Goal: Task Accomplishment & Management: Complete application form

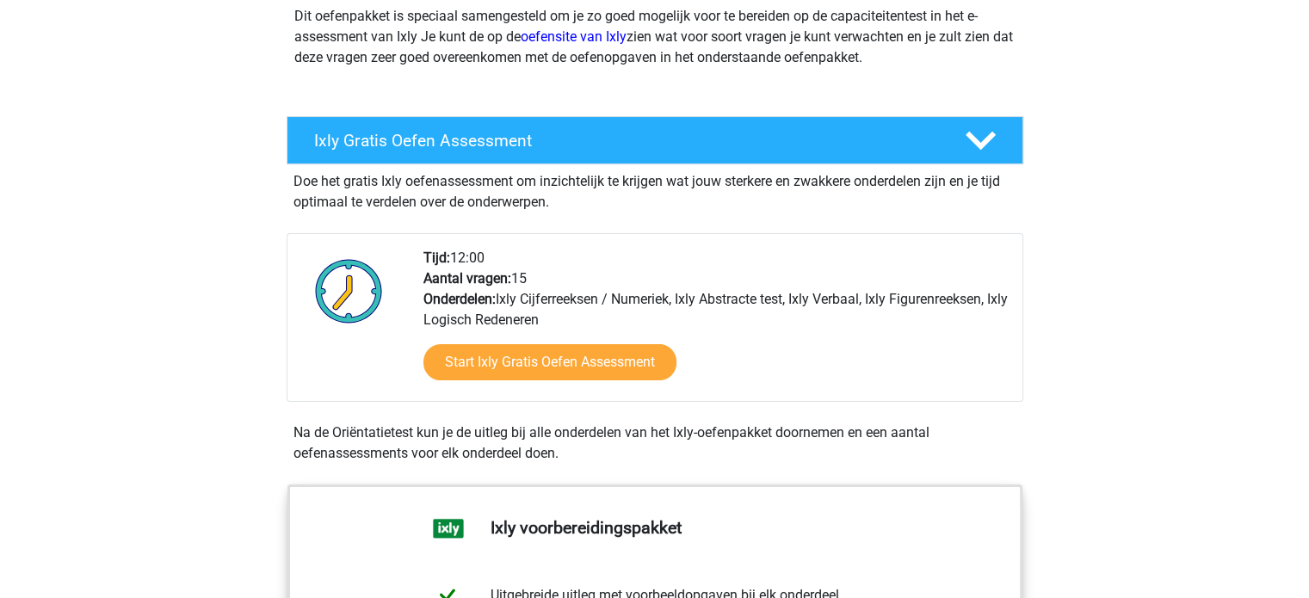
scroll to position [231, 0]
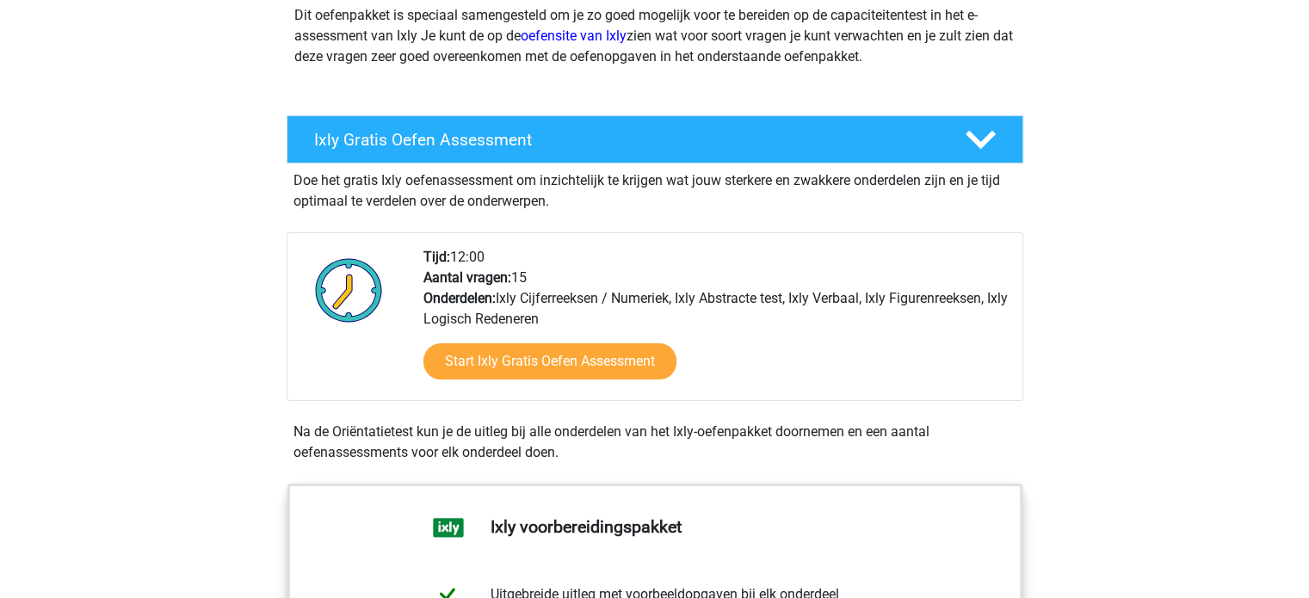
drag, startPoint x: 573, startPoint y: 444, endPoint x: 373, endPoint y: 407, distance: 203.9
click at [373, 407] on div "Doe het gratis Ixly oefenassessment om inzichtelijk te krijgen wat jouw sterker…" at bounding box center [655, 317] width 737 height 306
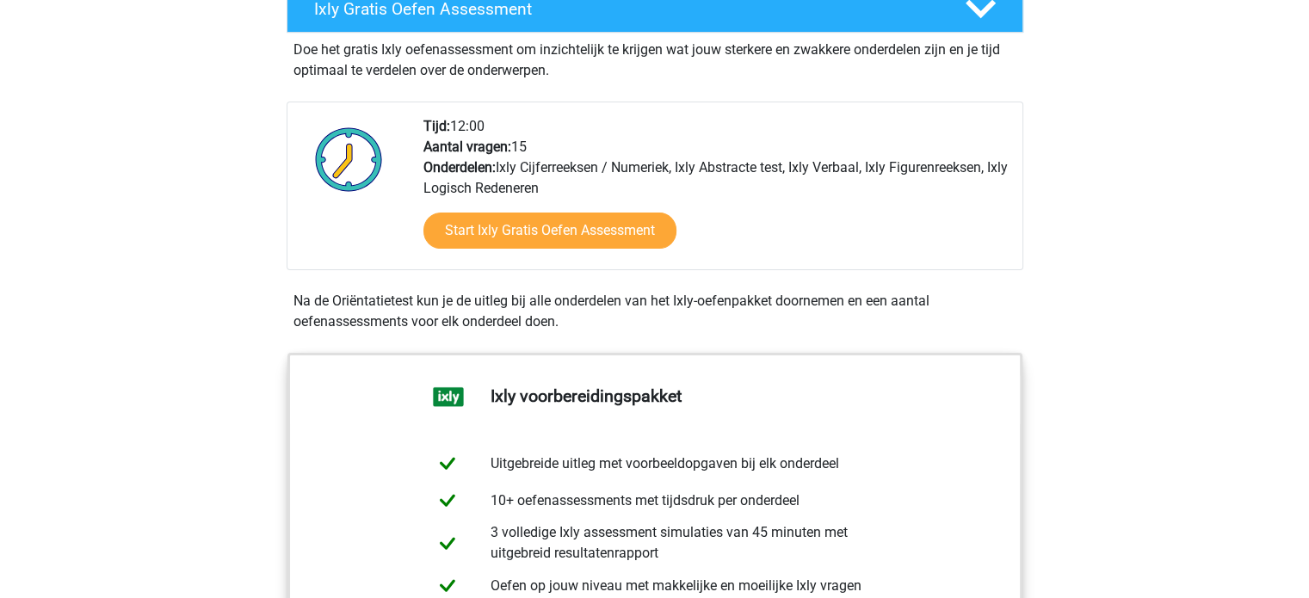
scroll to position [361, 0]
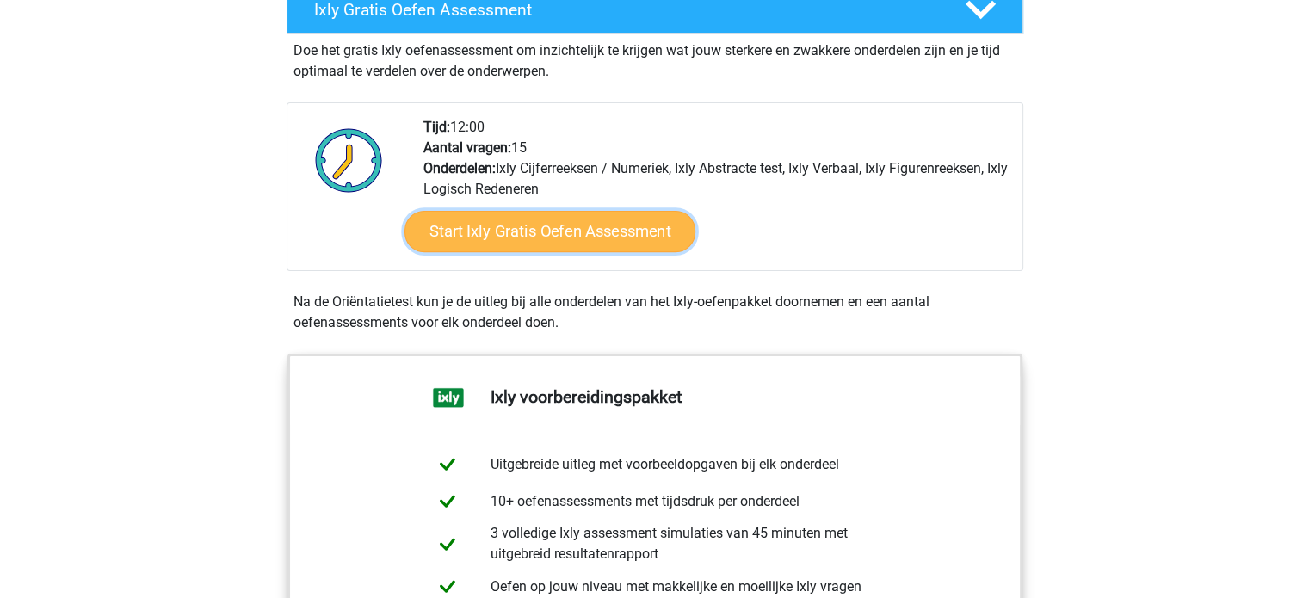
click at [585, 236] on link "Start Ixly Gratis Oefen Assessment" at bounding box center [549, 231] width 291 height 41
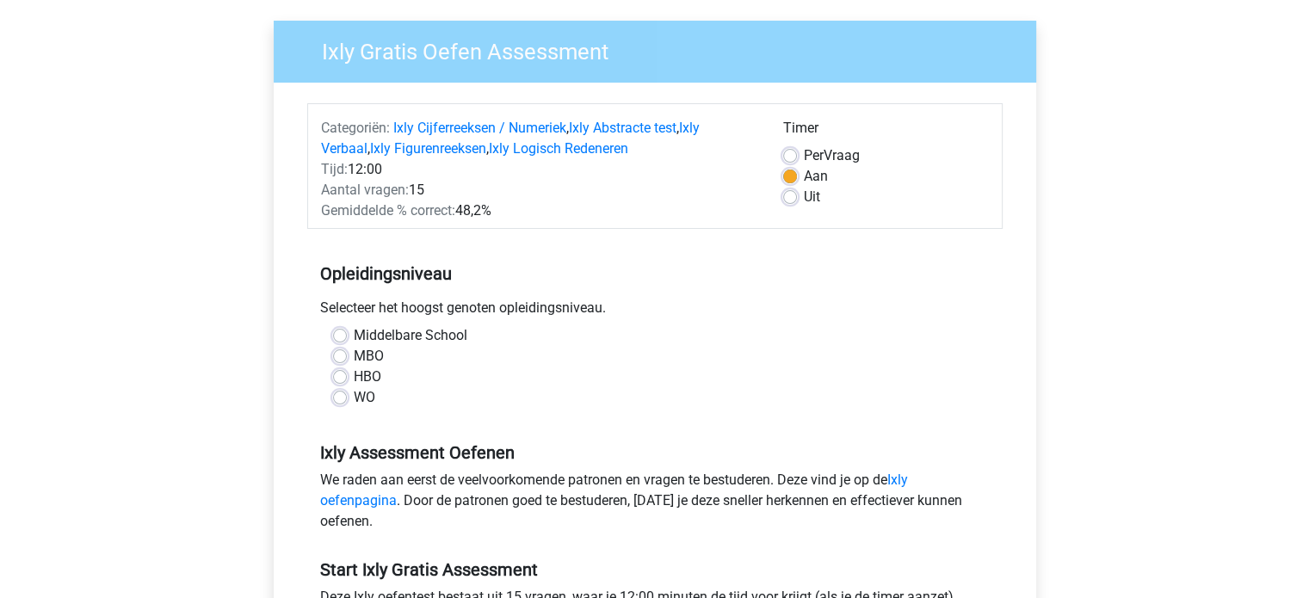
scroll to position [126, 0]
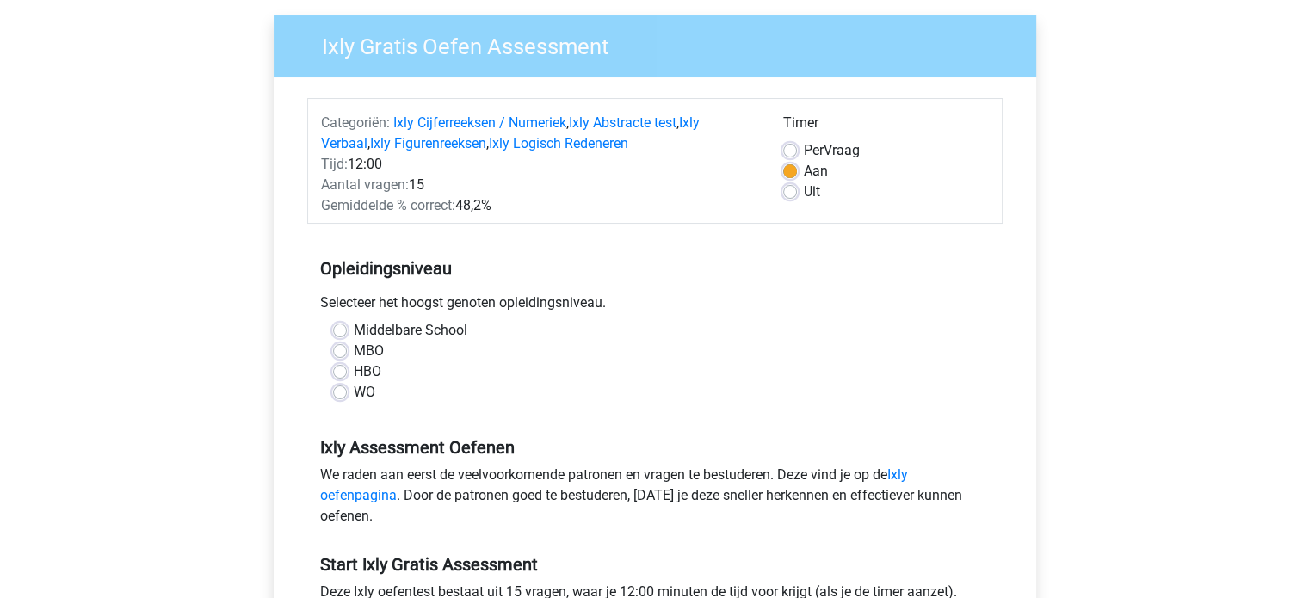
click at [331, 374] on div "Middelbare School MBO HBO WO" at bounding box center [655, 361] width 670 height 83
click at [354, 371] on label "HBO" at bounding box center [368, 371] width 28 height 21
click at [334, 371] on input "HBO" at bounding box center [340, 369] width 14 height 17
radio input "true"
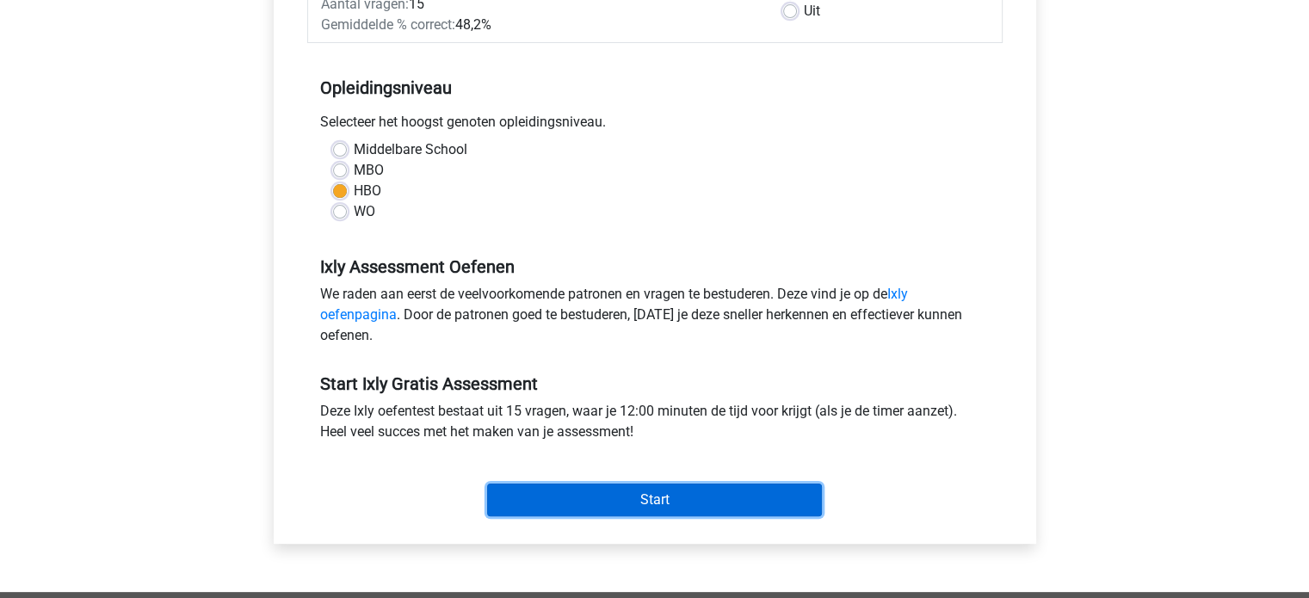
click at [538, 498] on input "Start" at bounding box center [654, 500] width 335 height 33
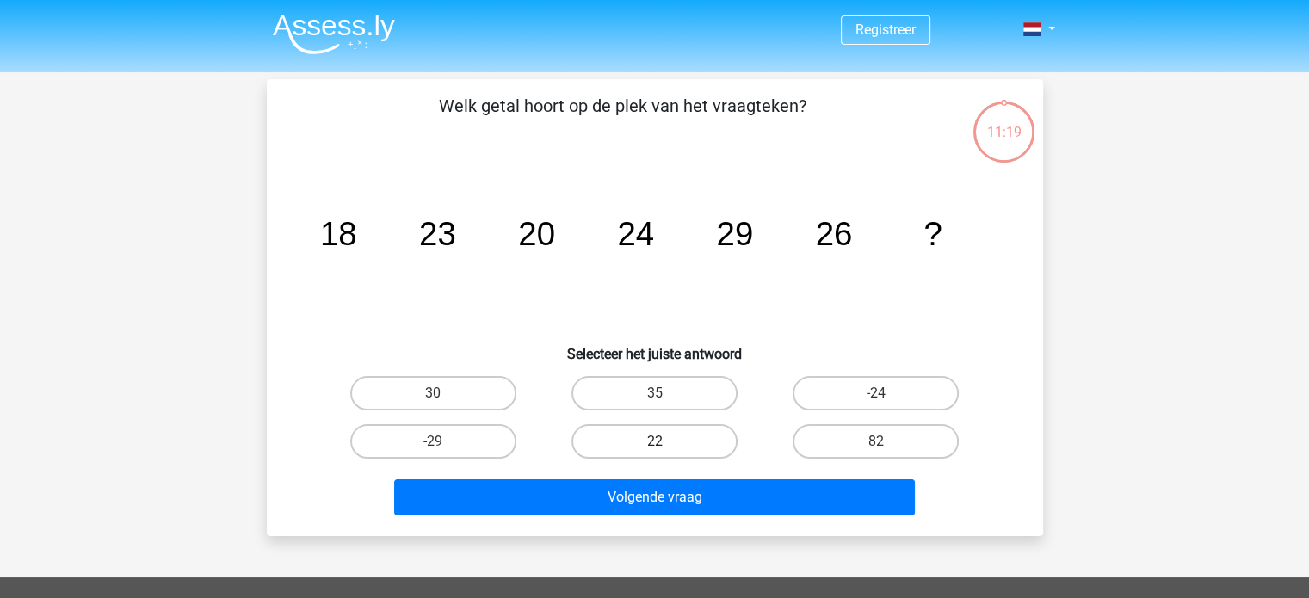
click at [661, 429] on label "22" at bounding box center [654, 441] width 166 height 34
click at [661, 441] on input "22" at bounding box center [659, 446] width 11 height 11
radio input "true"
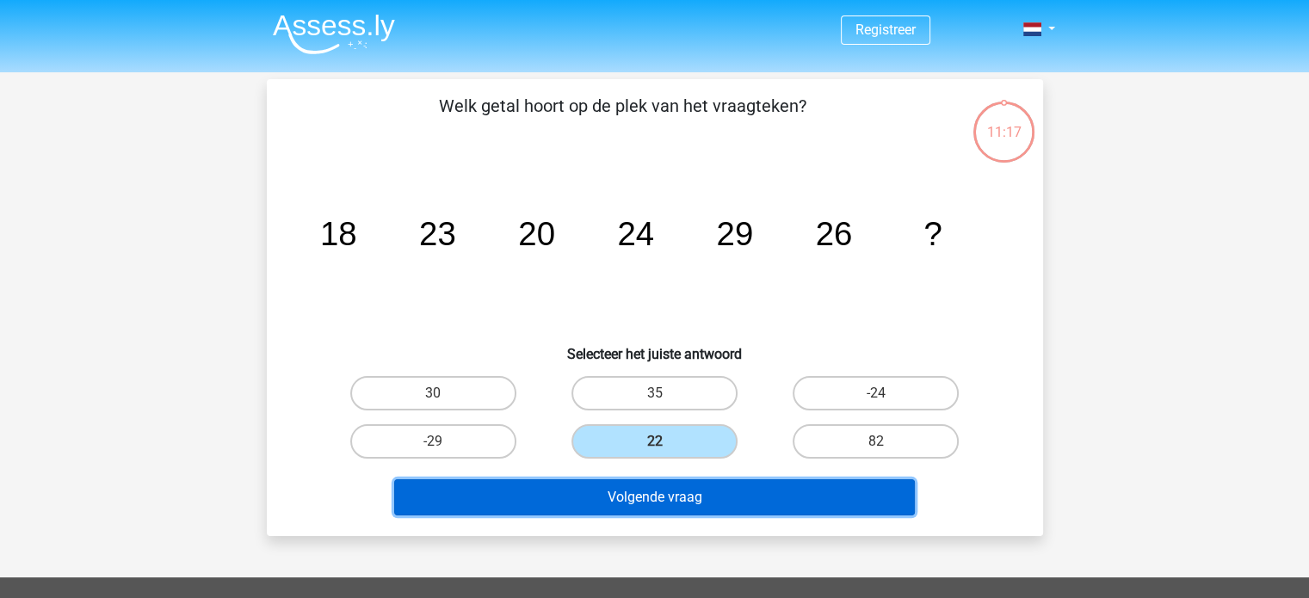
click at [659, 498] on button "Volgende vraag" at bounding box center [654, 497] width 521 height 36
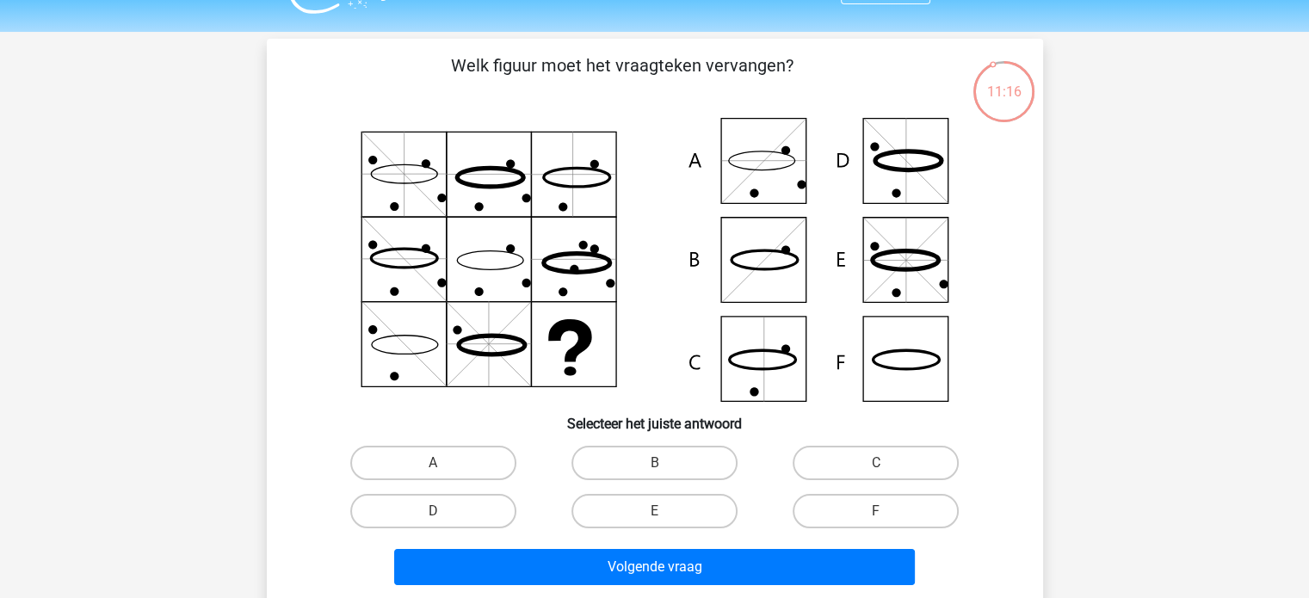
scroll to position [39, 0]
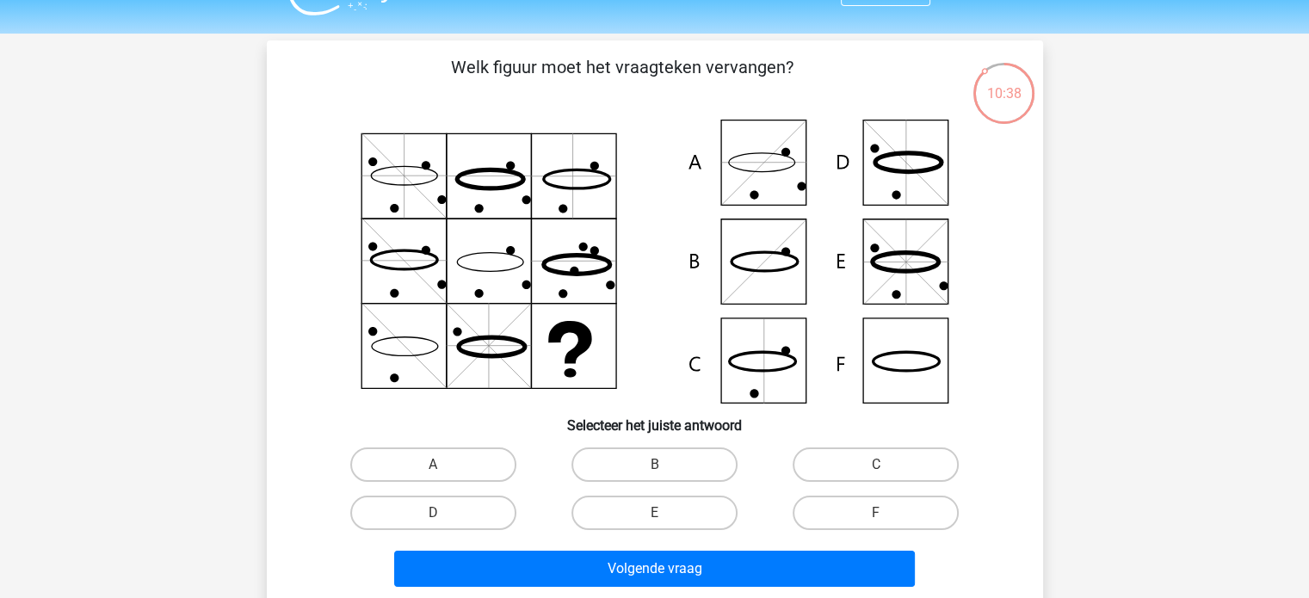
click at [786, 268] on icon at bounding box center [764, 261] width 66 height 19
click at [648, 461] on label "B" at bounding box center [654, 464] width 166 height 34
click at [654, 465] on input "B" at bounding box center [659, 470] width 11 height 11
radio input "true"
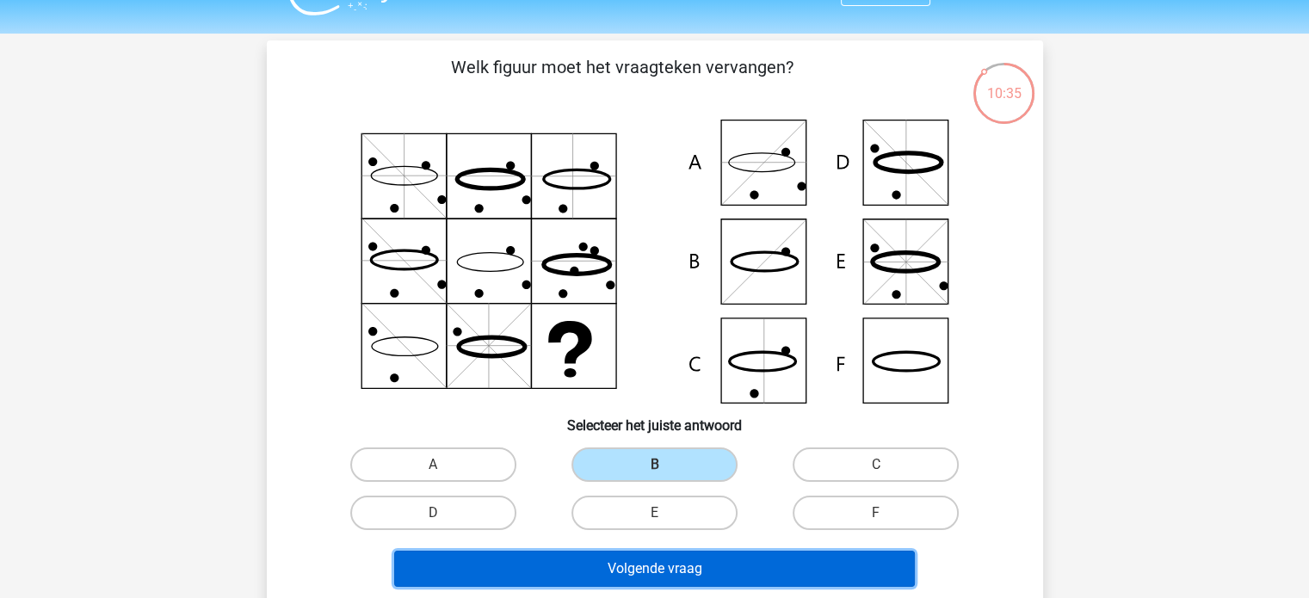
click at [642, 555] on button "Volgende vraag" at bounding box center [654, 569] width 521 height 36
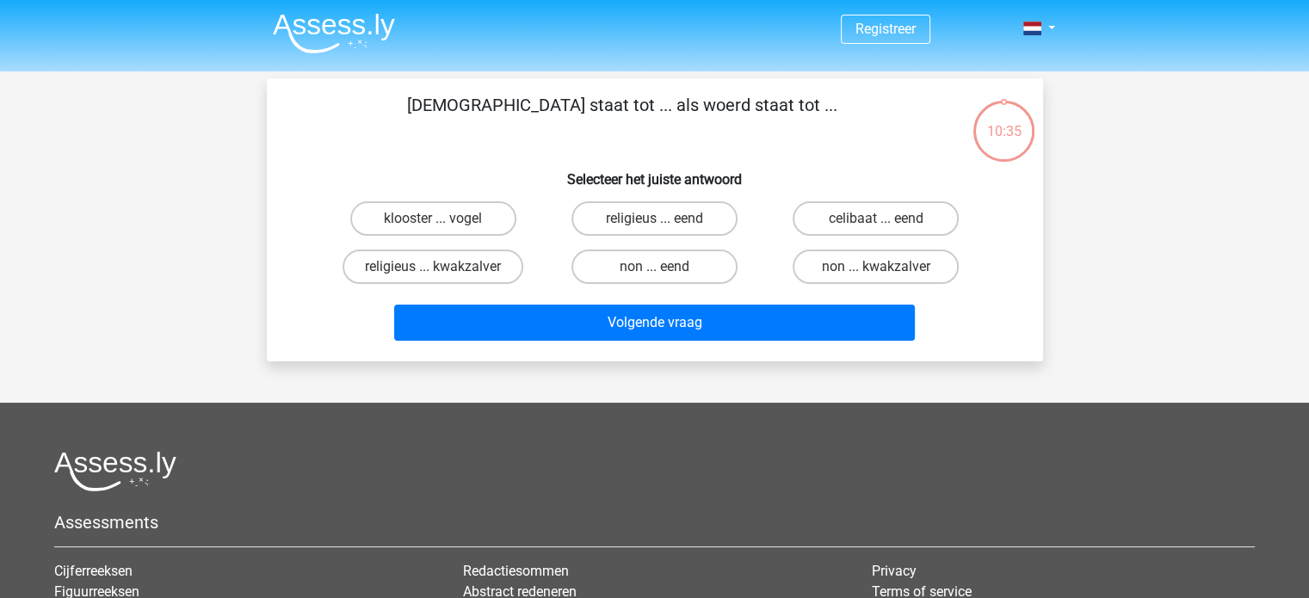
scroll to position [0, 0]
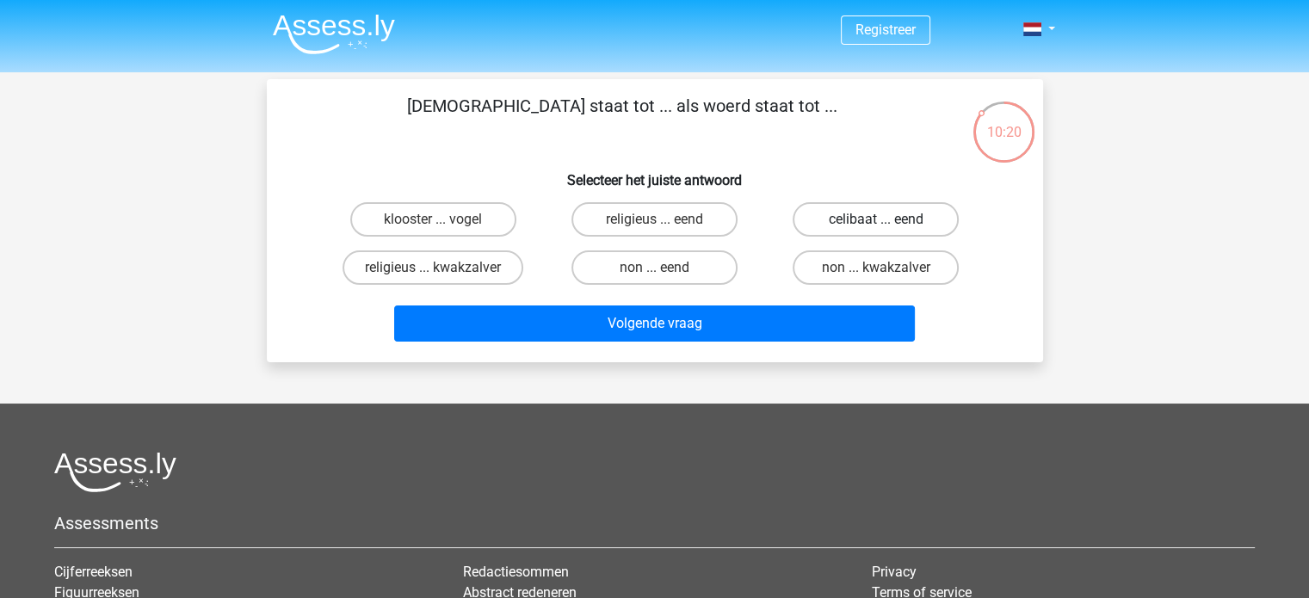
click at [840, 229] on label "celibaat ... eend" at bounding box center [876, 219] width 166 height 34
click at [876, 229] on input "celibaat ... eend" at bounding box center [881, 224] width 11 height 11
radio input "true"
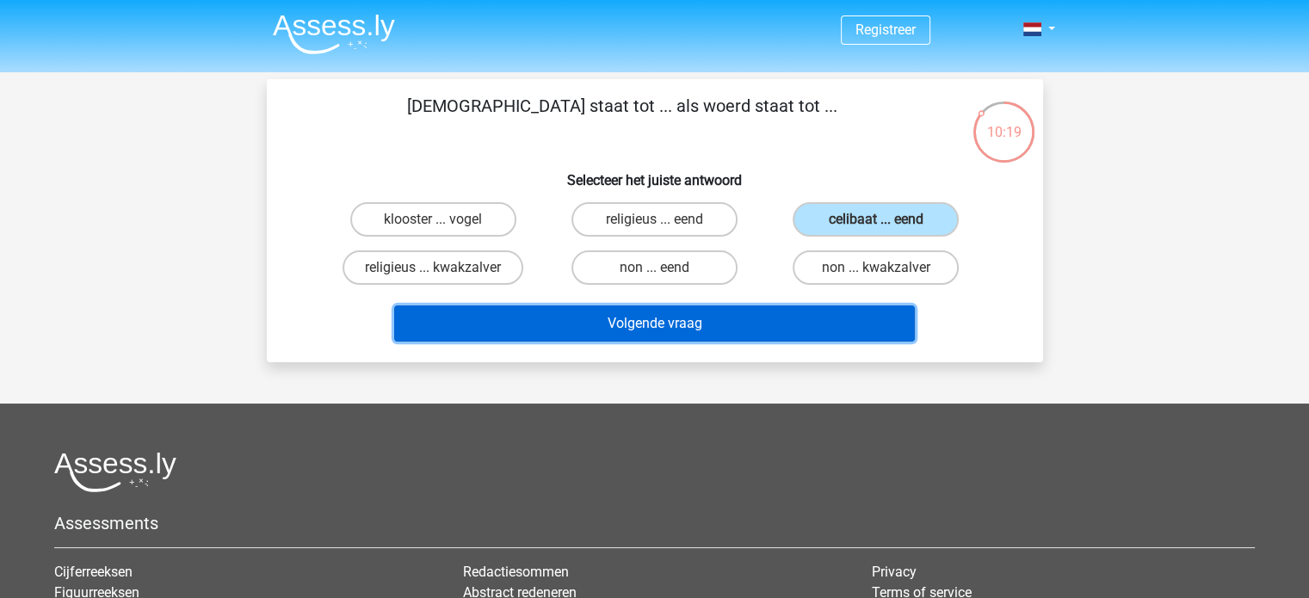
click at [784, 310] on button "Volgende vraag" at bounding box center [654, 323] width 521 height 36
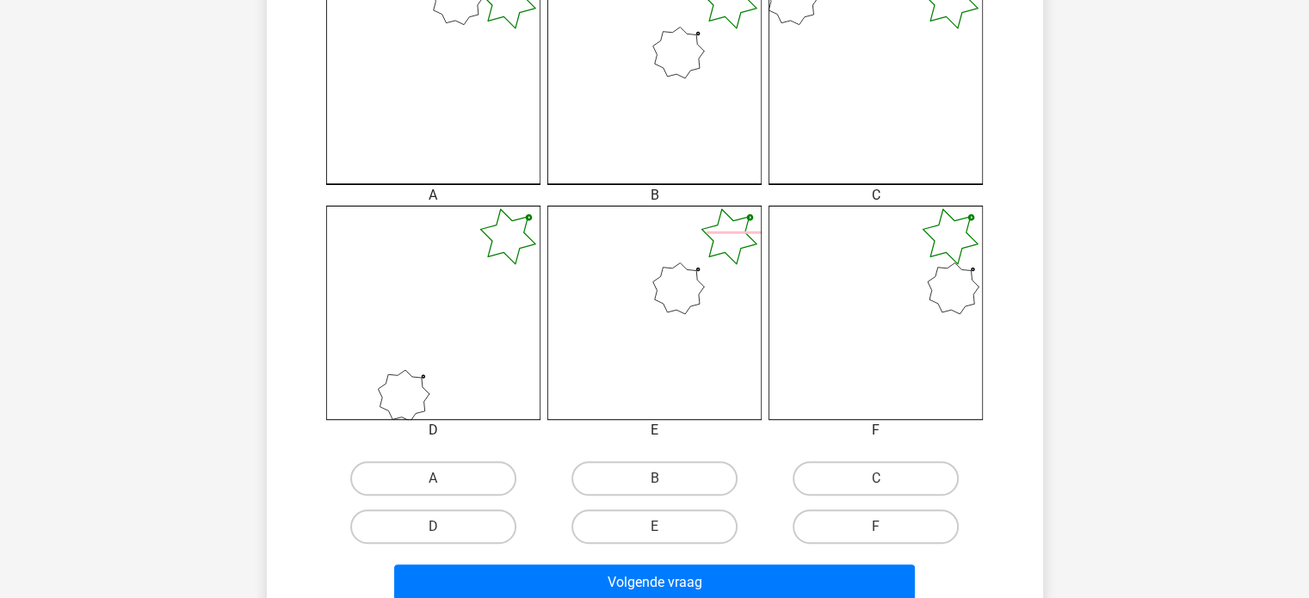
scroll to position [523, 0]
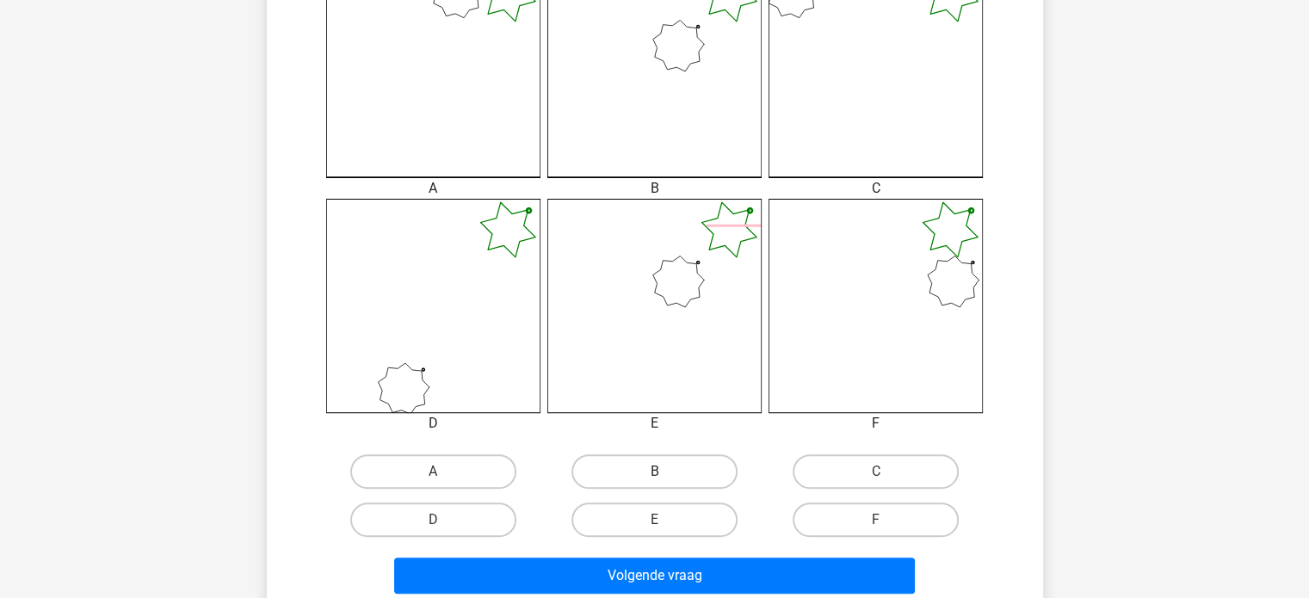
click at [654, 466] on label "B" at bounding box center [654, 471] width 166 height 34
click at [654, 472] on input "B" at bounding box center [659, 477] width 11 height 11
radio input "true"
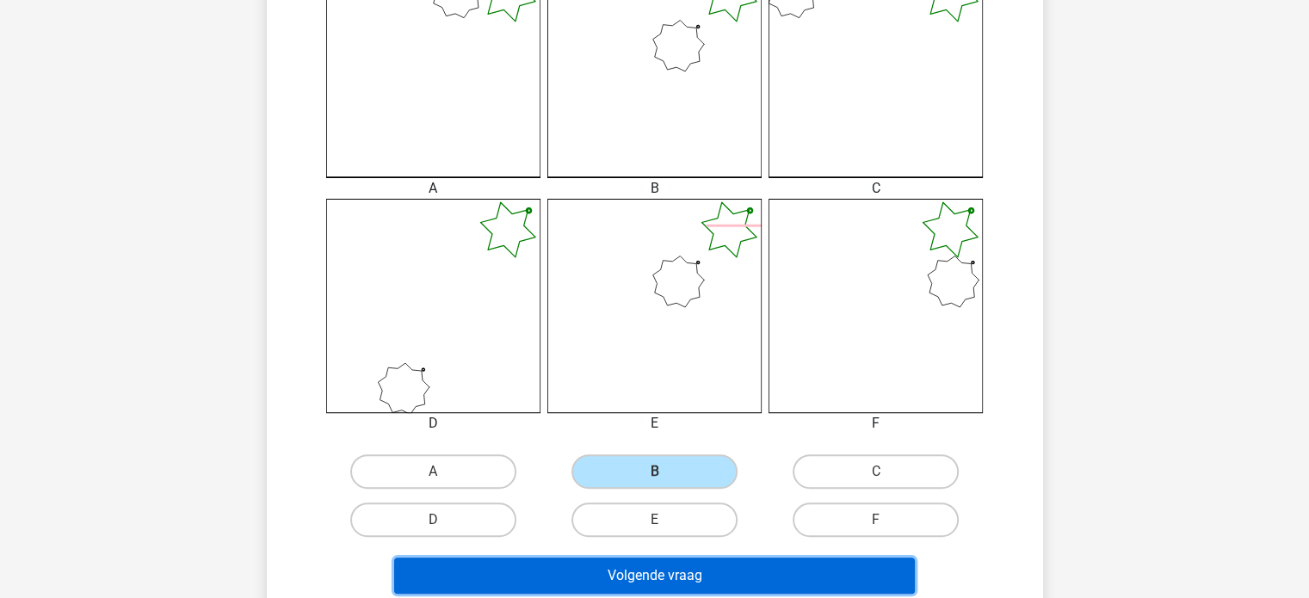
click at [637, 581] on button "Volgende vraag" at bounding box center [654, 576] width 521 height 36
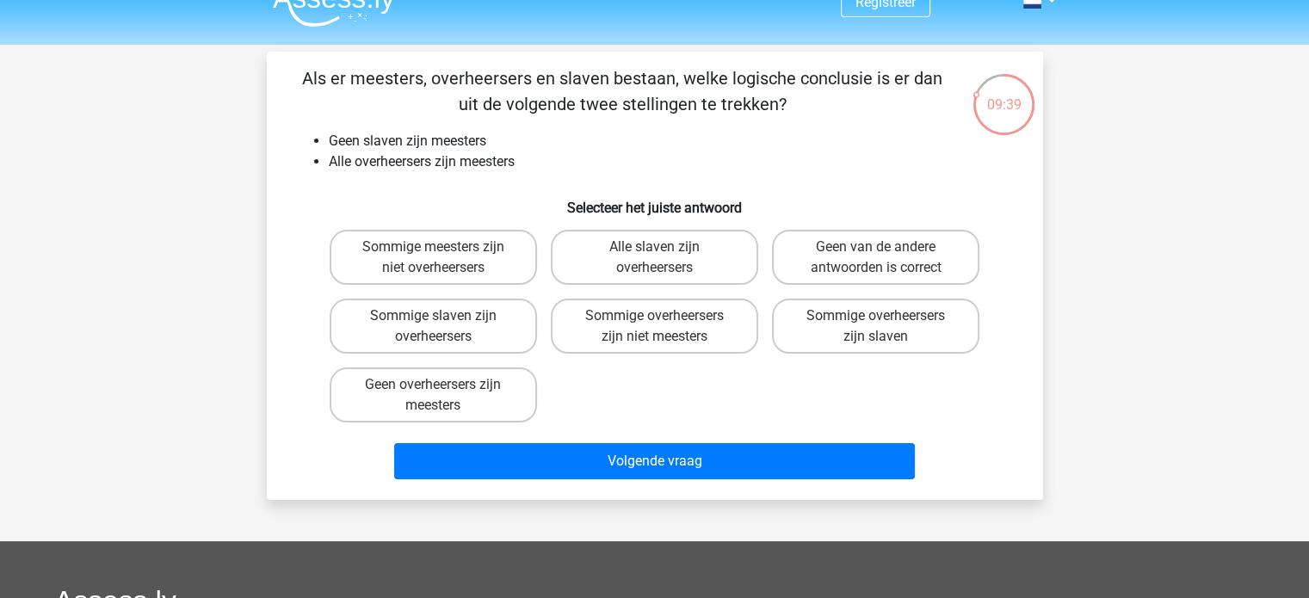
scroll to position [23, 0]
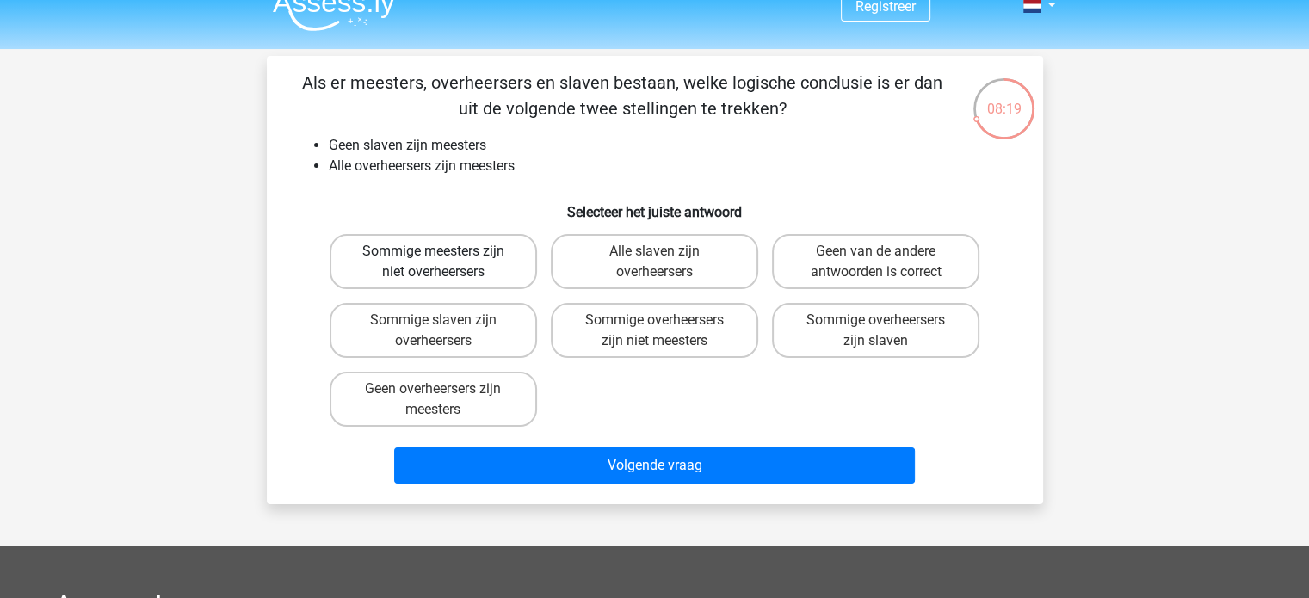
click at [496, 256] on label "Sommige meesters zijn niet overheersers" at bounding box center [433, 261] width 207 height 55
click at [444, 256] on input "Sommige meesters zijn niet overheersers" at bounding box center [438, 256] width 11 height 11
radio input "true"
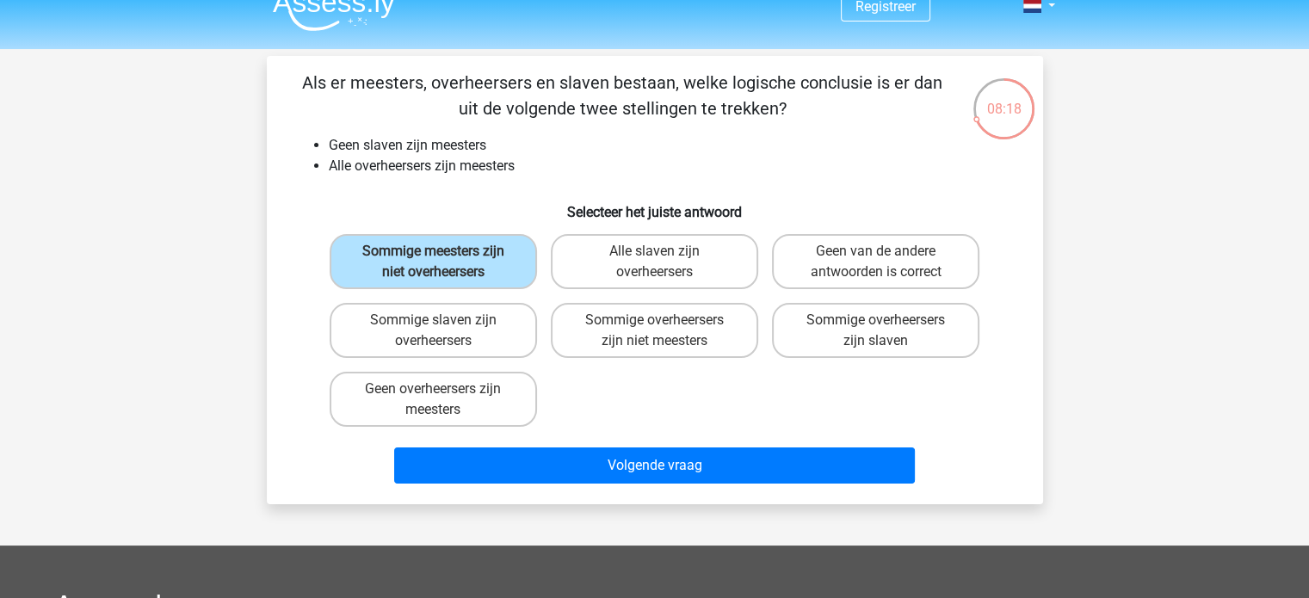
click at [494, 443] on div "Volgende vraag" at bounding box center [654, 462] width 721 height 57
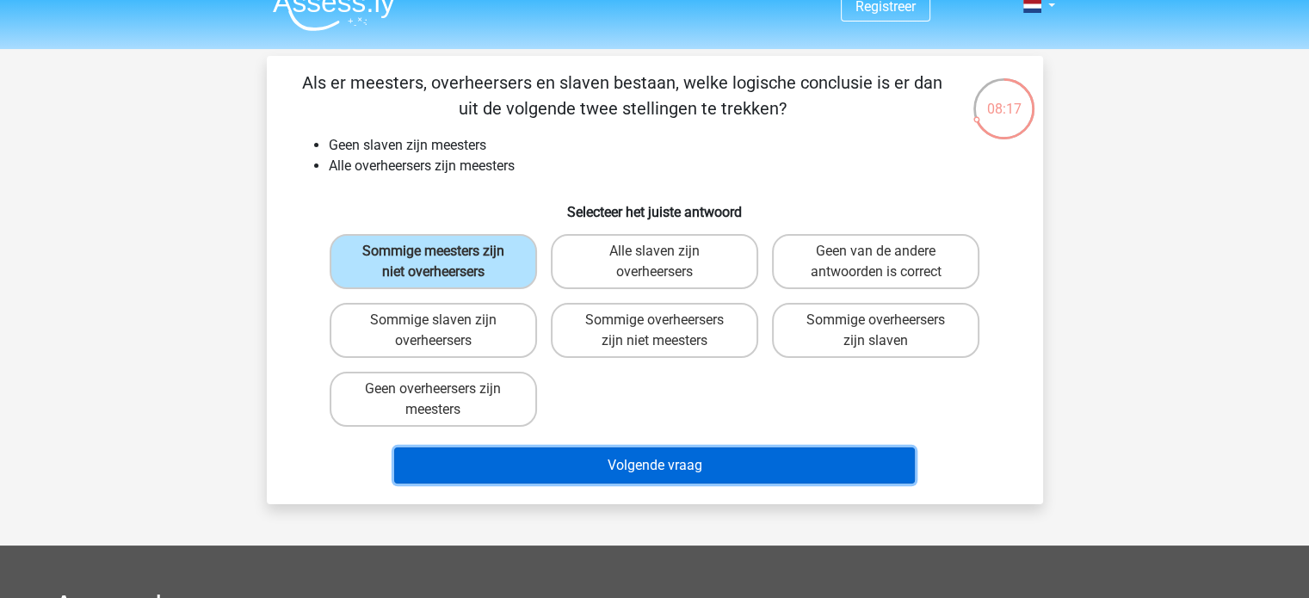
click at [492, 464] on button "Volgende vraag" at bounding box center [654, 465] width 521 height 36
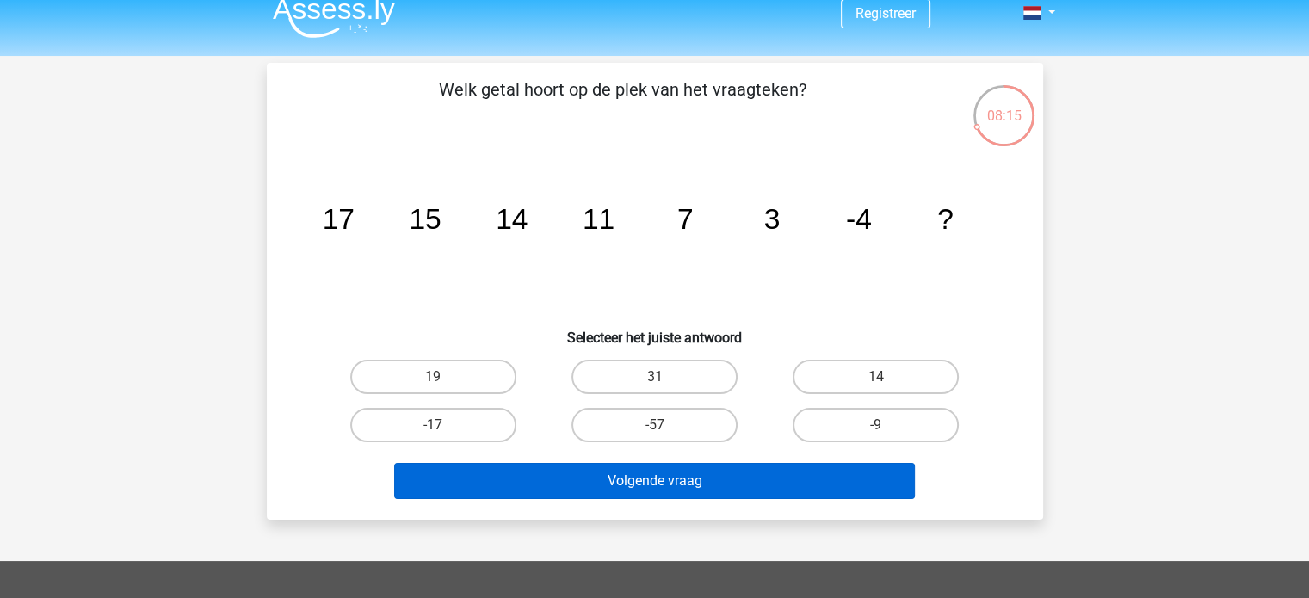
scroll to position [10, 0]
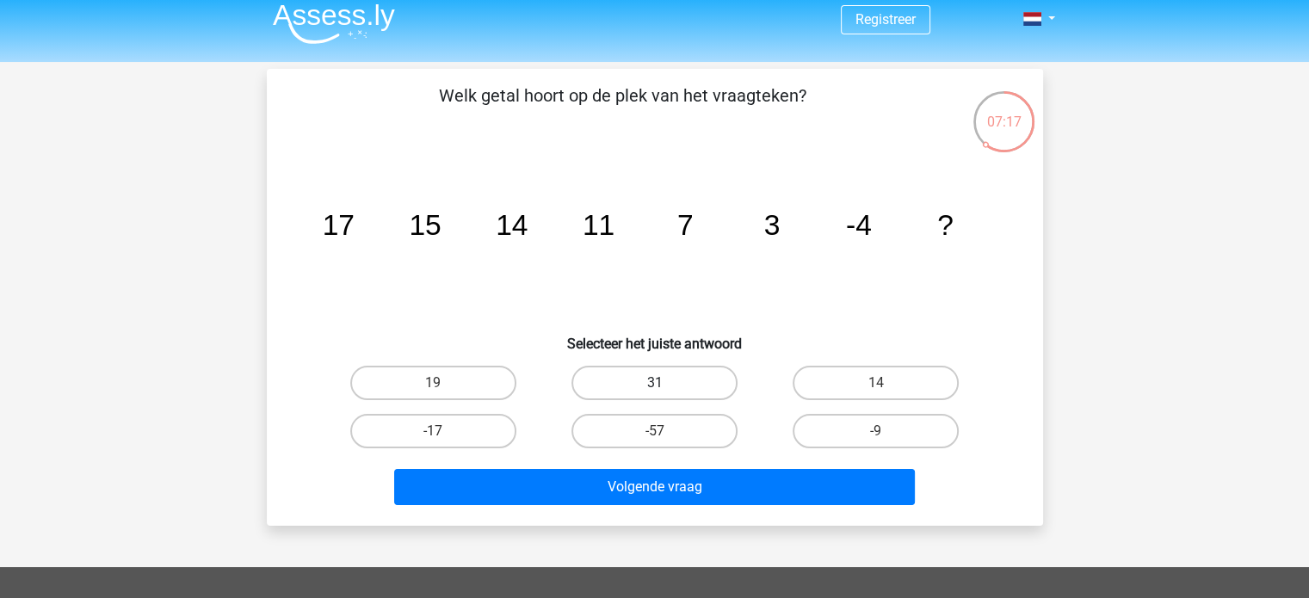
click at [613, 371] on label "31" at bounding box center [654, 383] width 166 height 34
click at [654, 383] on input "31" at bounding box center [659, 388] width 11 height 11
radio input "true"
click at [840, 411] on div "-9" at bounding box center [875, 431] width 221 height 48
drag, startPoint x: 840, startPoint y: 411, endPoint x: 831, endPoint y: 441, distance: 31.3
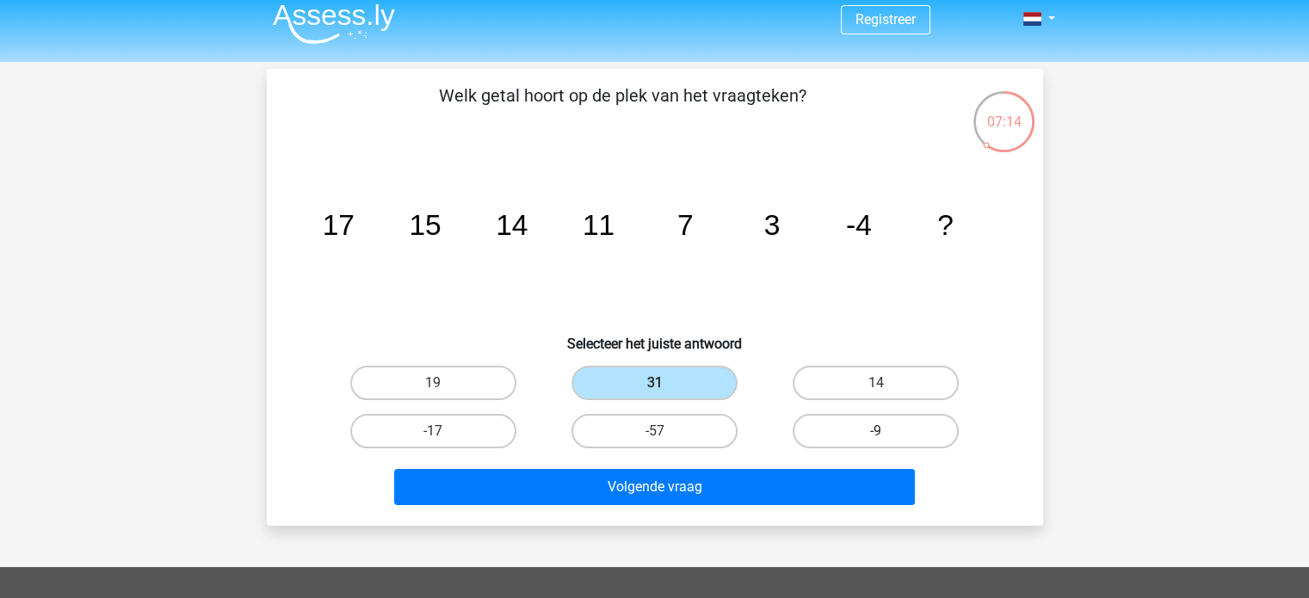
click at [831, 441] on div "-9" at bounding box center [875, 431] width 221 height 48
click at [831, 441] on label "-9" at bounding box center [876, 431] width 166 height 34
click at [876, 441] on input "-9" at bounding box center [881, 436] width 11 height 11
radio input "true"
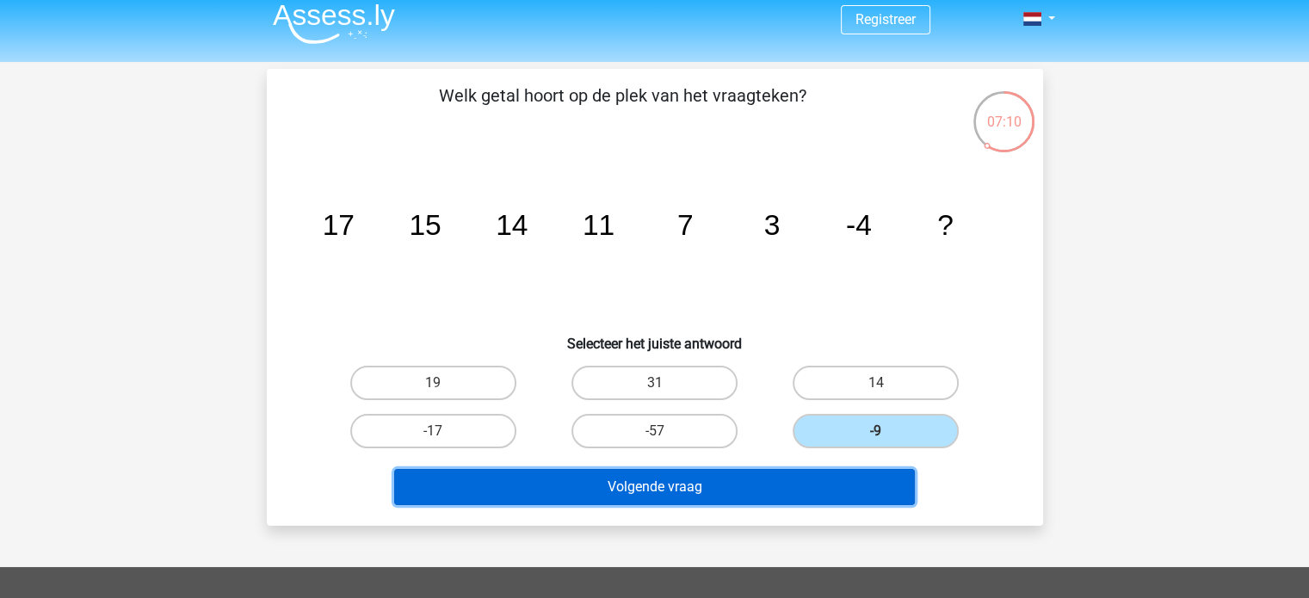
click at [592, 501] on button "Volgende vraag" at bounding box center [654, 487] width 521 height 36
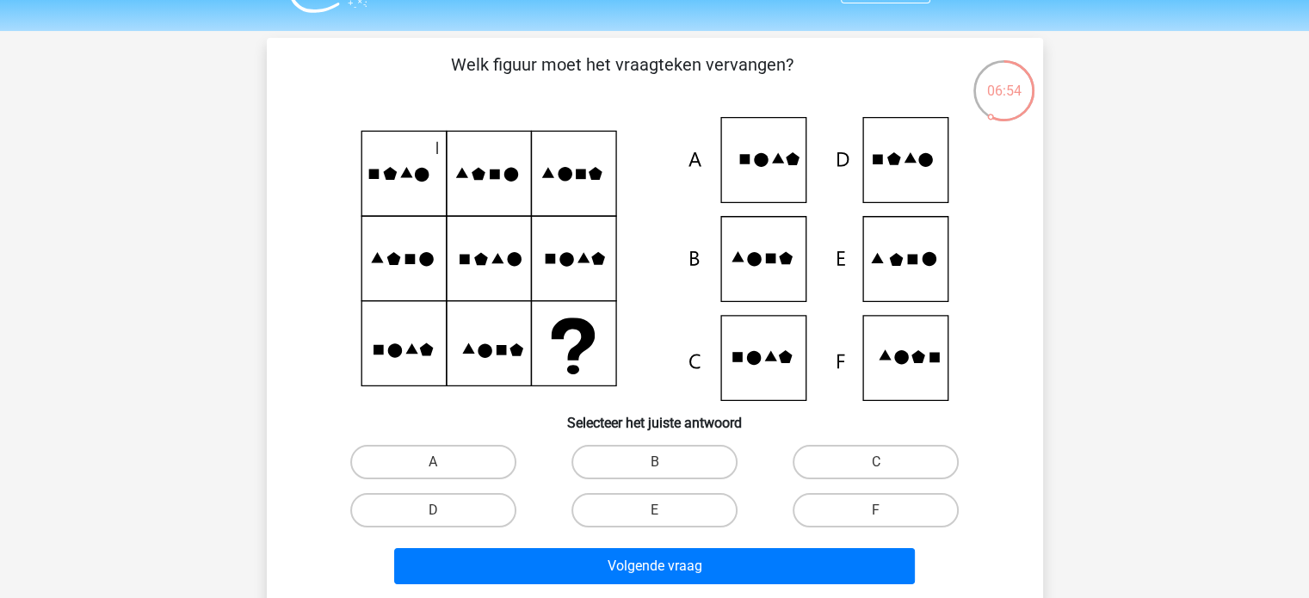
scroll to position [41, 0]
click at [824, 502] on label "F" at bounding box center [876, 510] width 166 height 34
click at [876, 510] on input "F" at bounding box center [881, 515] width 11 height 11
radio input "true"
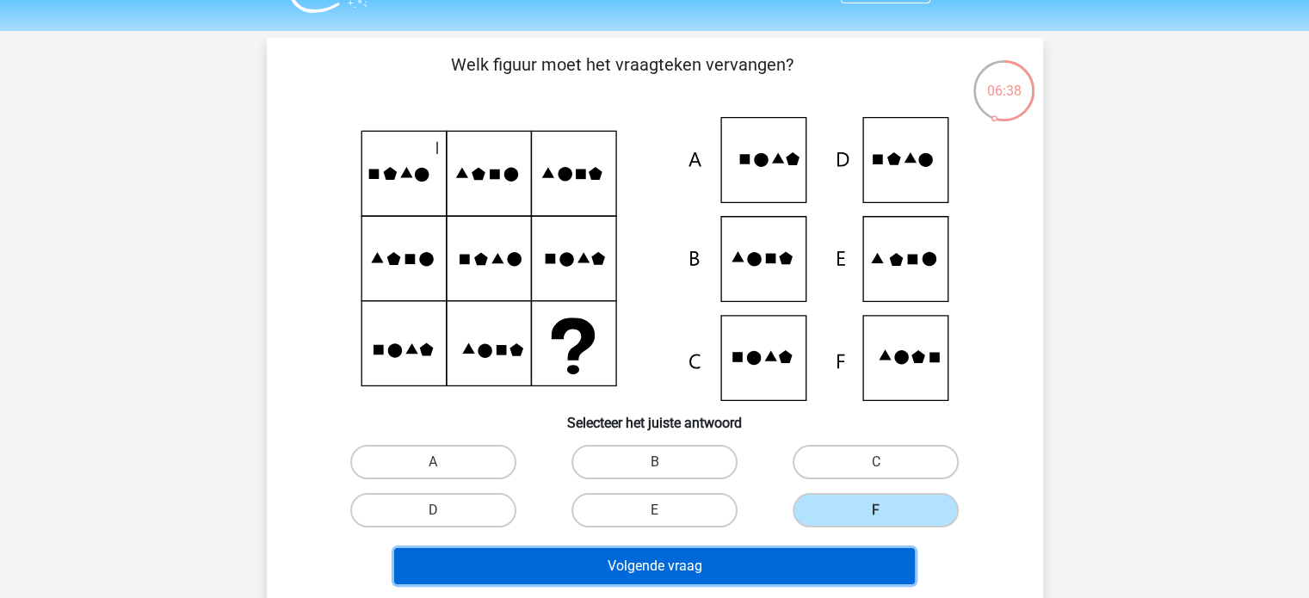
click at [812, 552] on button "Volgende vraag" at bounding box center [654, 566] width 521 height 36
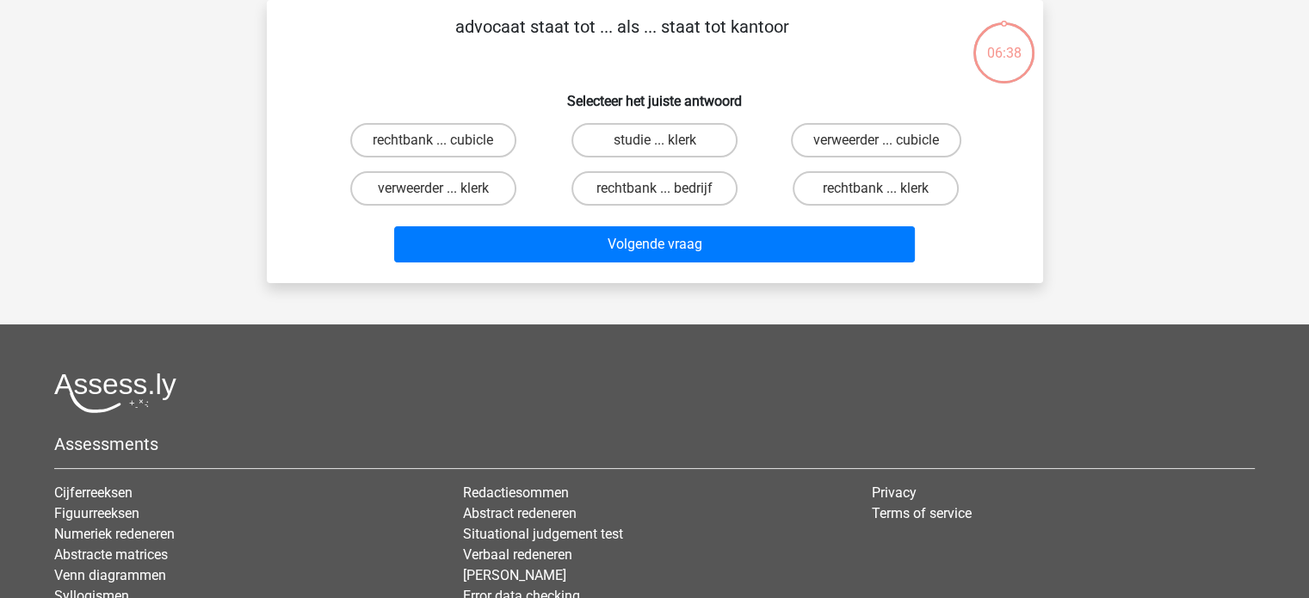
scroll to position [0, 0]
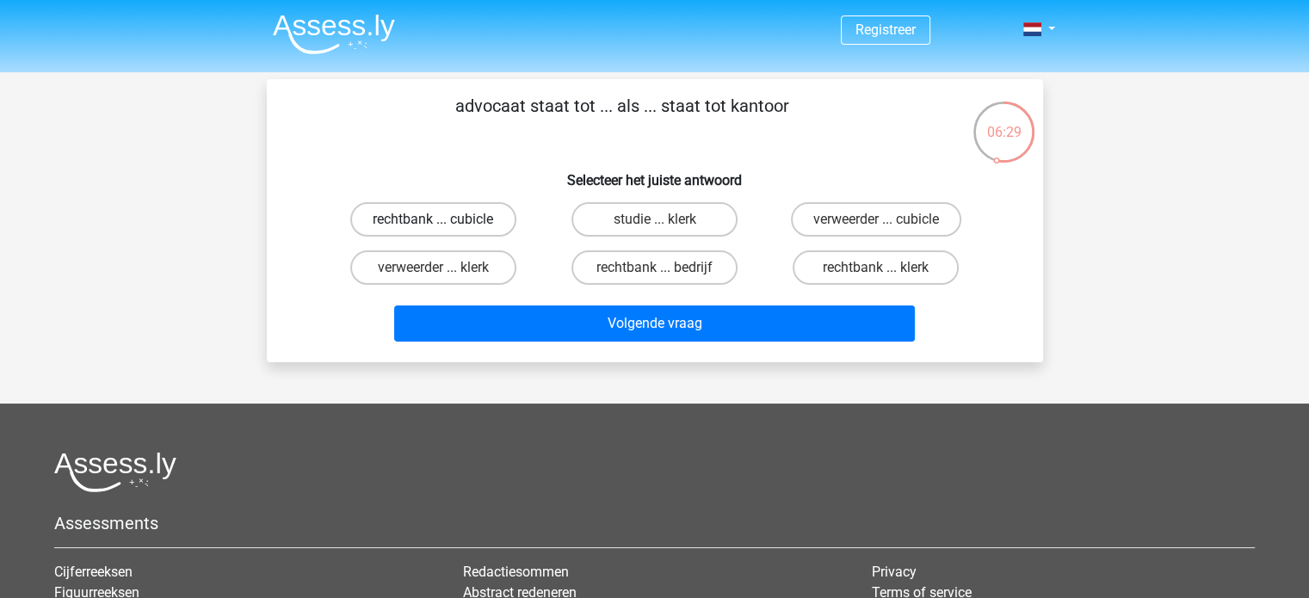
click at [437, 205] on label "rechtbank ... cubicle" at bounding box center [433, 219] width 166 height 34
click at [437, 219] on input "rechtbank ... cubicle" at bounding box center [438, 224] width 11 height 11
radio input "true"
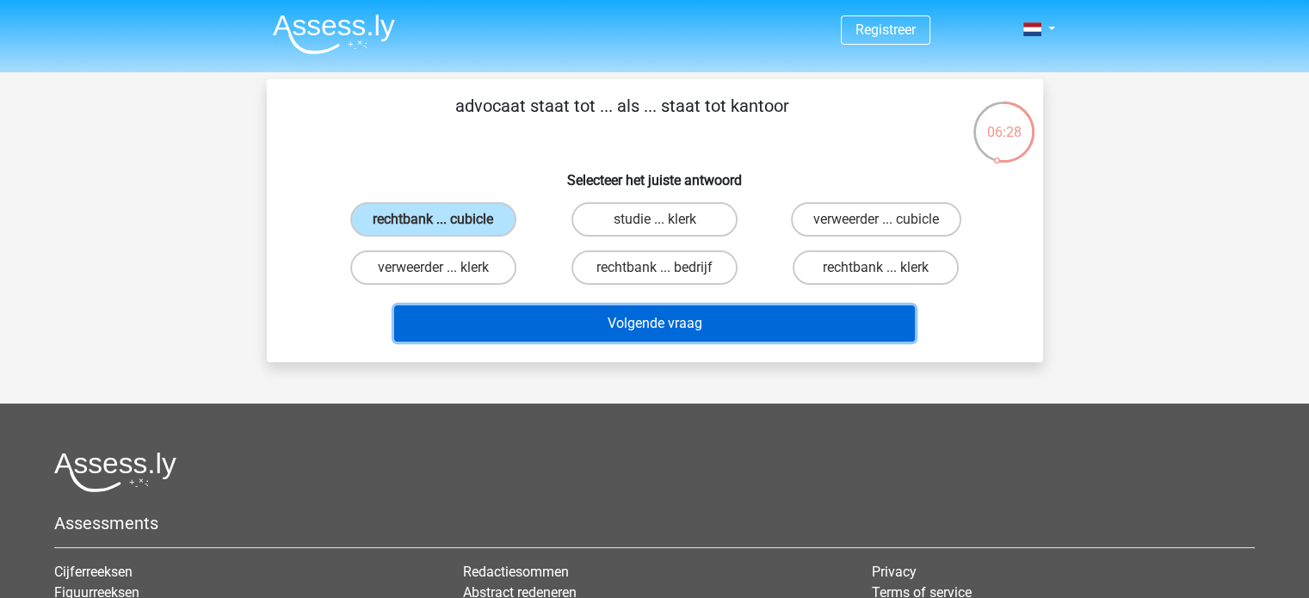
click at [520, 332] on button "Volgende vraag" at bounding box center [654, 323] width 521 height 36
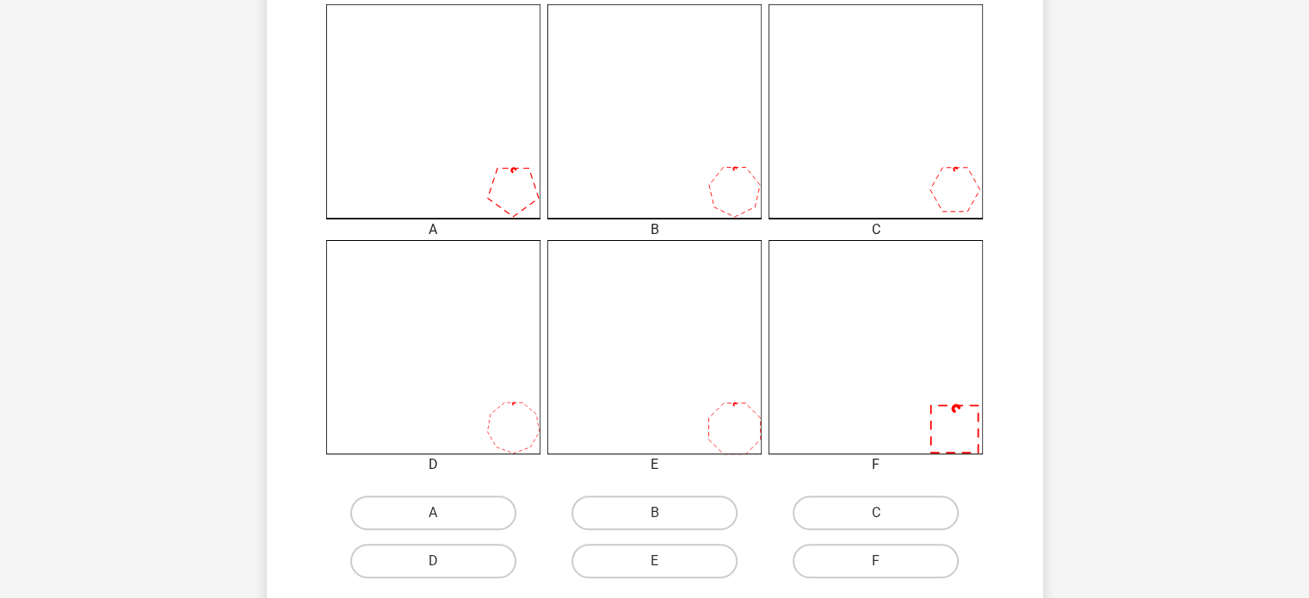
scroll to position [483, 0]
click at [847, 502] on label "C" at bounding box center [876, 512] width 166 height 34
click at [876, 512] on input "C" at bounding box center [881, 517] width 11 height 11
radio input "true"
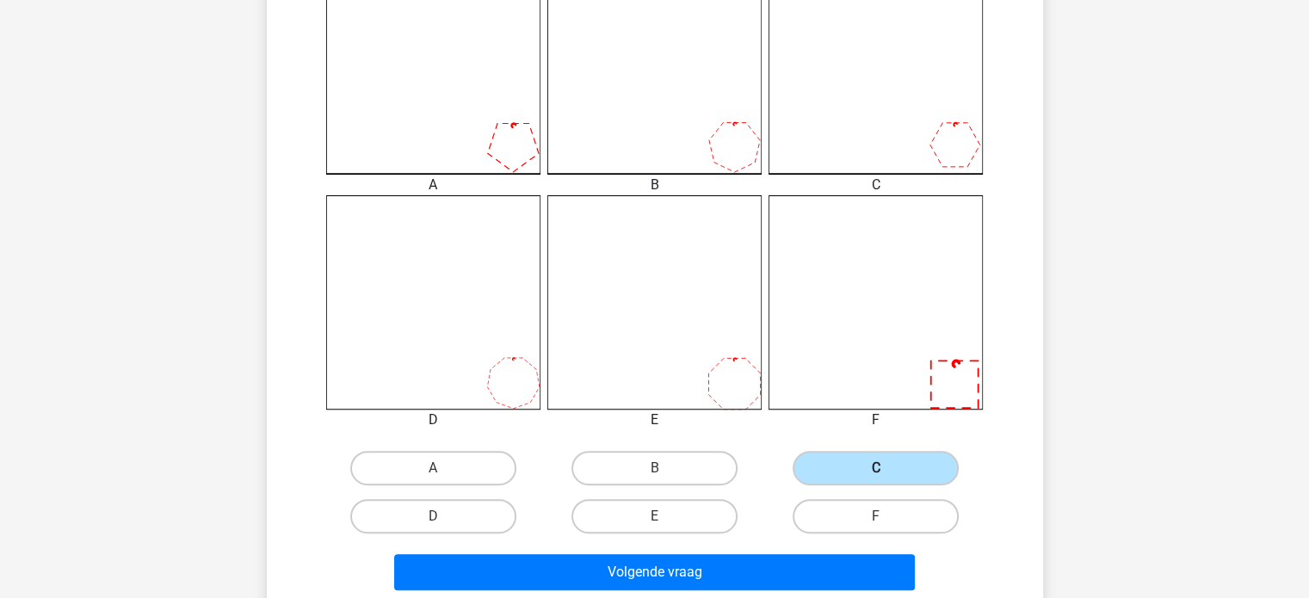
scroll to position [529, 0]
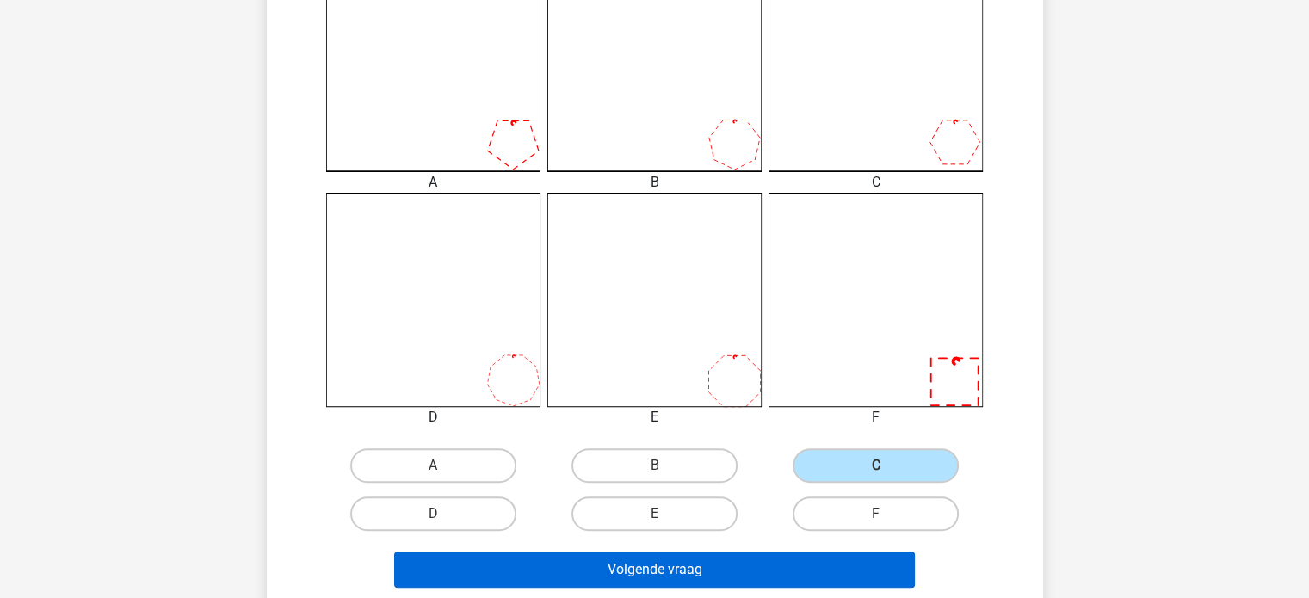
drag, startPoint x: 809, startPoint y: 545, endPoint x: 807, endPoint y: 556, distance: 11.3
click at [807, 556] on div "Volgende vraag" at bounding box center [654, 566] width 721 height 57
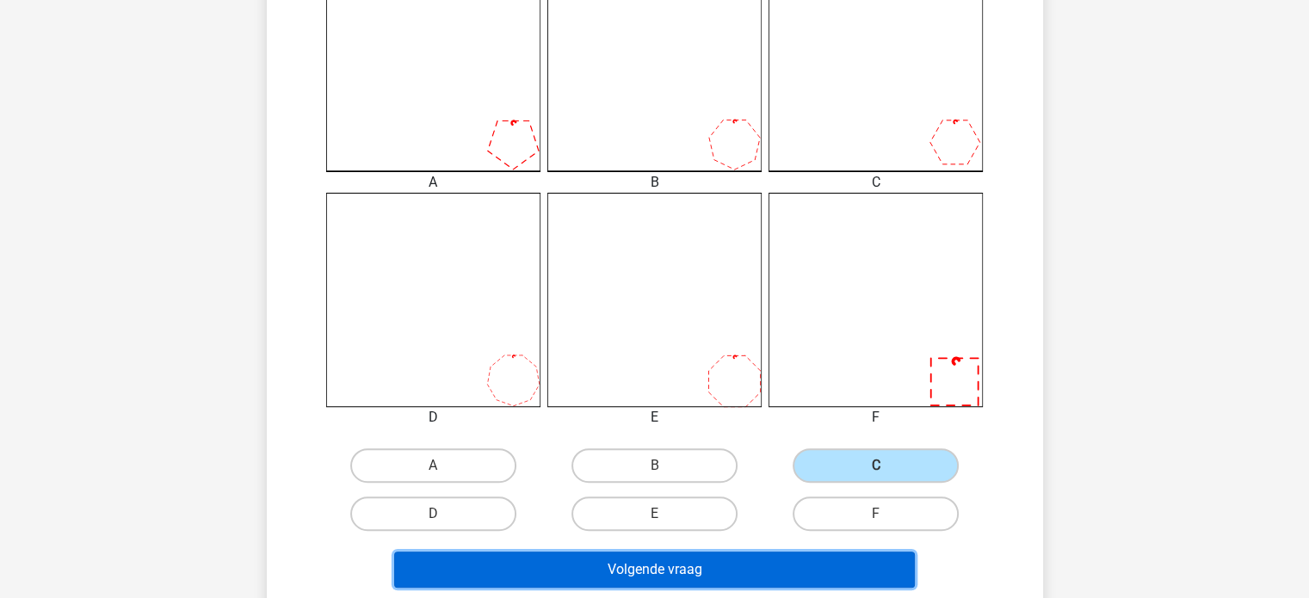
click at [807, 556] on button "Volgende vraag" at bounding box center [654, 570] width 521 height 36
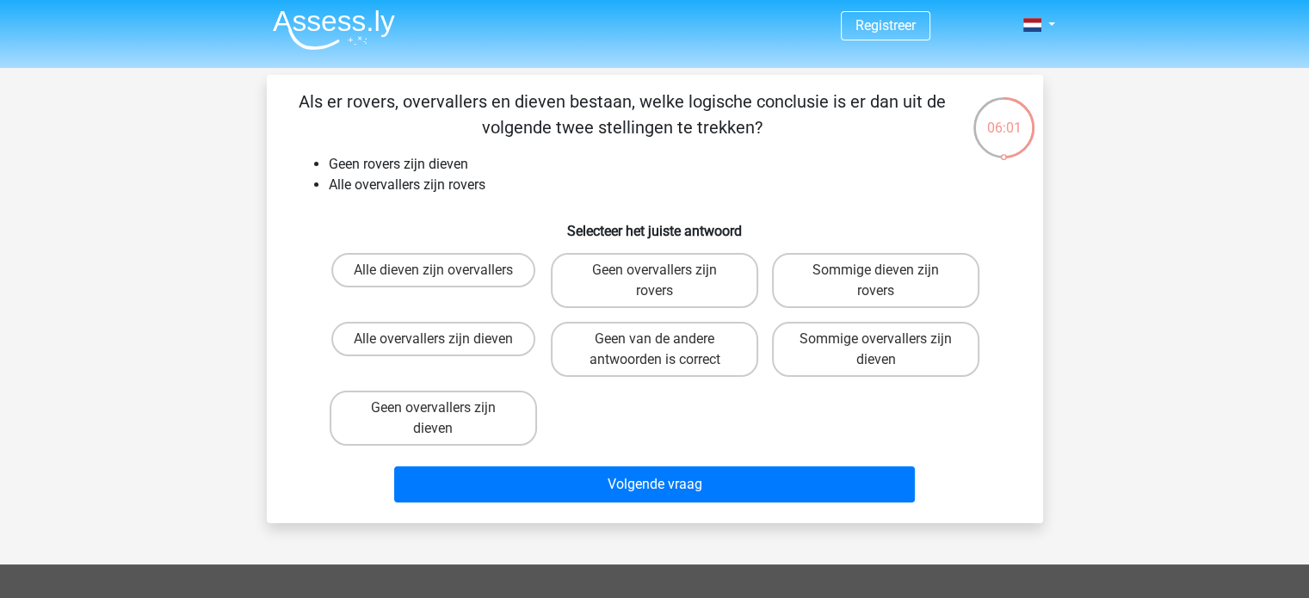
scroll to position [5, 0]
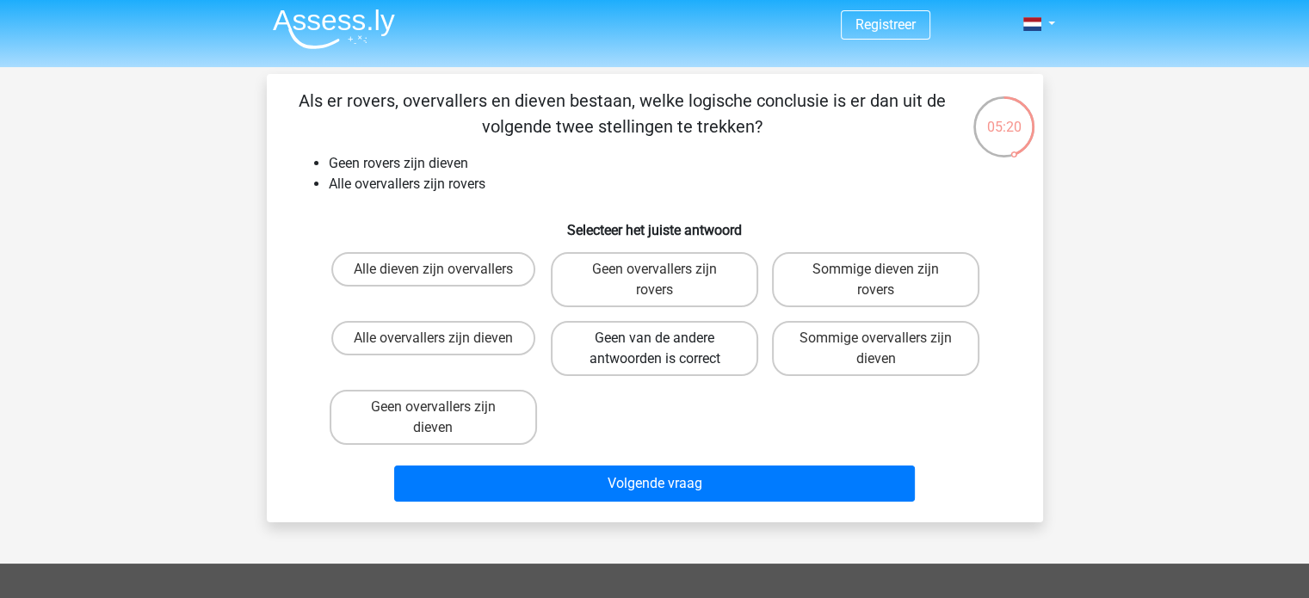
click at [585, 357] on label "Geen van de andere antwoorden is correct" at bounding box center [654, 348] width 207 height 55
click at [654, 349] on input "Geen van de andere antwoorden is correct" at bounding box center [659, 343] width 11 height 11
radio input "true"
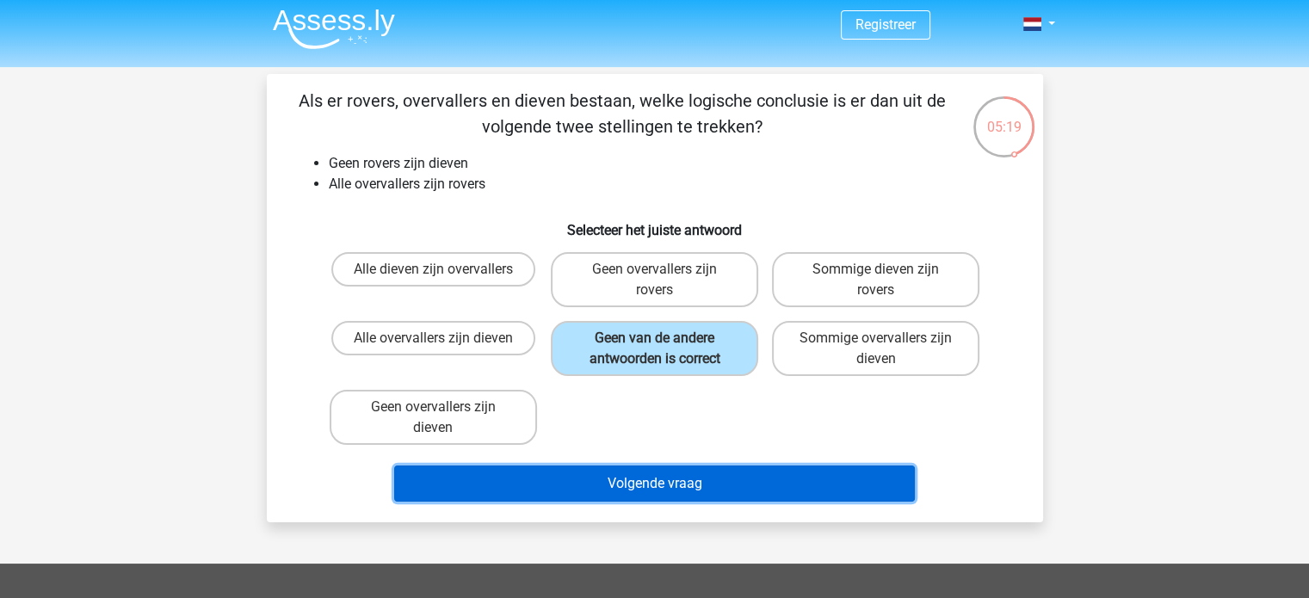
click at [619, 477] on button "Volgende vraag" at bounding box center [654, 484] width 521 height 36
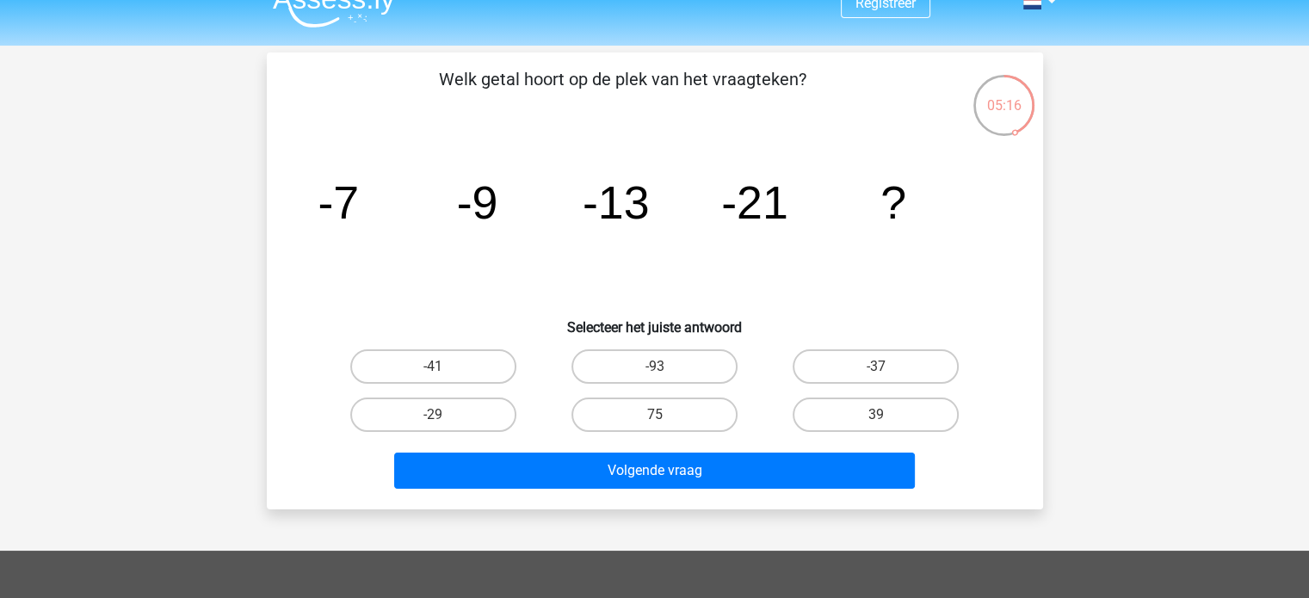
scroll to position [28, 0]
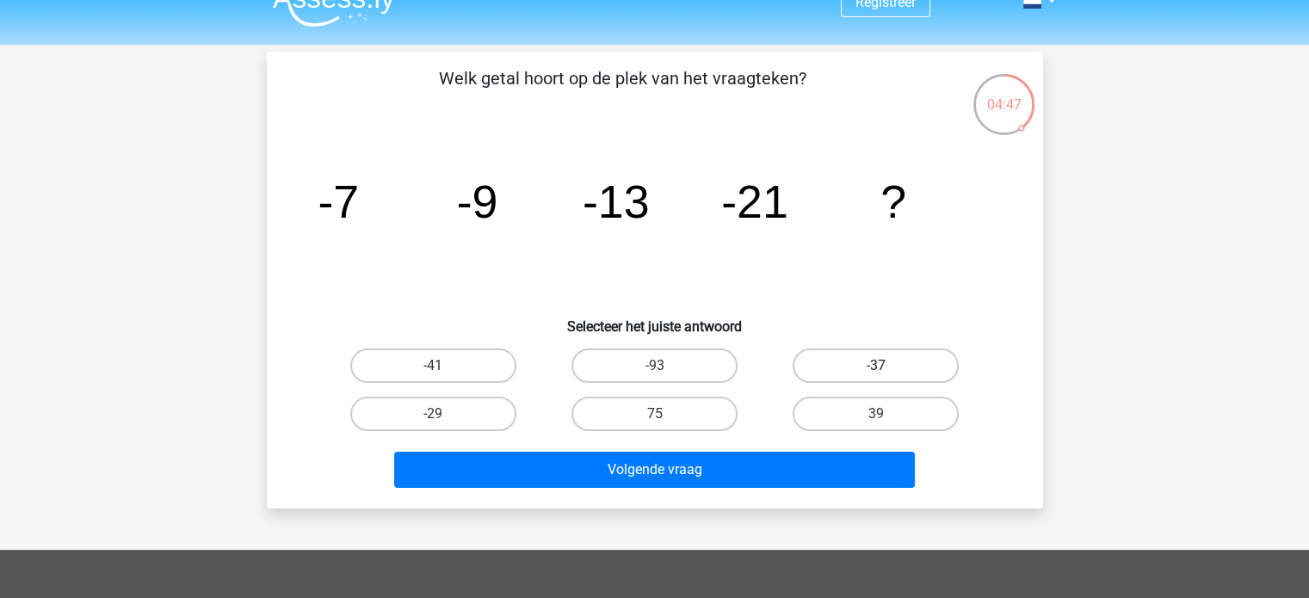
click at [824, 357] on label "-37" at bounding box center [876, 366] width 166 height 34
click at [876, 366] on input "-37" at bounding box center [881, 371] width 11 height 11
radio input "true"
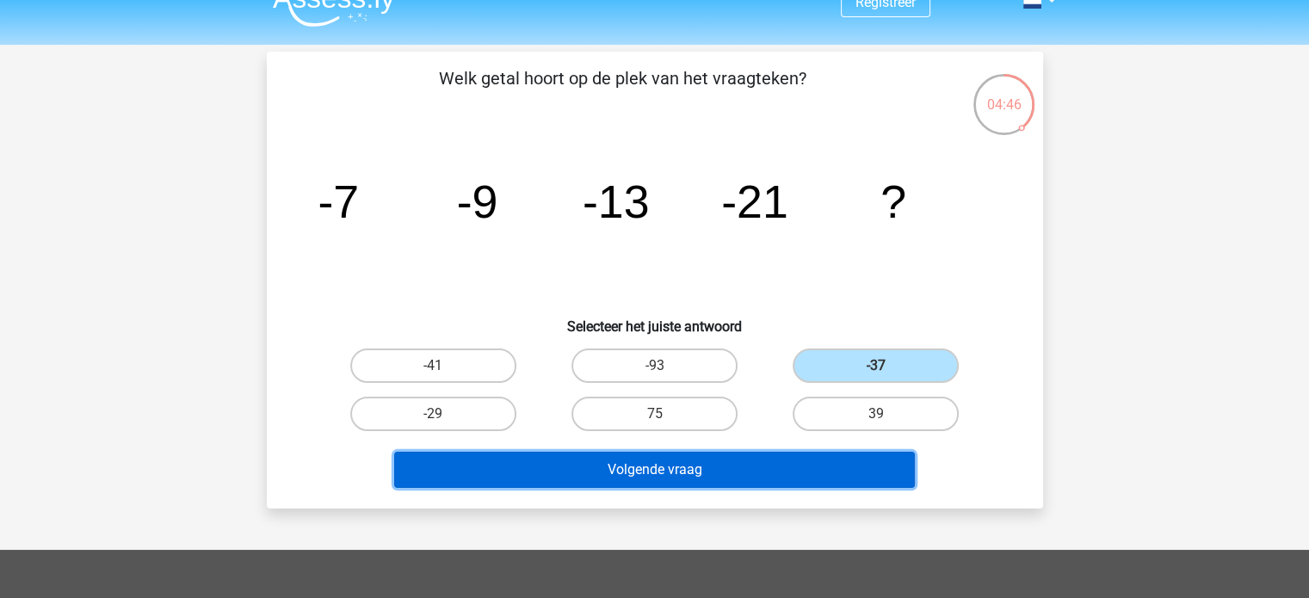
click at [744, 452] on button "Volgende vraag" at bounding box center [654, 470] width 521 height 36
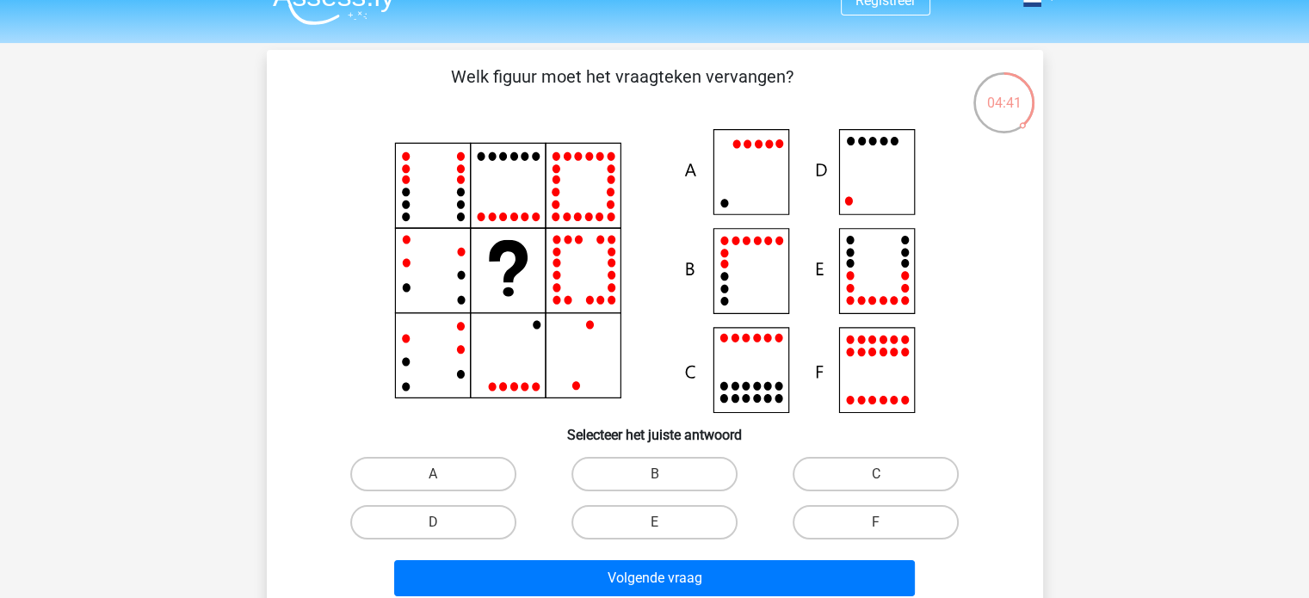
scroll to position [31, 0]
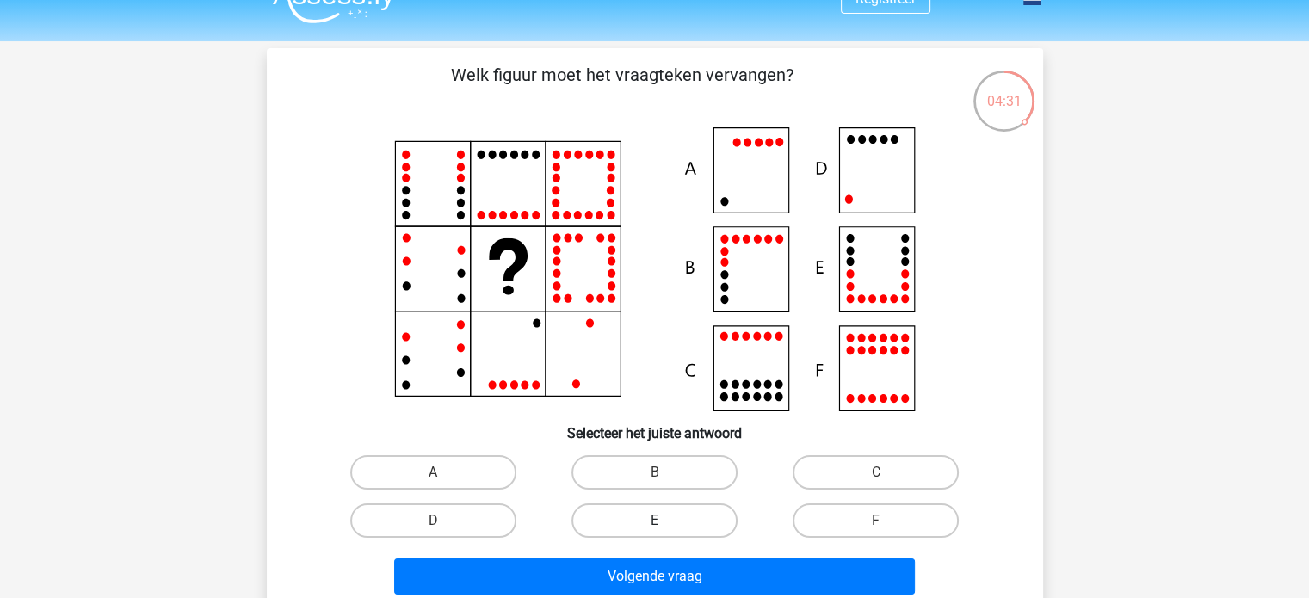
click at [642, 513] on label "E" at bounding box center [654, 520] width 166 height 34
click at [654, 521] on input "E" at bounding box center [659, 526] width 11 height 11
radio input "true"
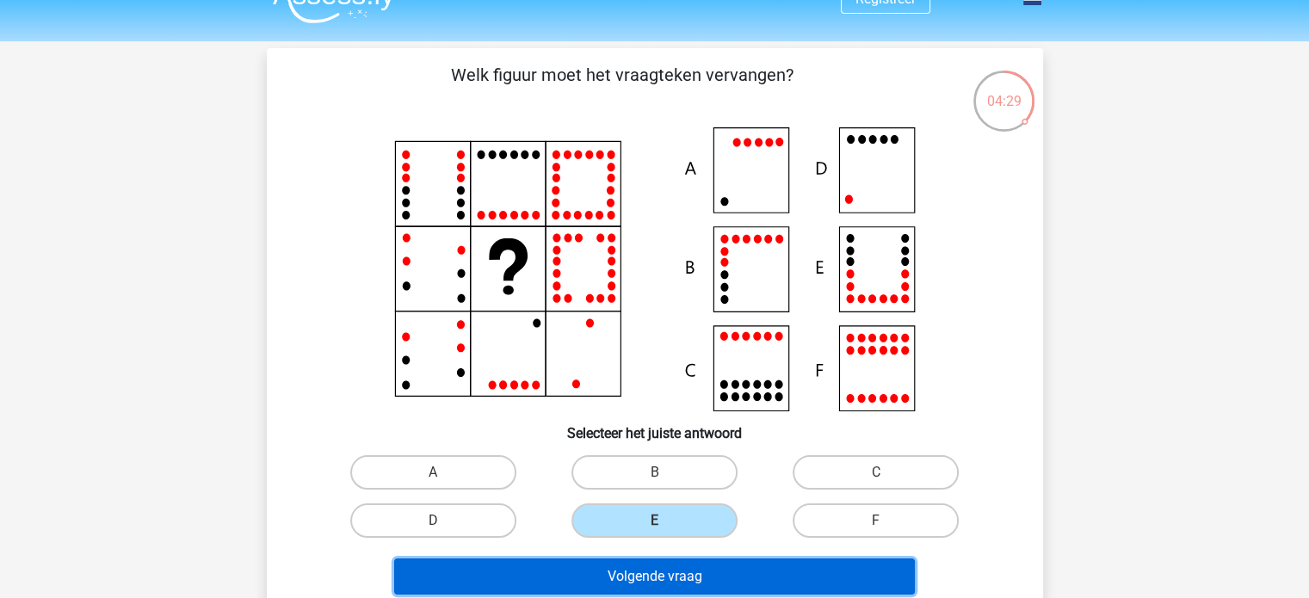
click at [626, 566] on button "Volgende vraag" at bounding box center [654, 577] width 521 height 36
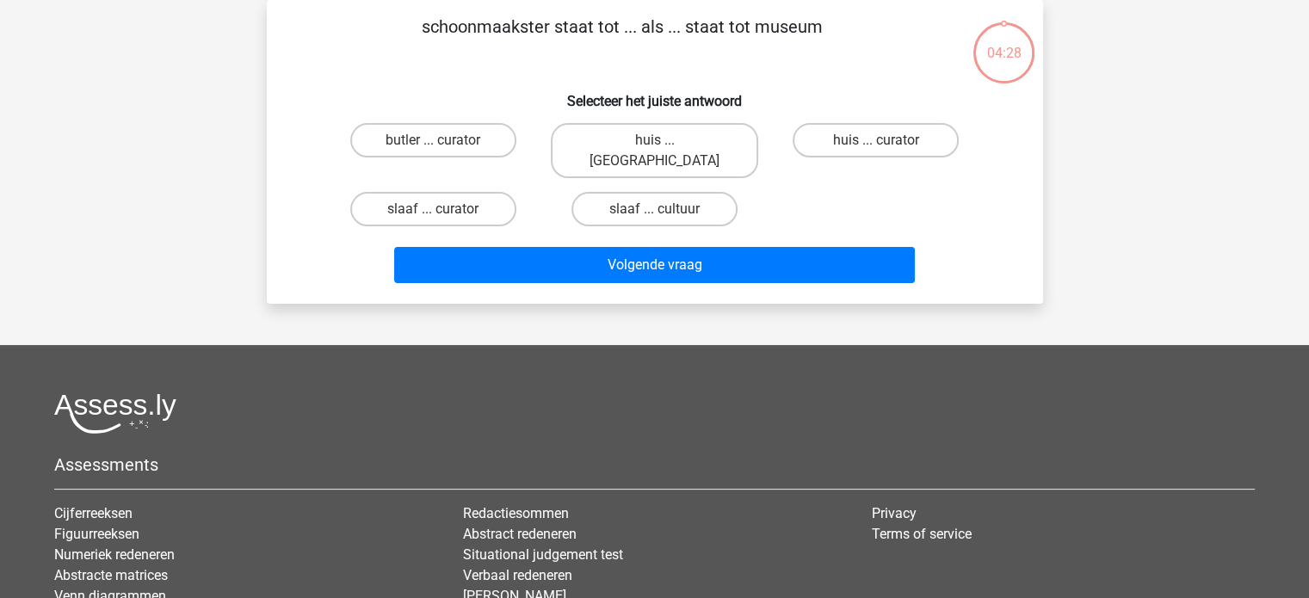
scroll to position [0, 0]
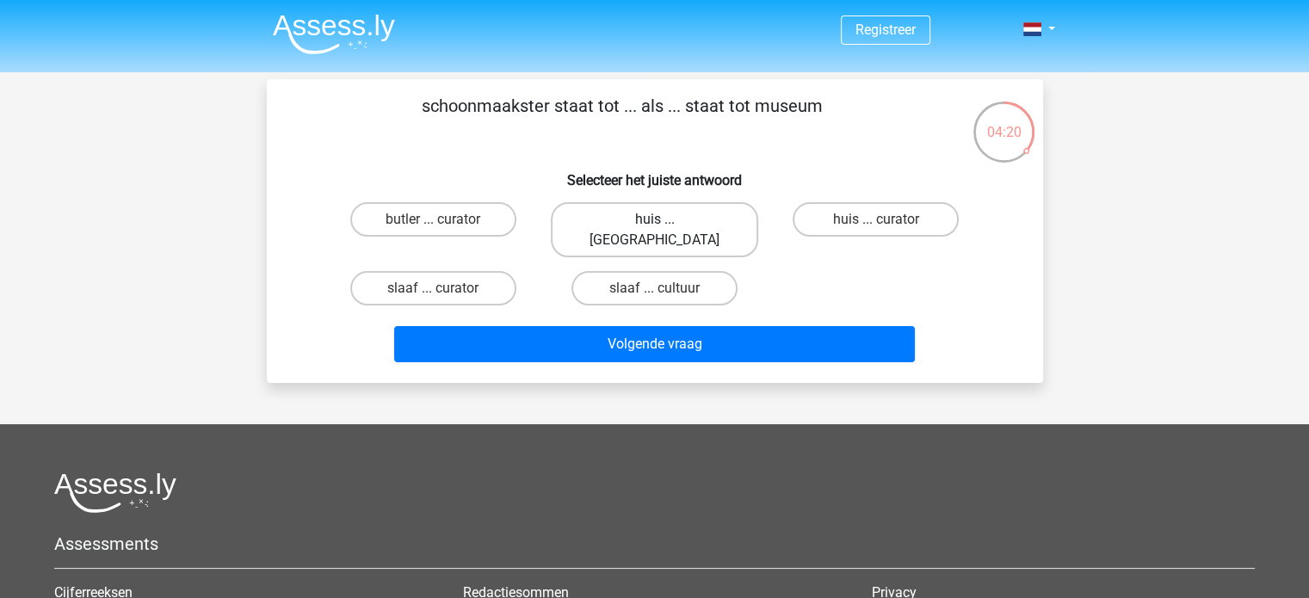
click at [660, 211] on label "huis ... louvre" at bounding box center [654, 229] width 207 height 55
click at [660, 219] on input "huis ... louvre" at bounding box center [659, 224] width 11 height 11
radio input "true"
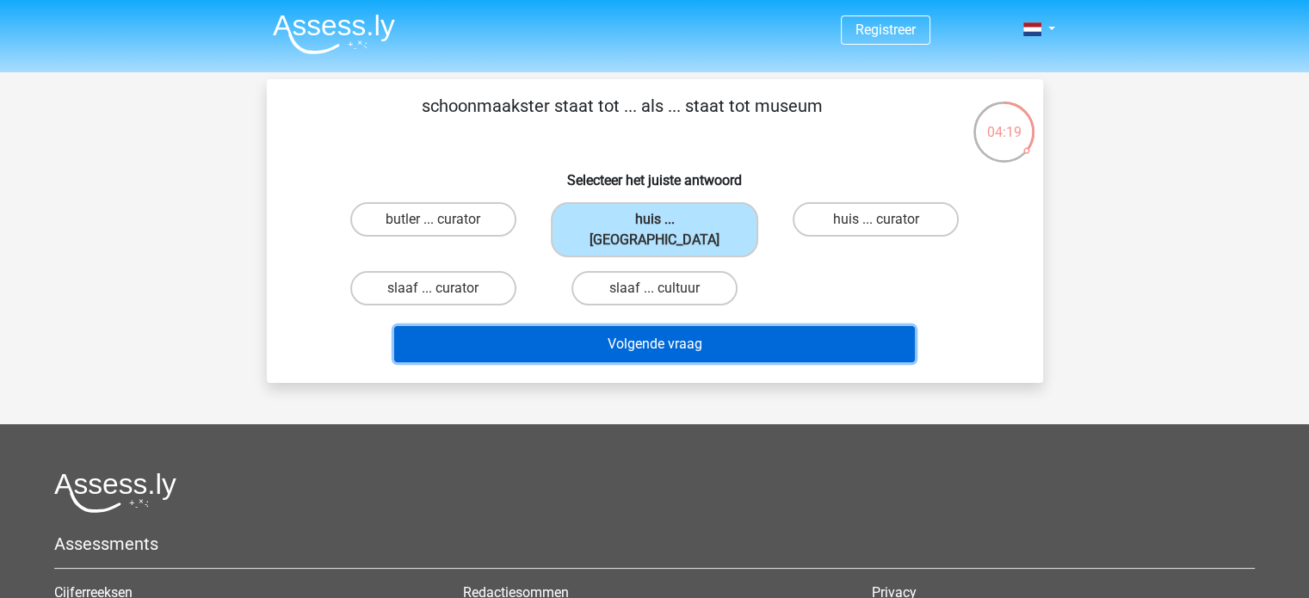
click at [635, 326] on button "Volgende vraag" at bounding box center [654, 344] width 521 height 36
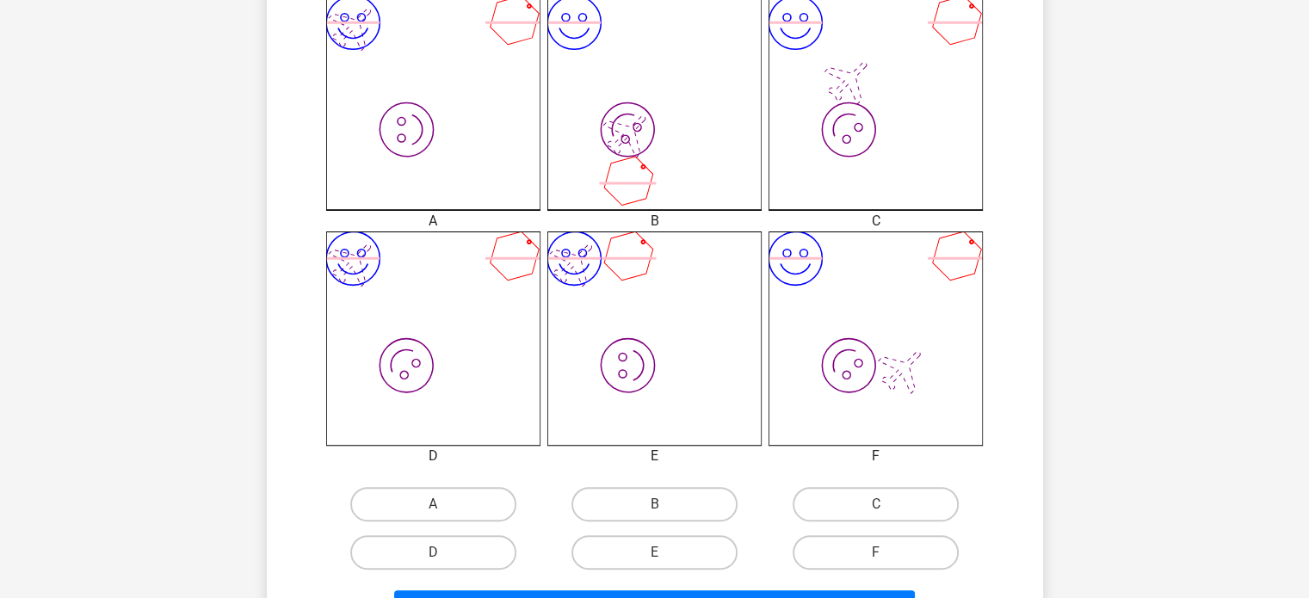
scroll to position [491, 0]
click at [433, 505] on input "A" at bounding box center [438, 508] width 11 height 11
radio input "true"
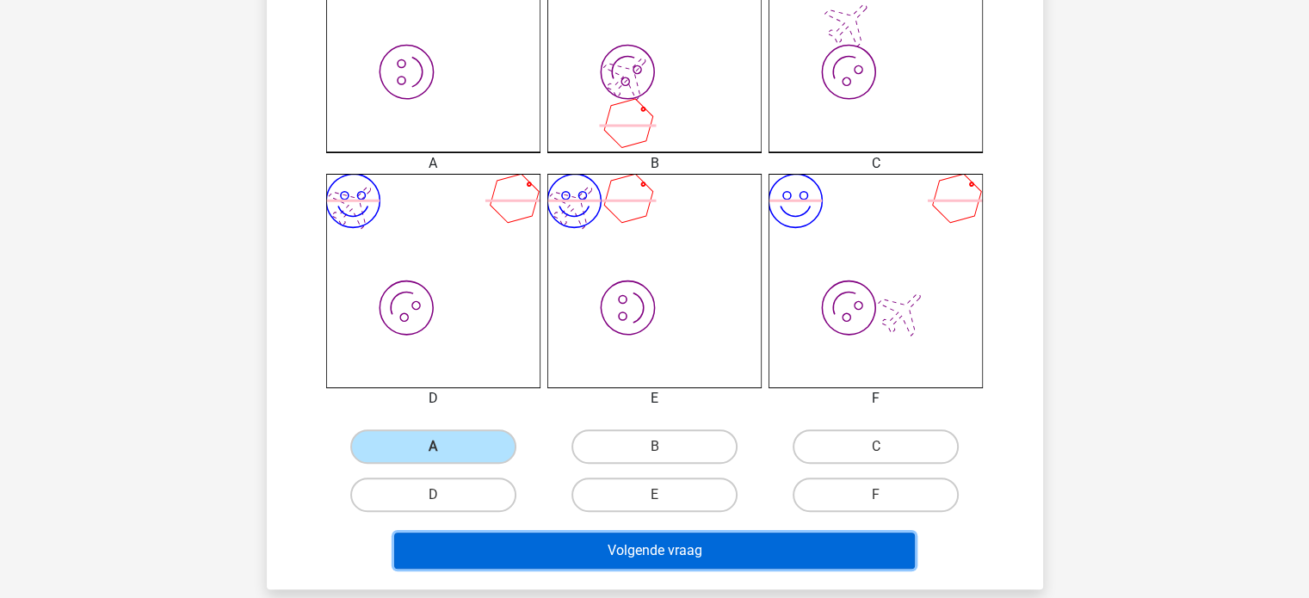
click at [541, 560] on button "Volgende vraag" at bounding box center [654, 551] width 521 height 36
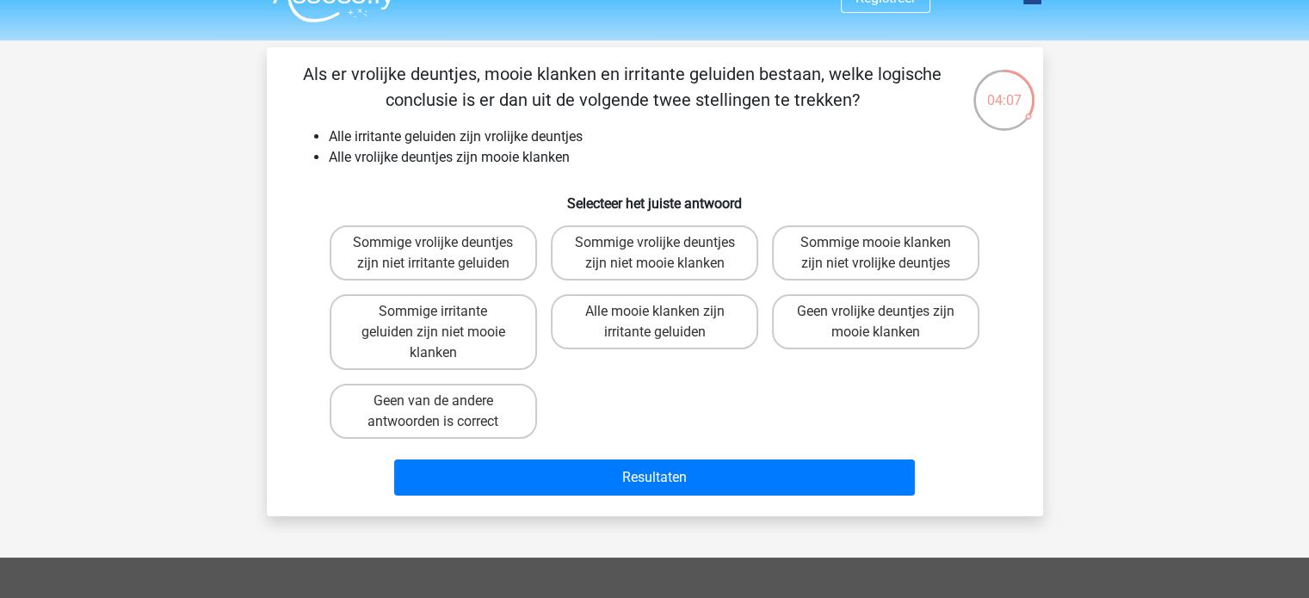
scroll to position [31, 0]
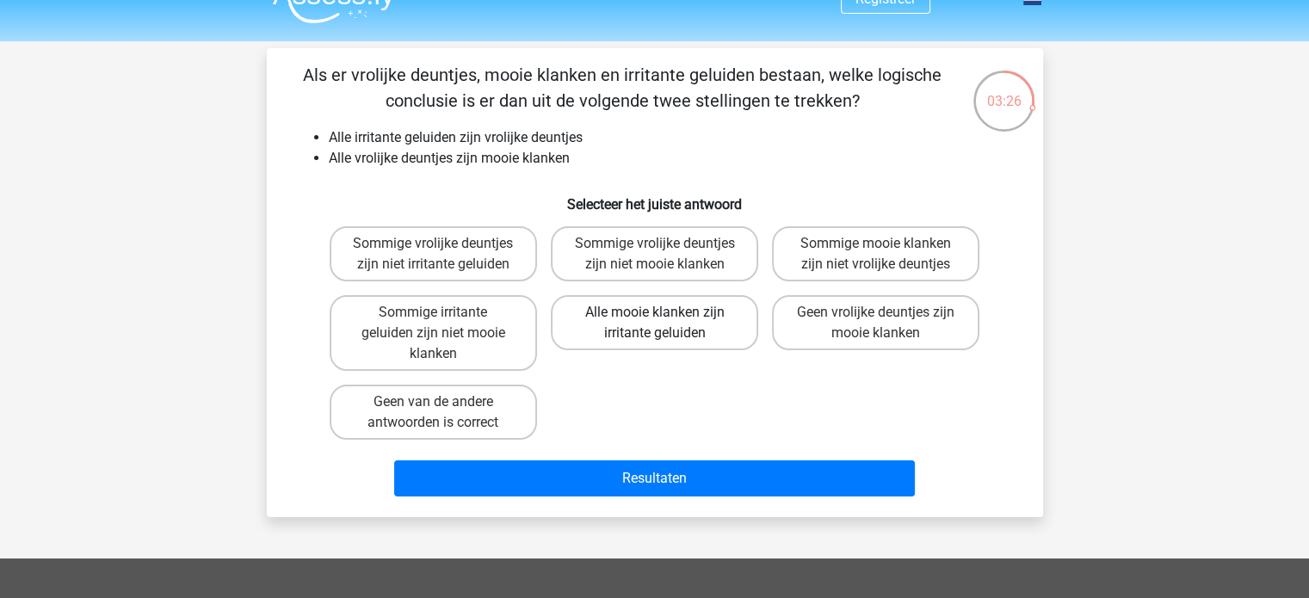
drag, startPoint x: 631, startPoint y: 292, endPoint x: 631, endPoint y: 319, distance: 27.5
click at [631, 319] on div "Alle mooie klanken zijn irritante geluiden" at bounding box center [654, 332] width 221 height 89
click at [631, 319] on label "Alle mooie klanken zijn irritante geluiden" at bounding box center [654, 322] width 207 height 55
click at [654, 319] on input "Alle mooie klanken zijn irritante geluiden" at bounding box center [659, 317] width 11 height 11
radio input "true"
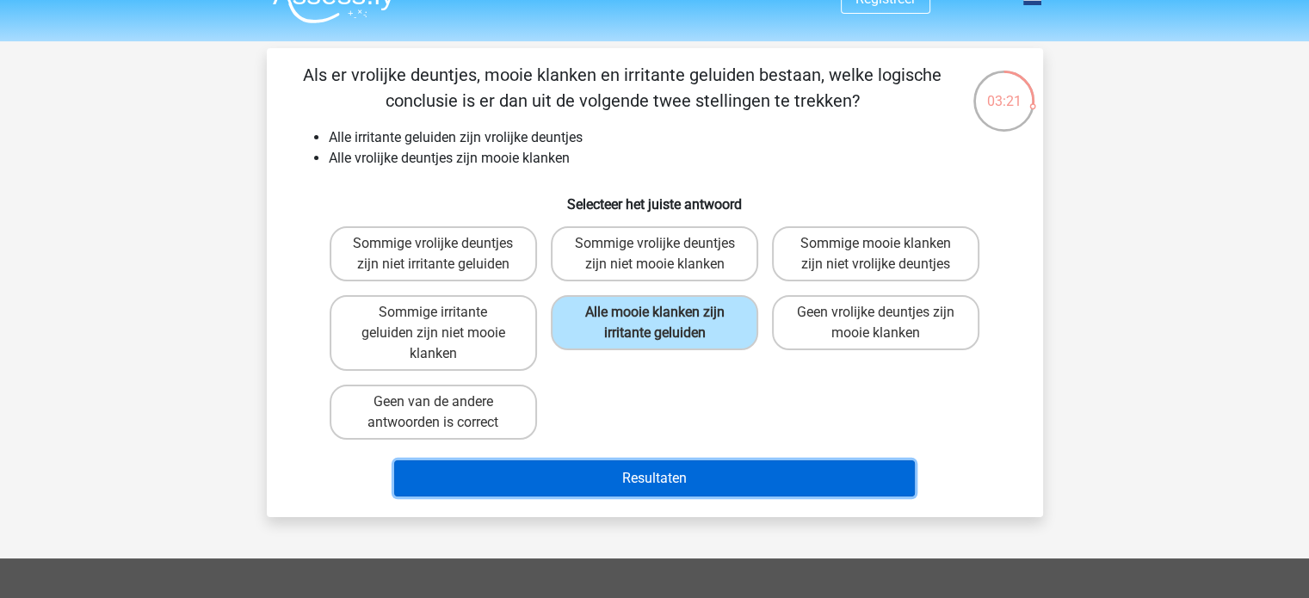
click at [626, 464] on button "Resultaten" at bounding box center [654, 478] width 521 height 36
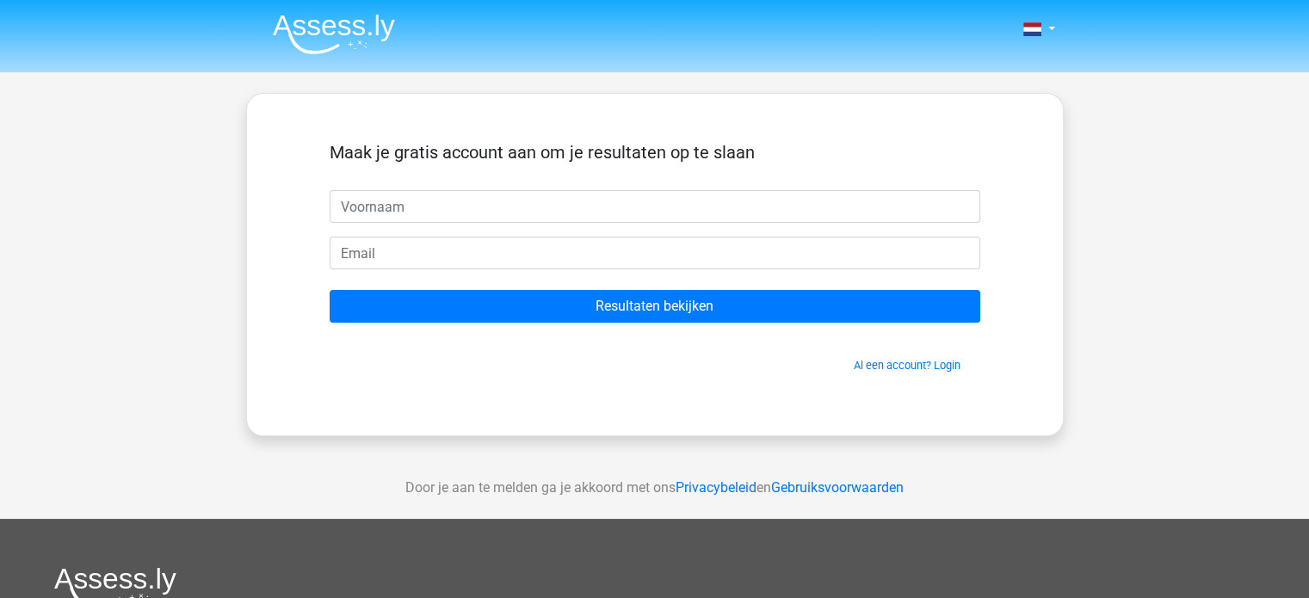
click at [506, 207] on input "text" at bounding box center [655, 206] width 651 height 33
click at [1001, 164] on div "Maak je gratis account aan om je resultaten op te slaan Resultaten bekijken Al …" at bounding box center [654, 264] width 733 height 259
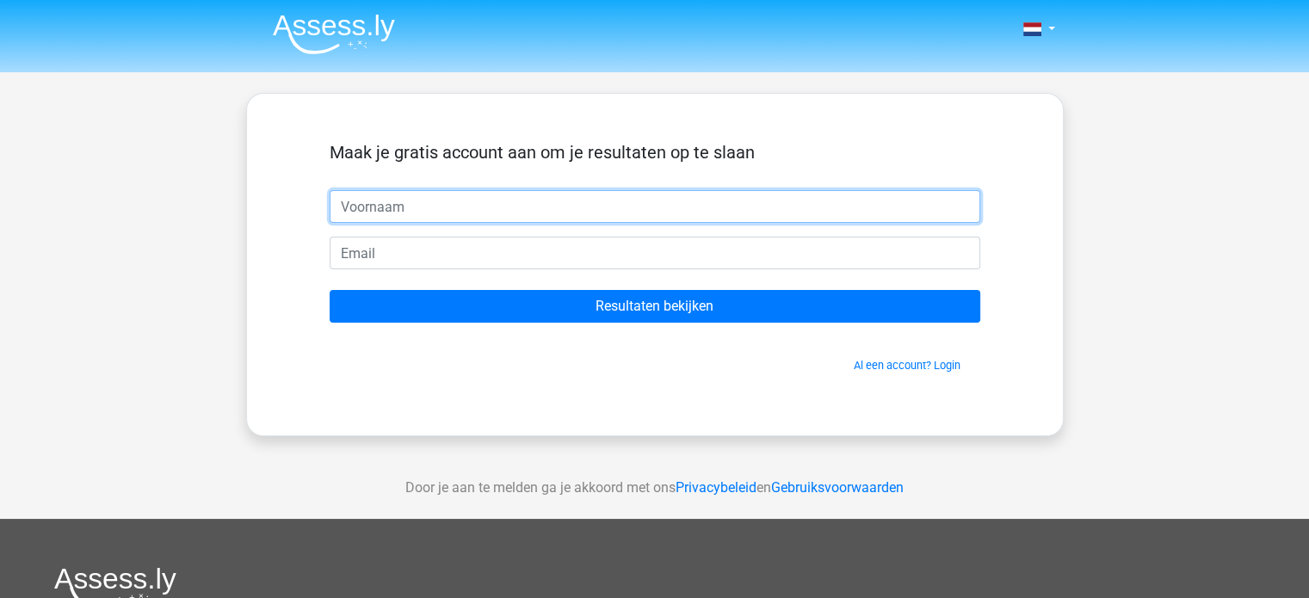
click at [852, 198] on input "text" at bounding box center [655, 206] width 651 height 33
type input "i"
type input "[PERSON_NAME]"
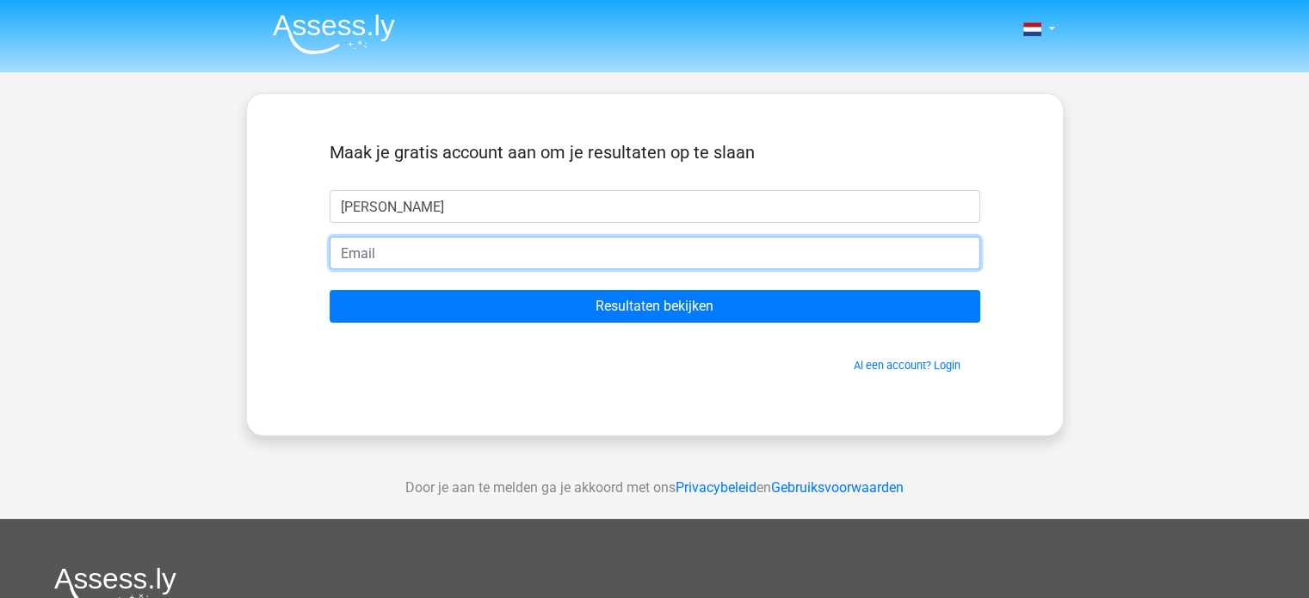
click at [857, 239] on input "email" at bounding box center [655, 253] width 651 height 33
type input "[EMAIL_ADDRESS][DOMAIN_NAME]"
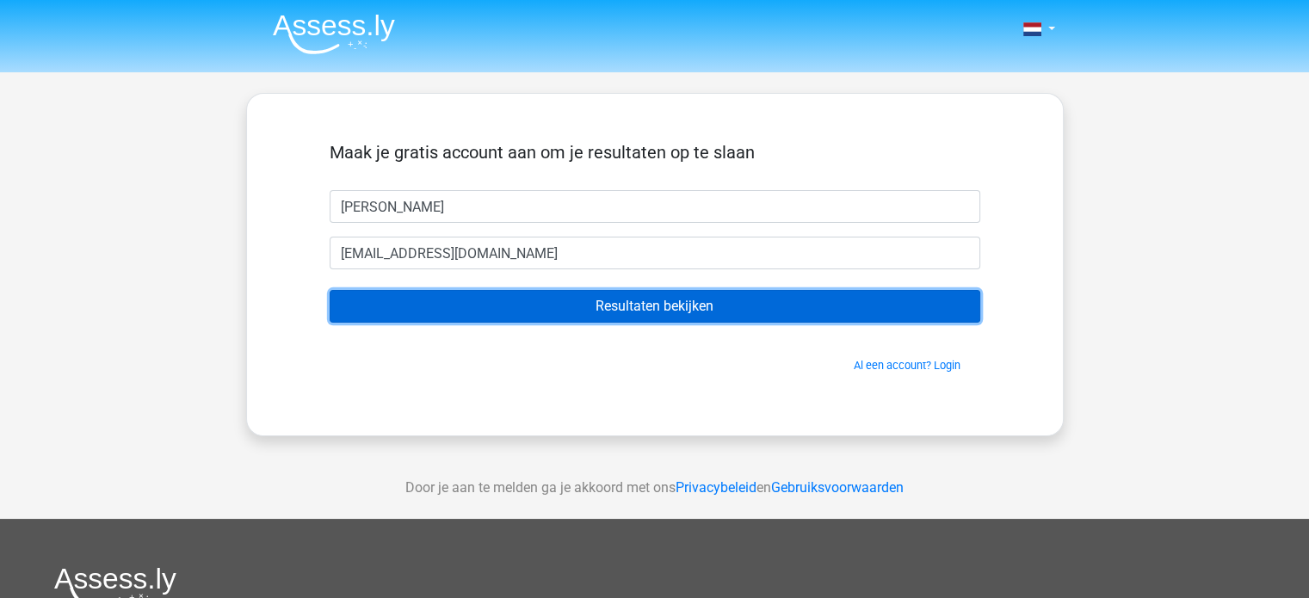
click at [590, 303] on input "Resultaten bekijken" at bounding box center [655, 306] width 651 height 33
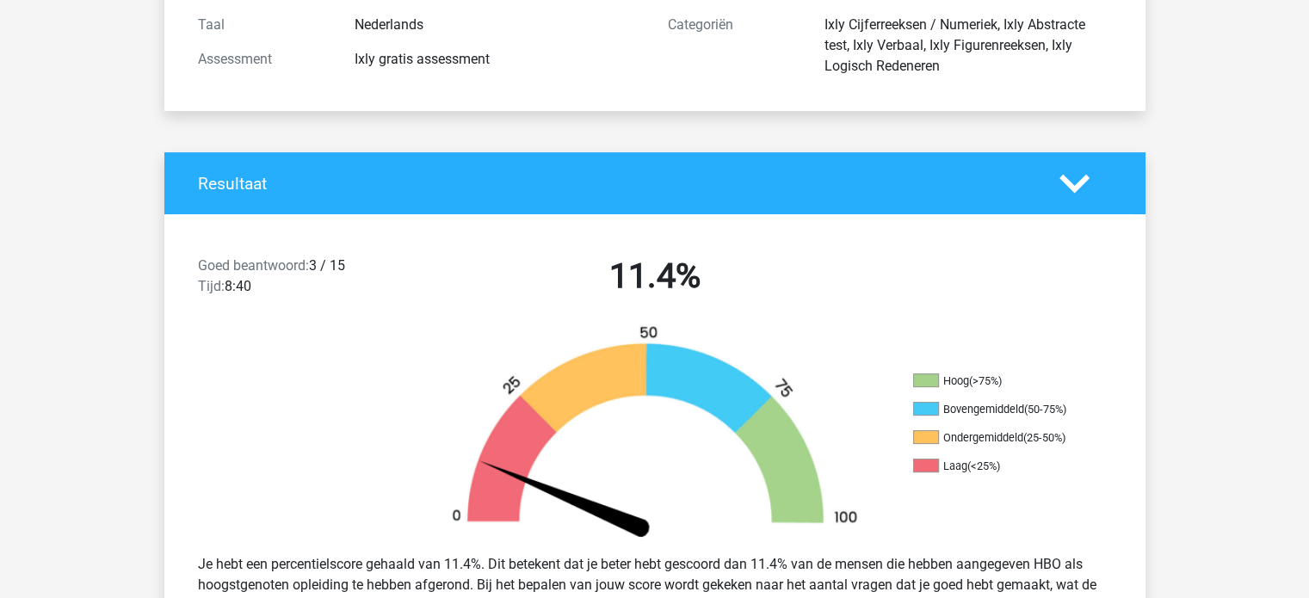
scroll to position [289, 0]
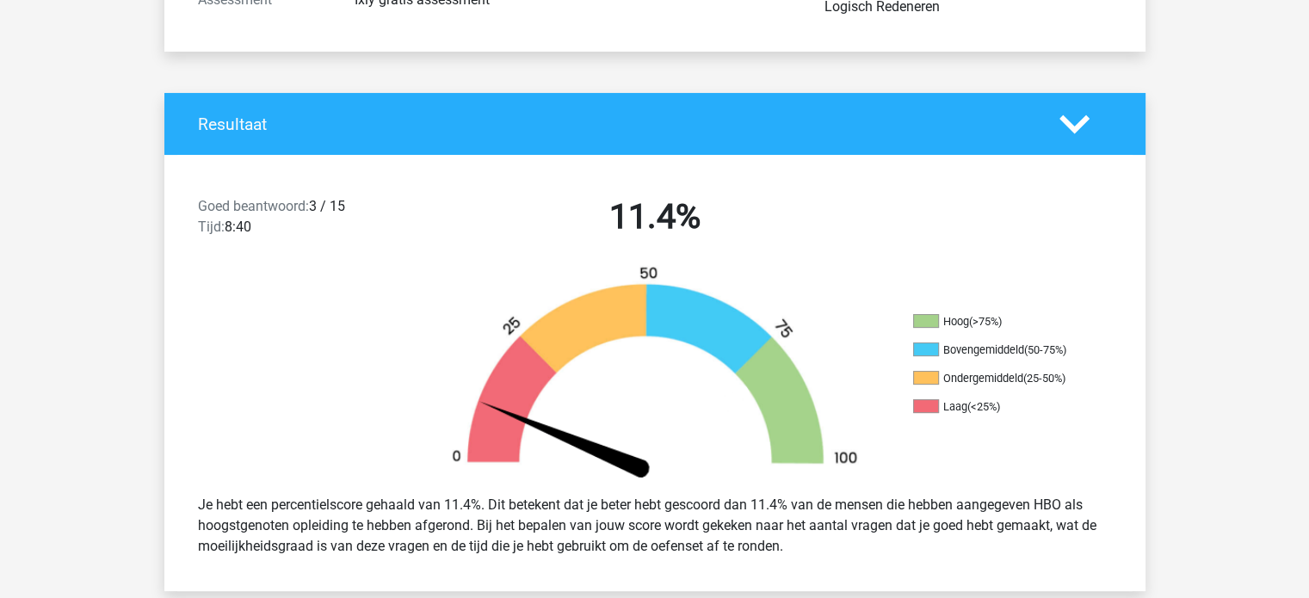
drag, startPoint x: 971, startPoint y: 547, endPoint x: 922, endPoint y: 514, distance: 59.4
click at [922, 514] on div "Je hebt een percentielscore gehaald van 11.4%. Dit betekent dat je beter hebt g…" at bounding box center [655, 526] width 940 height 76
drag, startPoint x: 897, startPoint y: 545, endPoint x: 863, endPoint y: 509, distance: 49.3
click at [863, 509] on div "Je hebt een percentielscore gehaald van 11.4%. Dit betekent dat je beter hebt g…" at bounding box center [655, 526] width 940 height 76
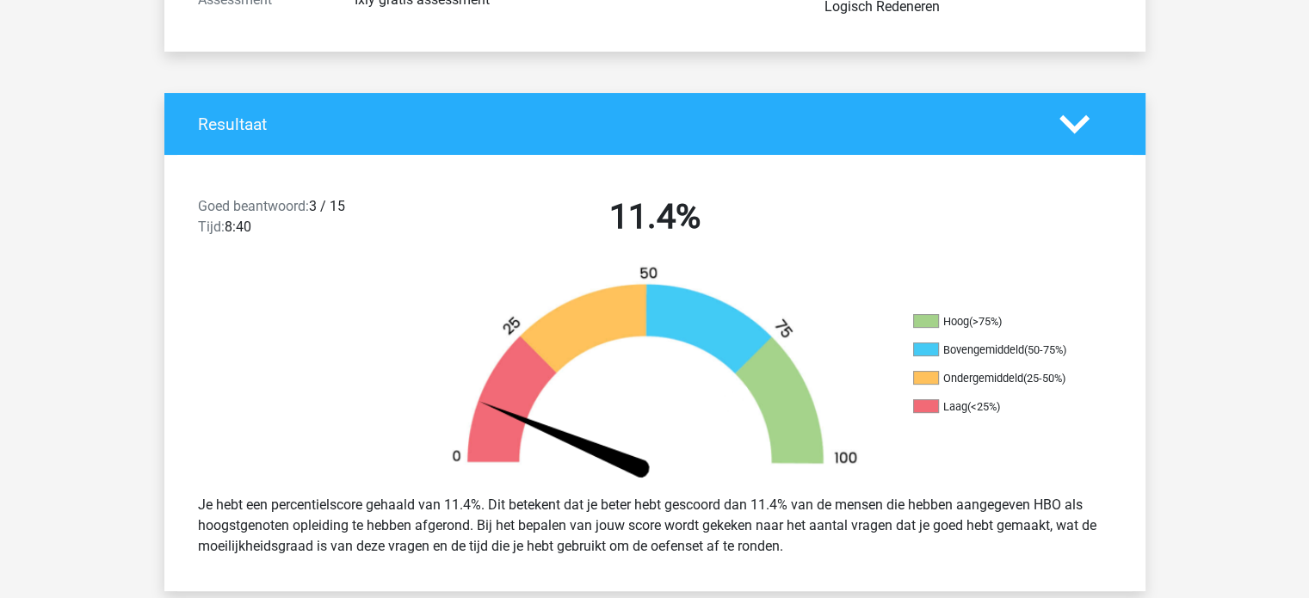
click at [863, 509] on div "Je hebt een percentielscore gehaald van 11.4%. Dit betekent dat je beter hebt g…" at bounding box center [655, 526] width 940 height 76
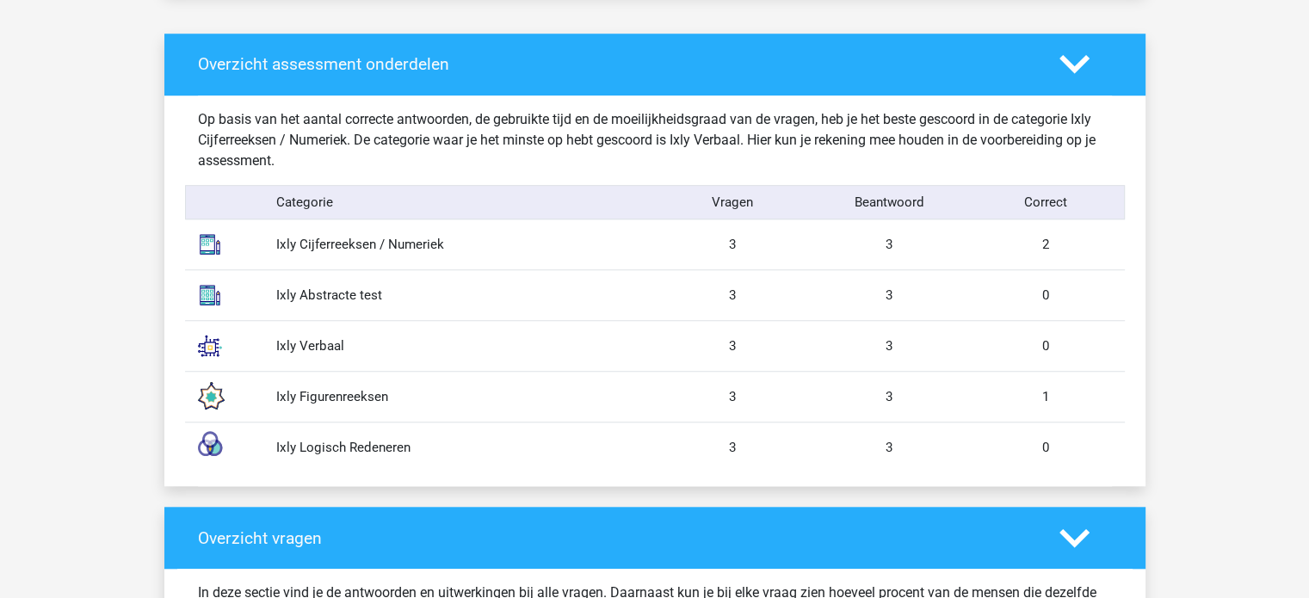
scroll to position [1321, 0]
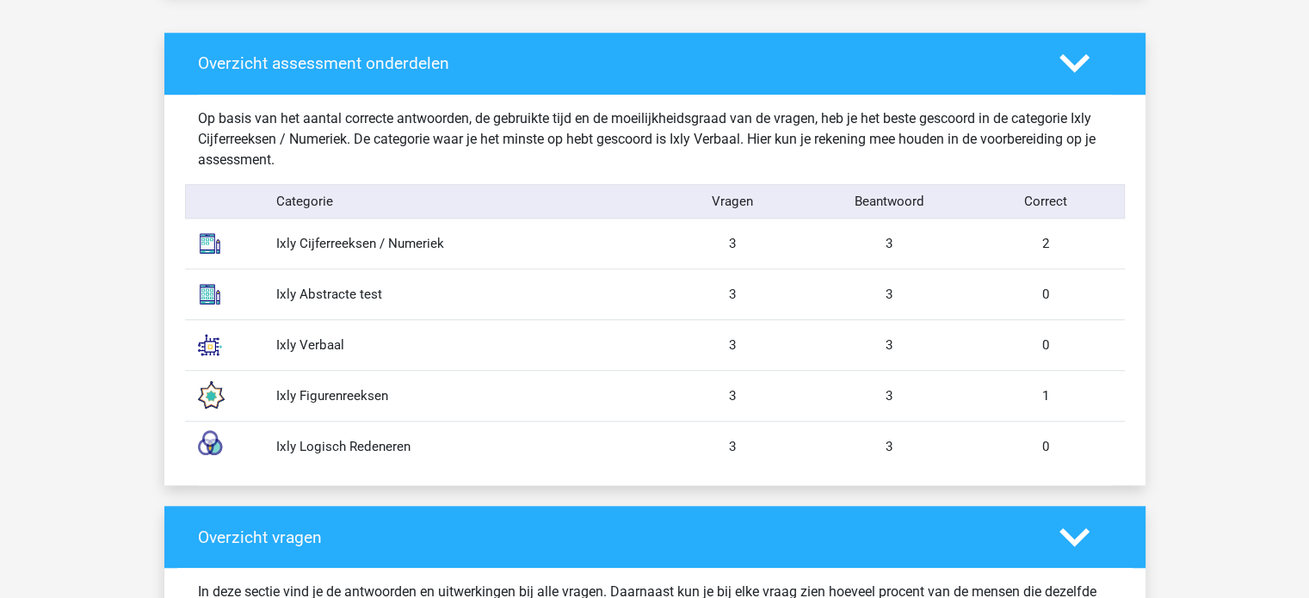
click at [385, 238] on div "Ixly Cijferreeksen / Numeriek" at bounding box center [459, 244] width 392 height 20
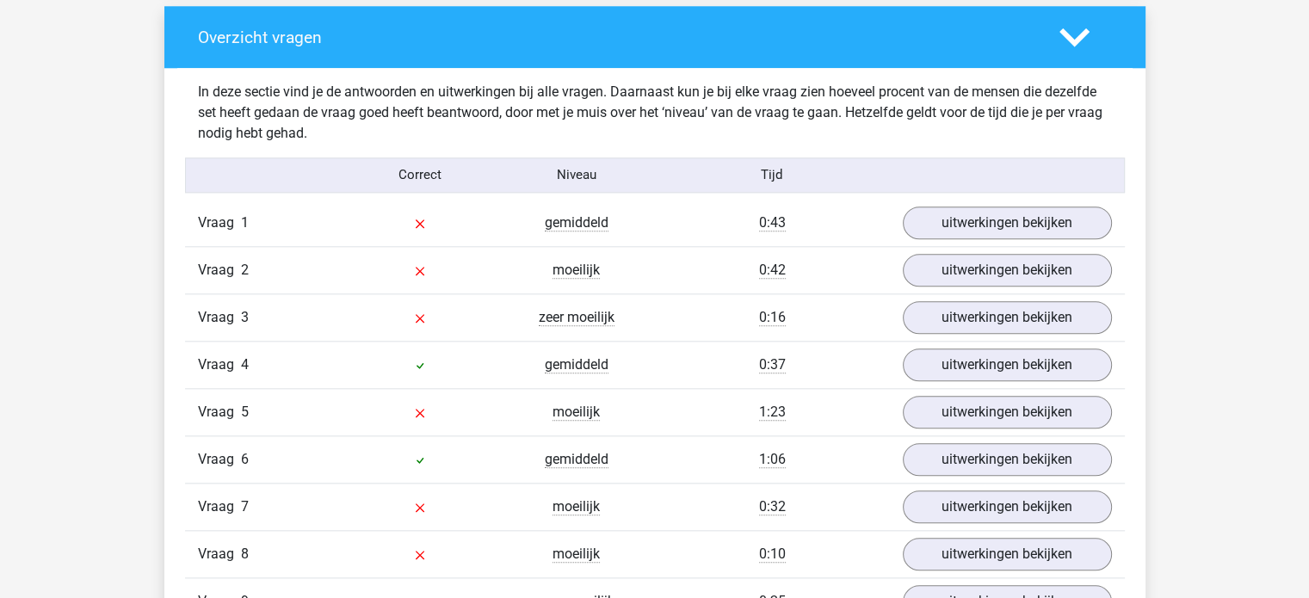
scroll to position [1819, 0]
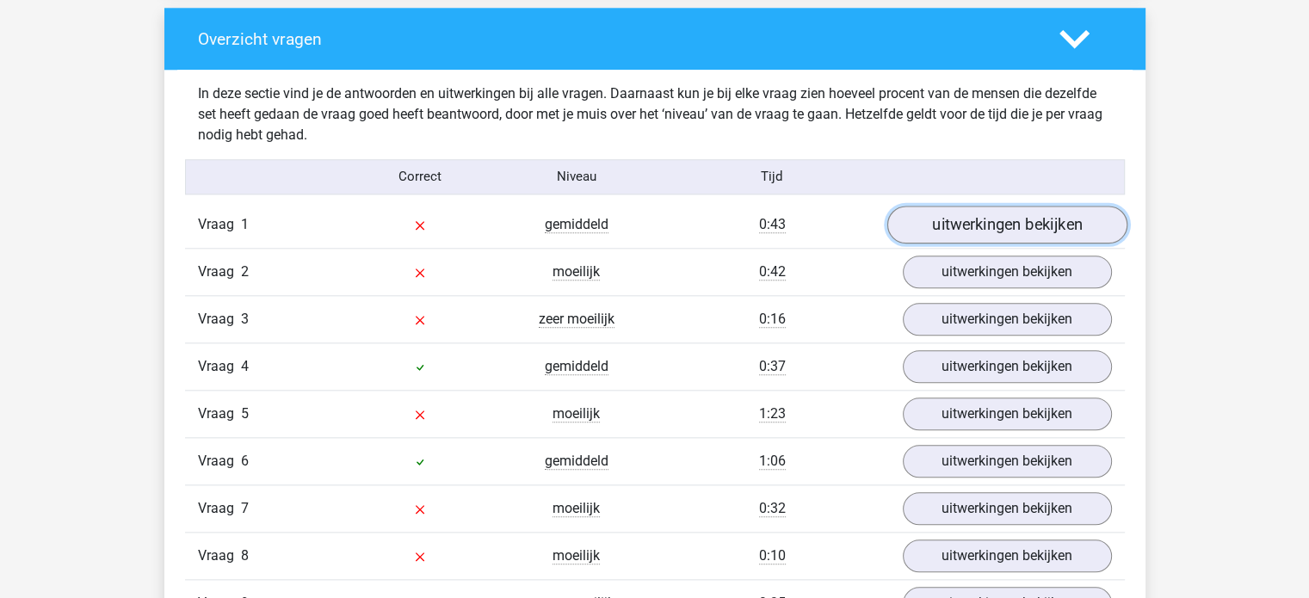
click at [1014, 235] on link "uitwerkingen bekijken" at bounding box center [1006, 225] width 240 height 38
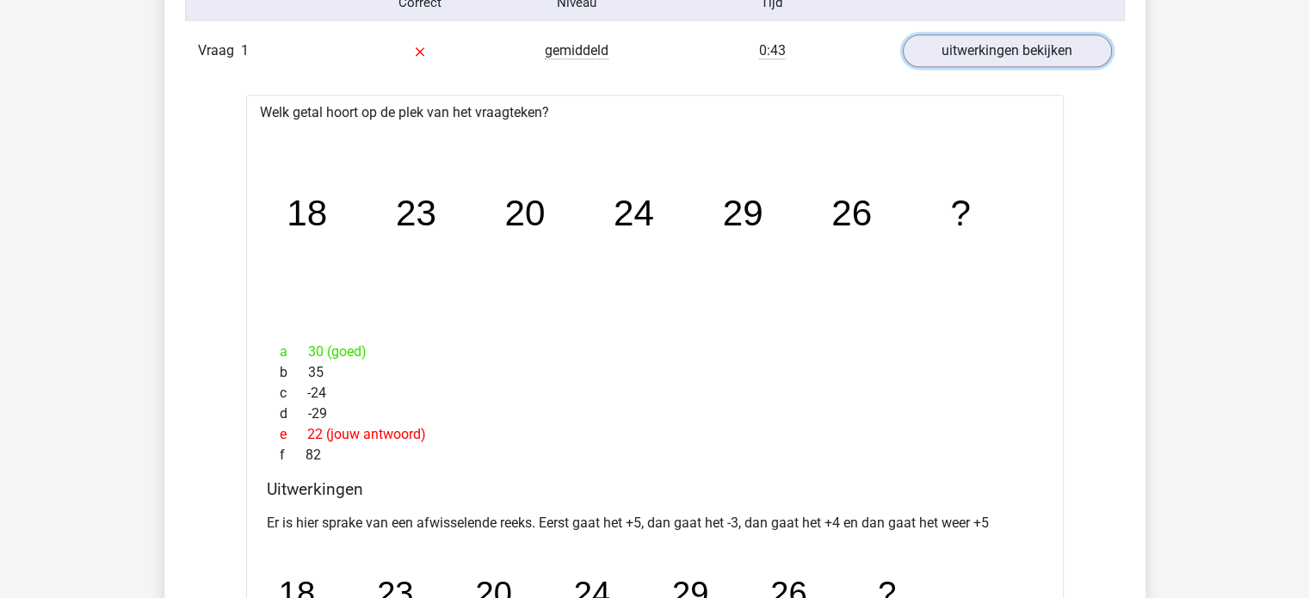
scroll to position [1995, 0]
click at [1057, 59] on link "uitwerkingen bekijken" at bounding box center [1006, 49] width 240 height 38
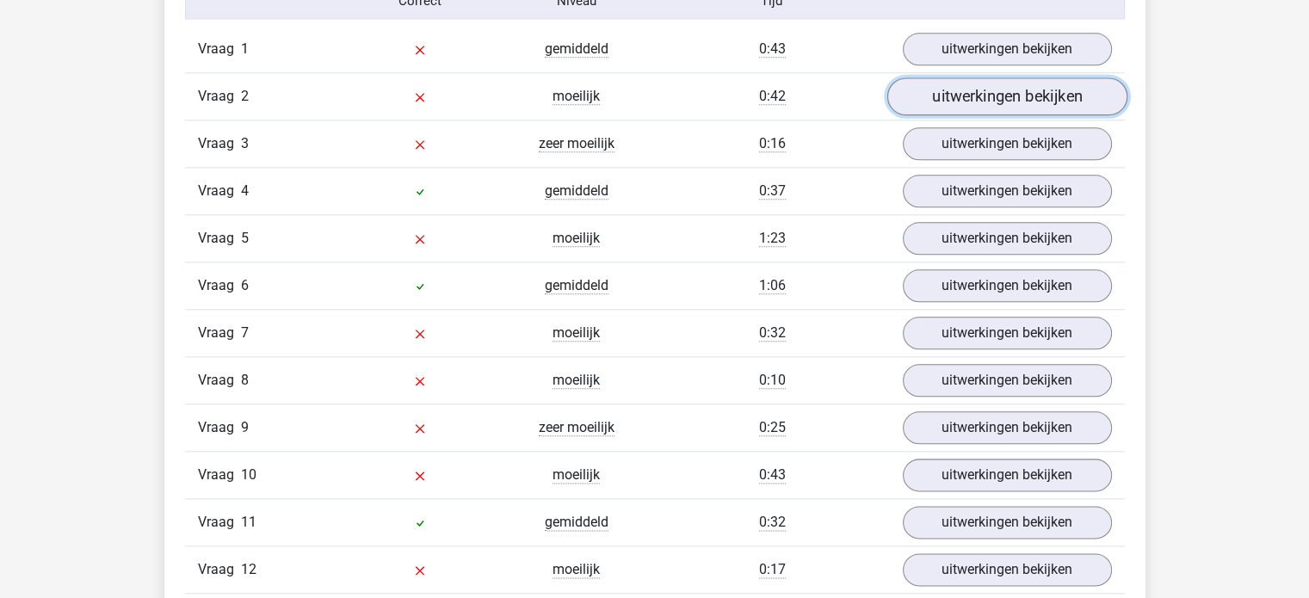
click at [1024, 94] on link "uitwerkingen bekijken" at bounding box center [1006, 96] width 240 height 38
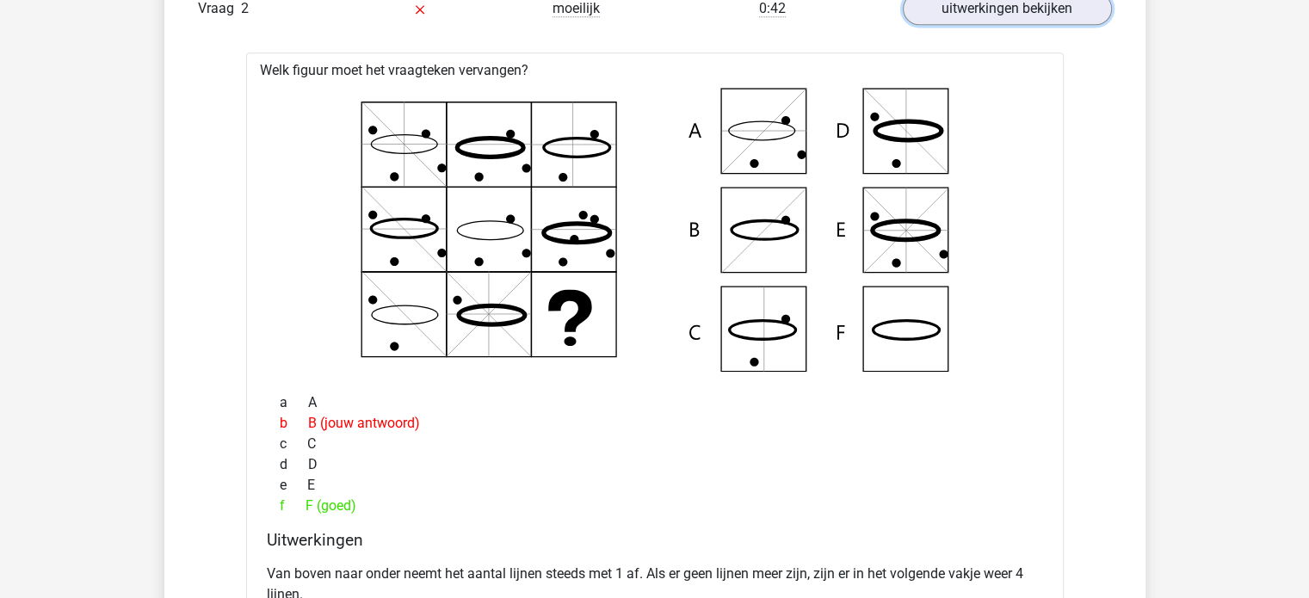
scroll to position [2084, 0]
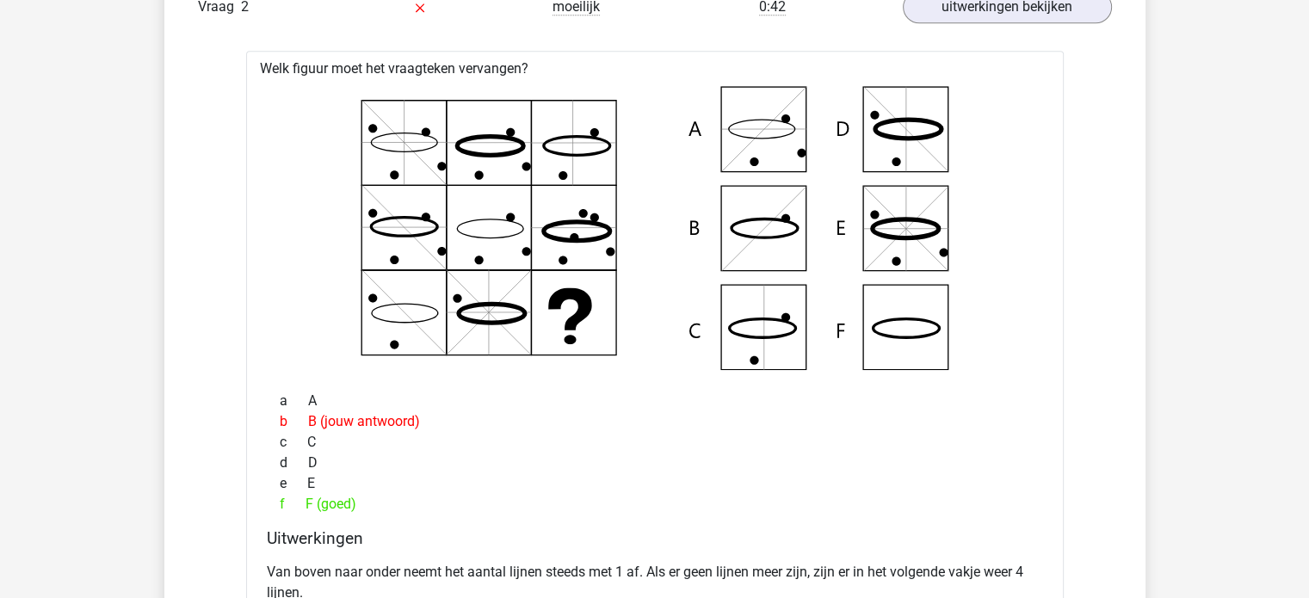
click at [892, 333] on icon at bounding box center [906, 327] width 66 height 19
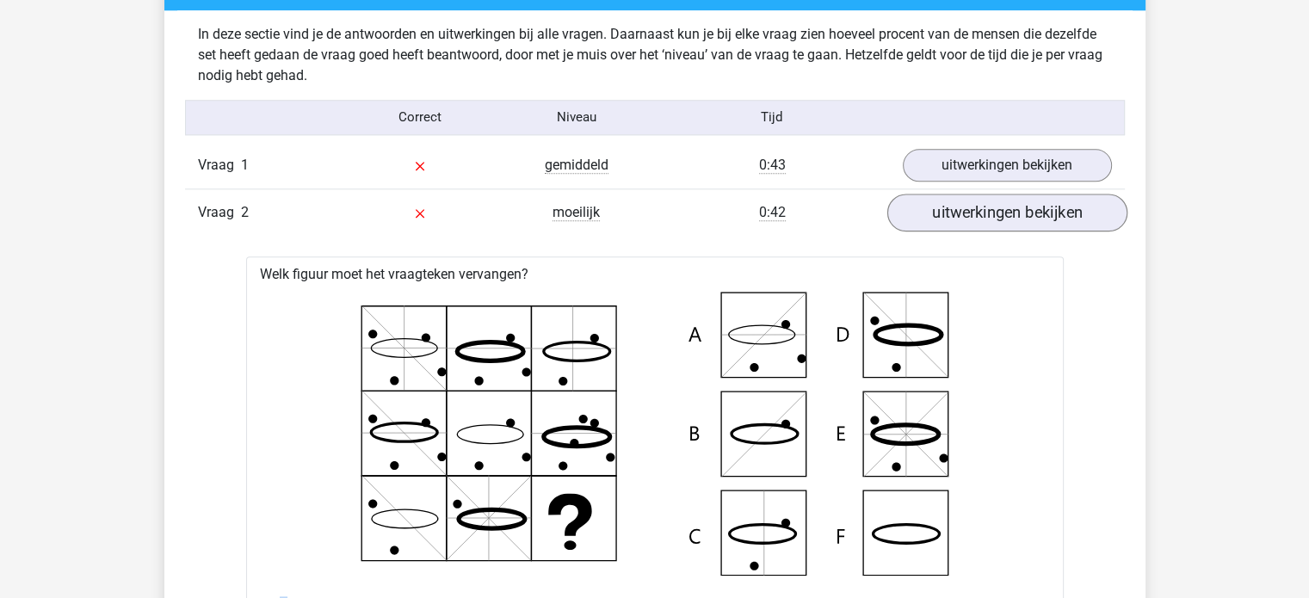
scroll to position [1878, 0]
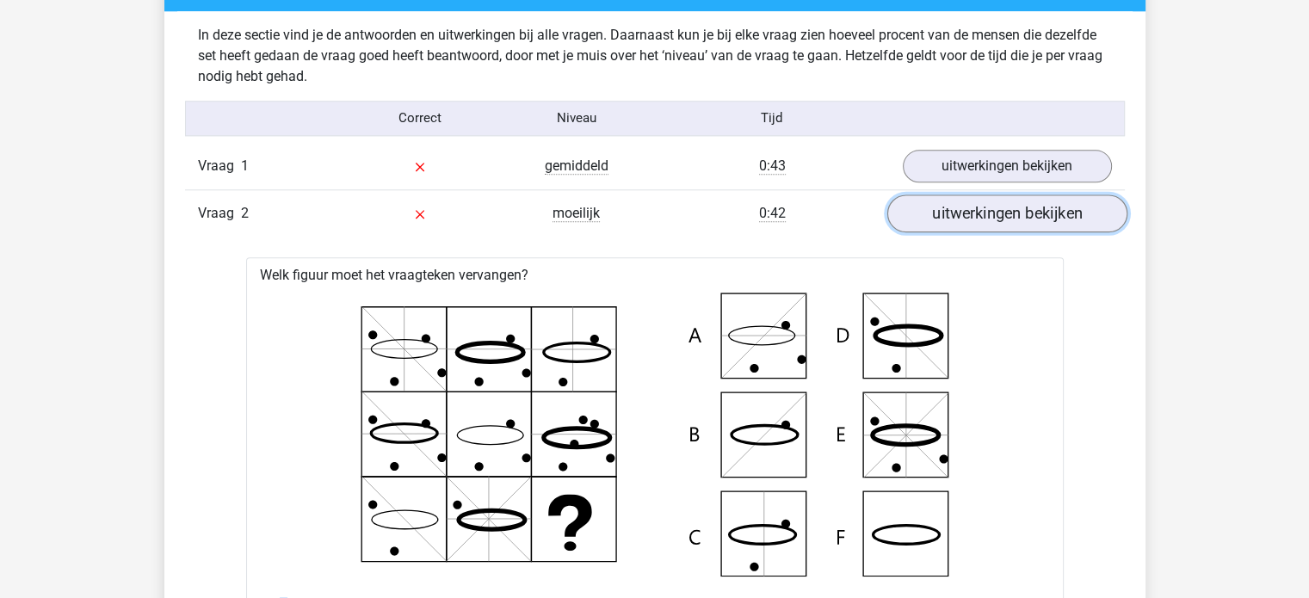
click at [1051, 212] on link "uitwerkingen bekijken" at bounding box center [1006, 213] width 240 height 38
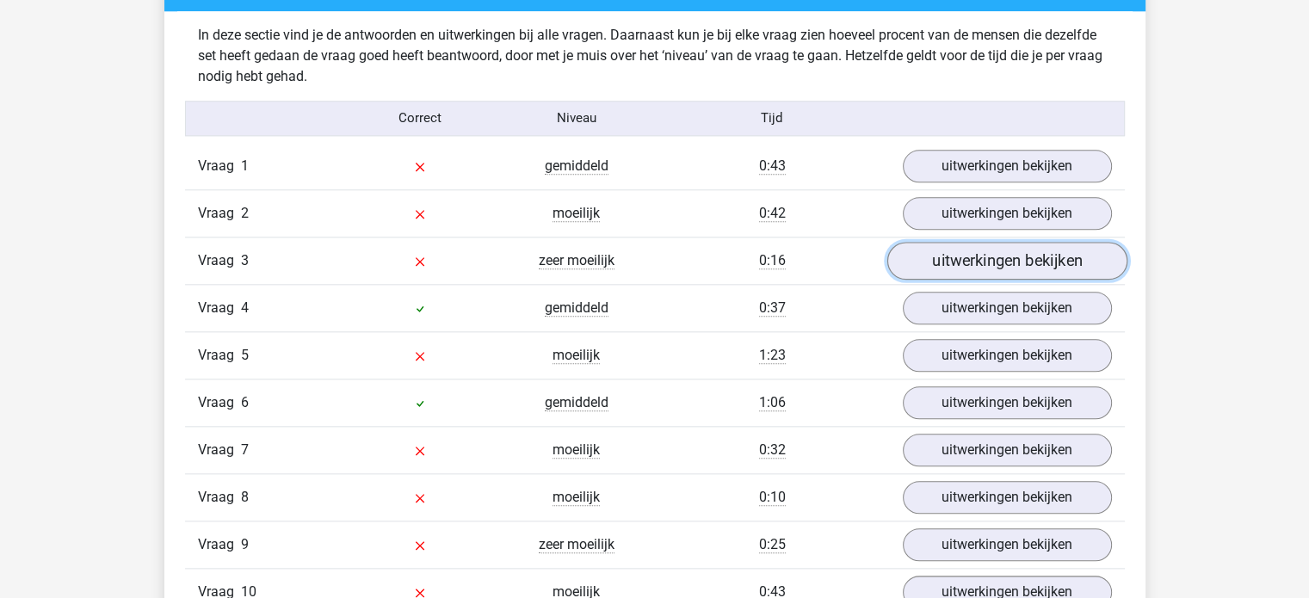
click at [1028, 245] on link "uitwerkingen bekijken" at bounding box center [1006, 261] width 240 height 38
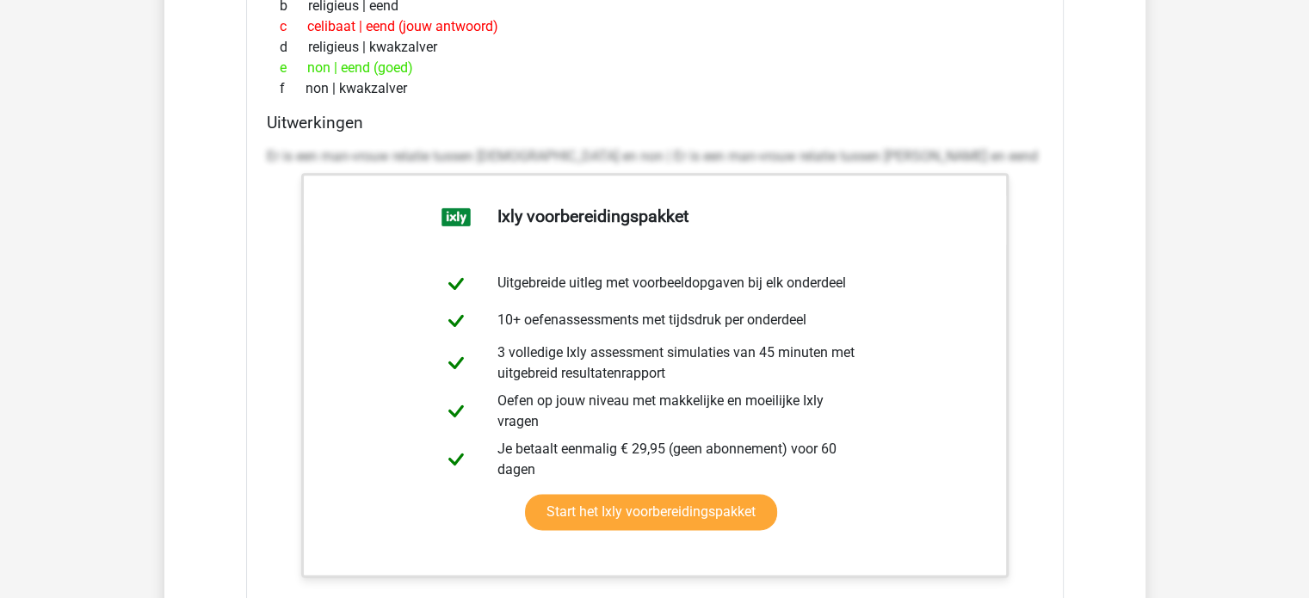
scroll to position [1907, 0]
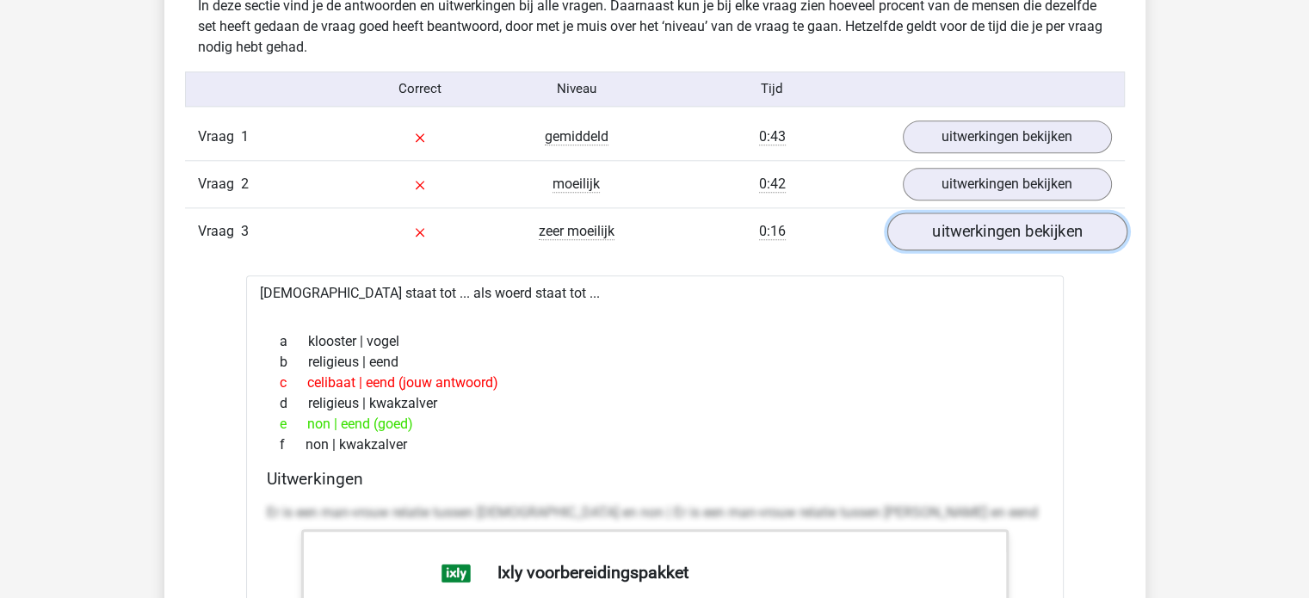
click at [1000, 243] on link "uitwerkingen bekijken" at bounding box center [1006, 232] width 240 height 38
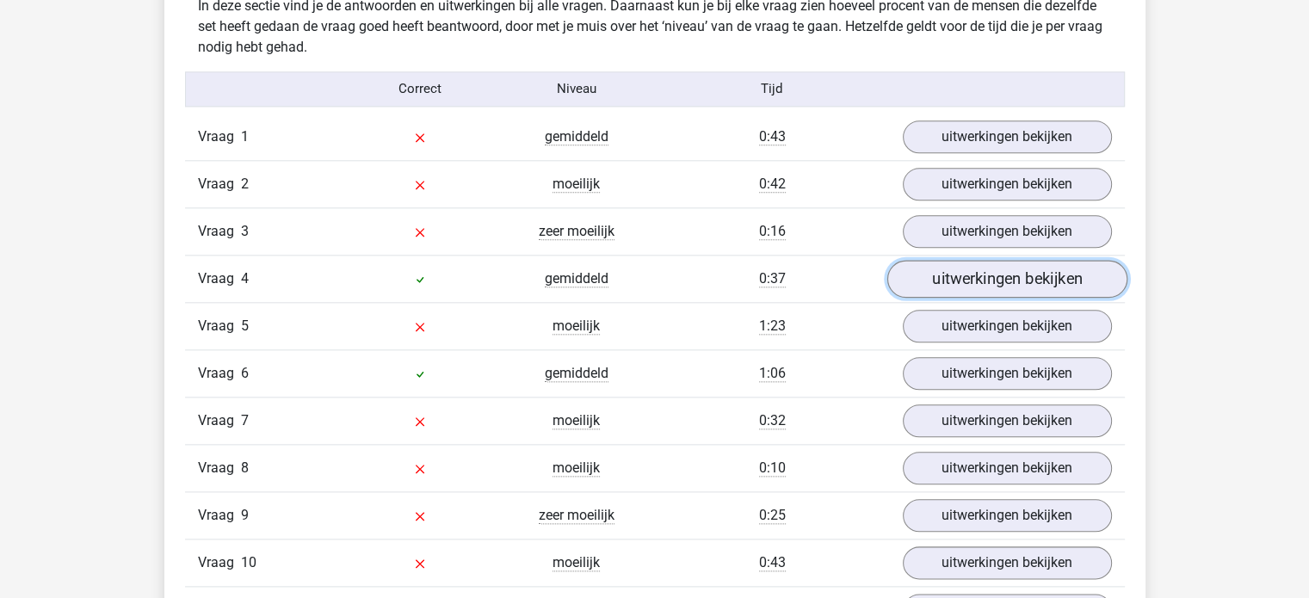
click at [993, 284] on link "uitwerkingen bekijken" at bounding box center [1006, 279] width 240 height 38
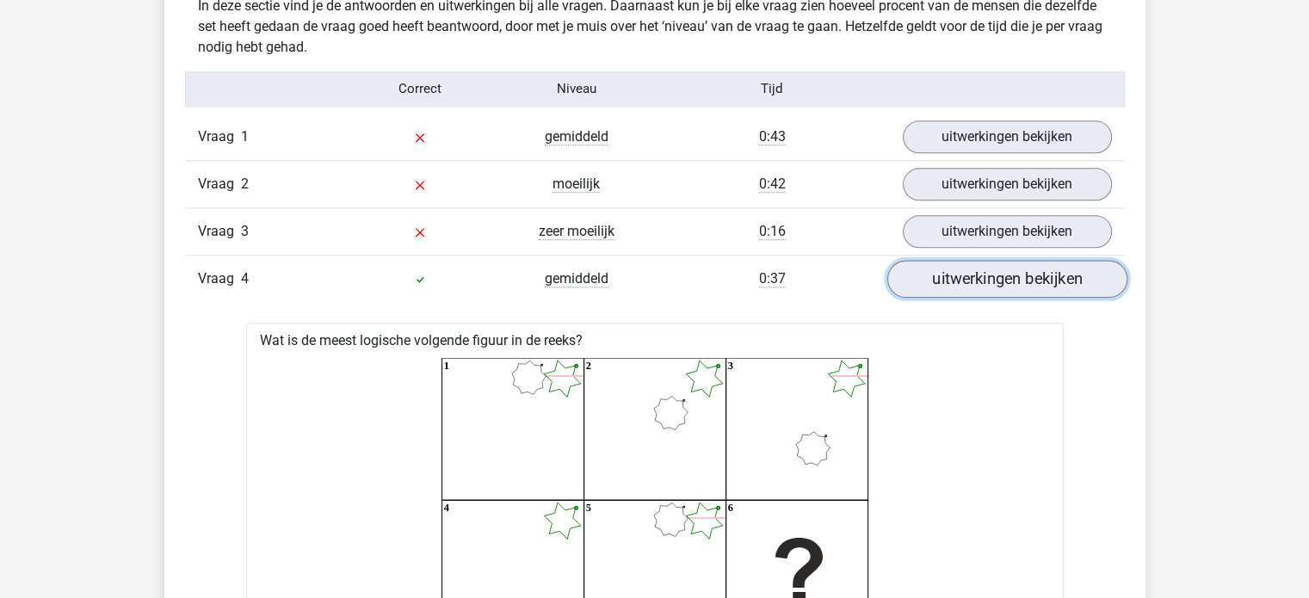
scroll to position [1966, 0]
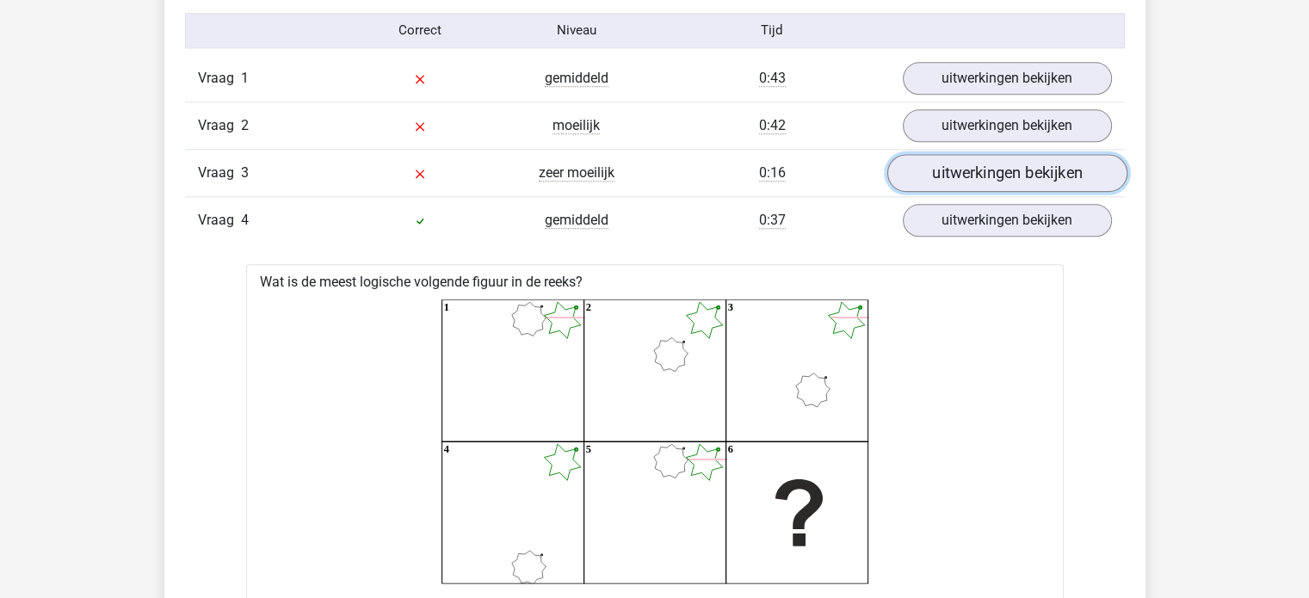
click at [1009, 175] on link "uitwerkingen bekijken" at bounding box center [1006, 173] width 240 height 38
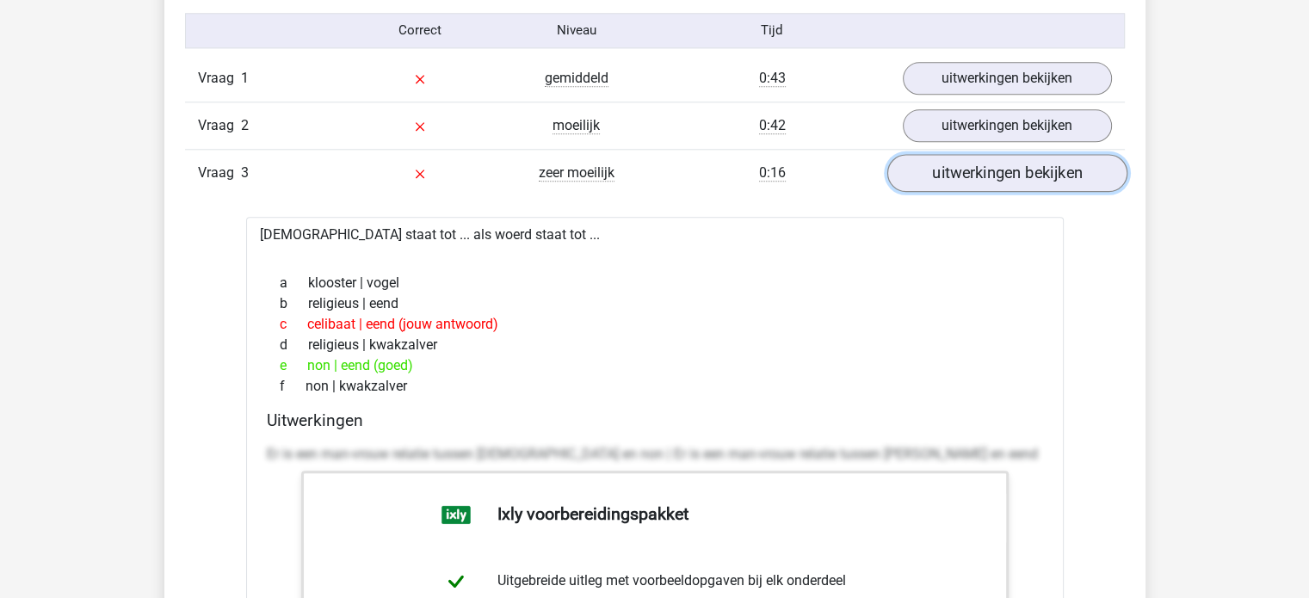
click at [1009, 175] on link "uitwerkingen bekijken" at bounding box center [1006, 173] width 240 height 38
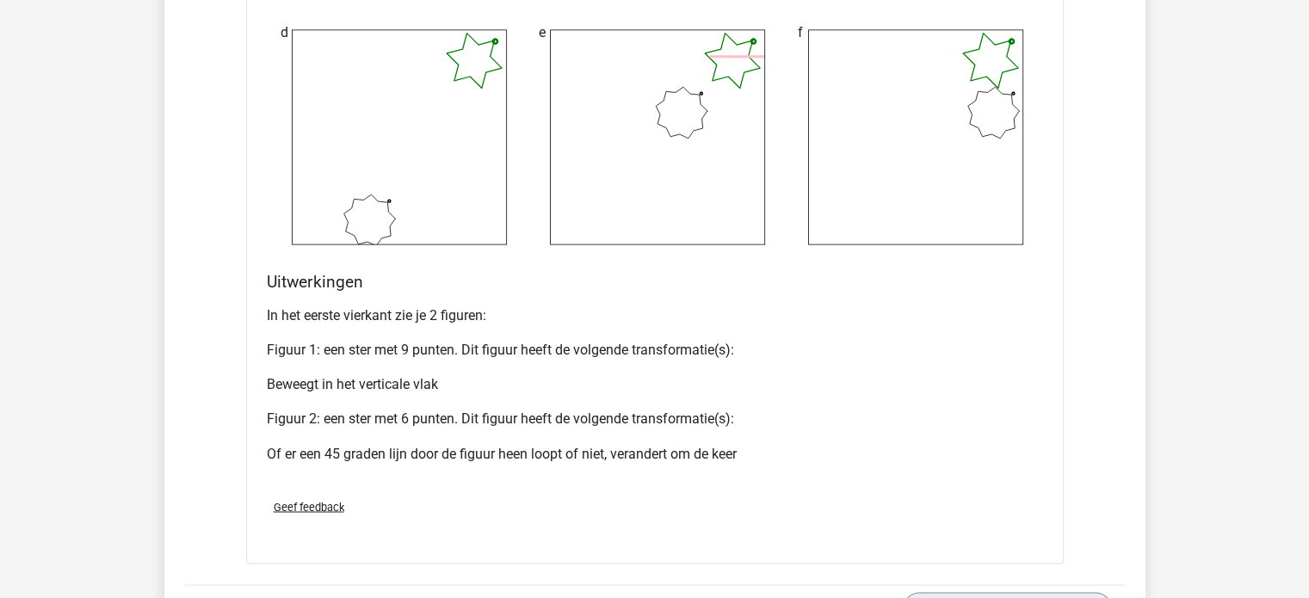
scroll to position [2824, 0]
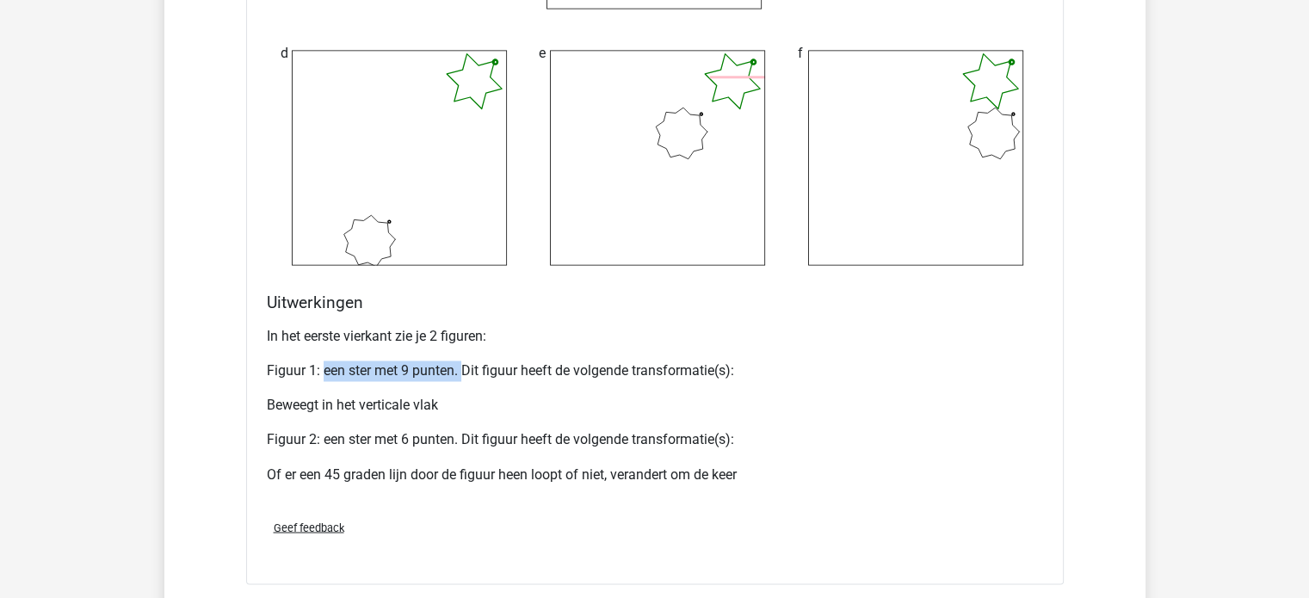
drag, startPoint x: 323, startPoint y: 371, endPoint x: 467, endPoint y: 368, distance: 144.6
click at [467, 368] on p "Figuur 1: een ster met 9 punten. Dit figuur heeft de volgende transformatie(s):" at bounding box center [655, 371] width 776 height 21
drag, startPoint x: 478, startPoint y: 394, endPoint x: 305, endPoint y: 416, distance: 175.2
click at [305, 416] on div "In het eerste vierkant zie je 2 figuren: Figuur 1: een ster met 9 punten. Dit f…" at bounding box center [655, 412] width 776 height 186
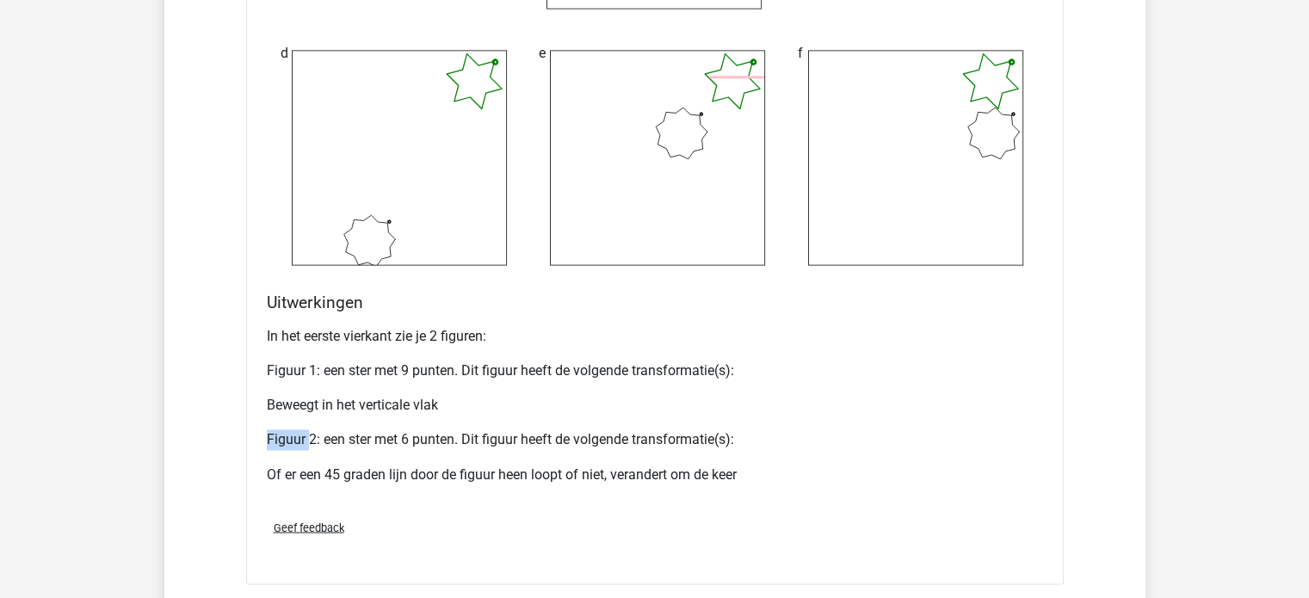
click at [305, 416] on div "In het eerste vierkant zie je 2 figuren: Figuur 1: een ster met 9 punten. Dit f…" at bounding box center [655, 412] width 776 height 186
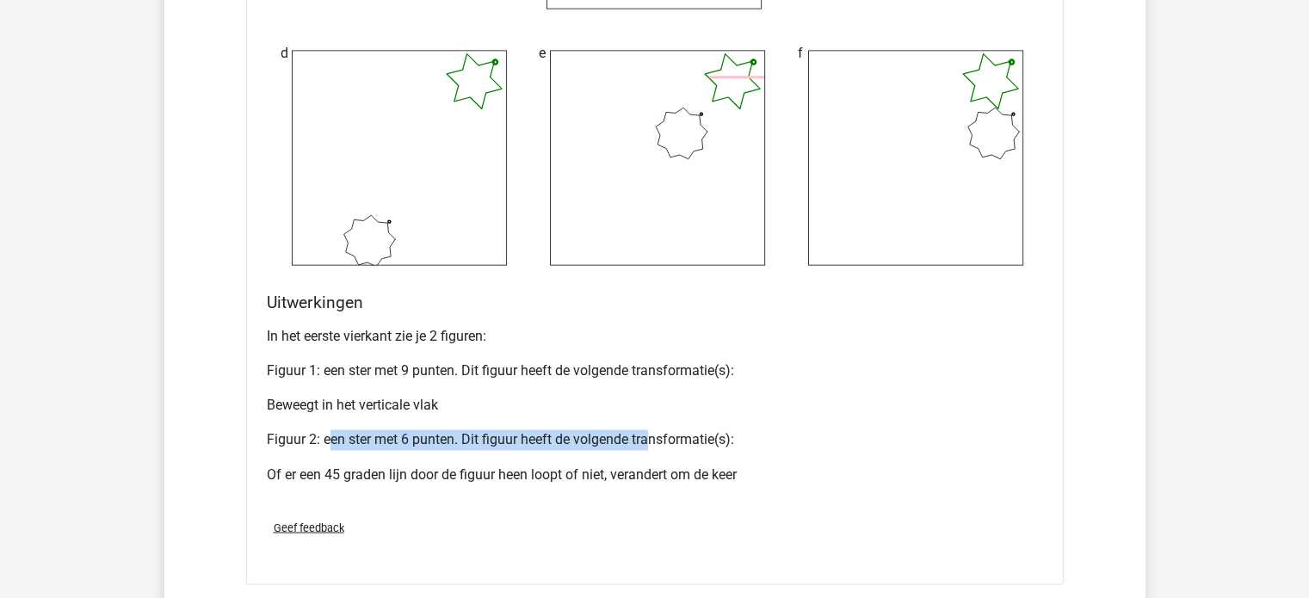
drag, startPoint x: 324, startPoint y: 431, endPoint x: 640, endPoint y: 437, distance: 316.7
click at [640, 437] on p "Figuur 2: een ster met 6 punten. Dit figuur heeft de volgende transformatie(s):" at bounding box center [655, 439] width 776 height 21
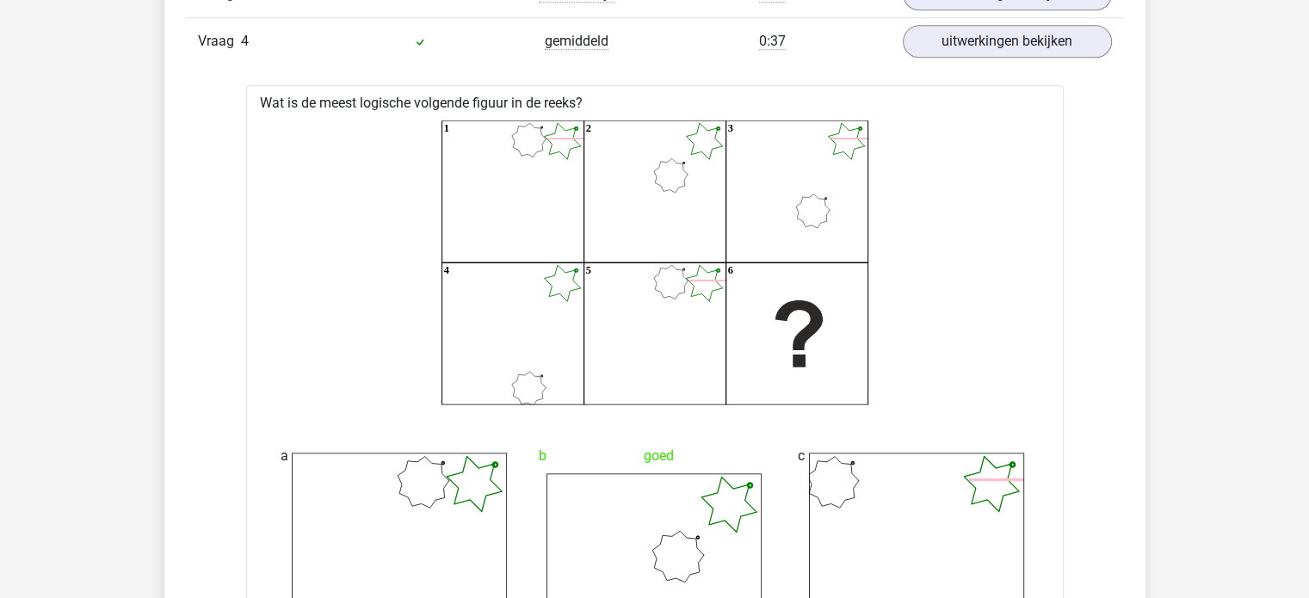
scroll to position [2141, 0]
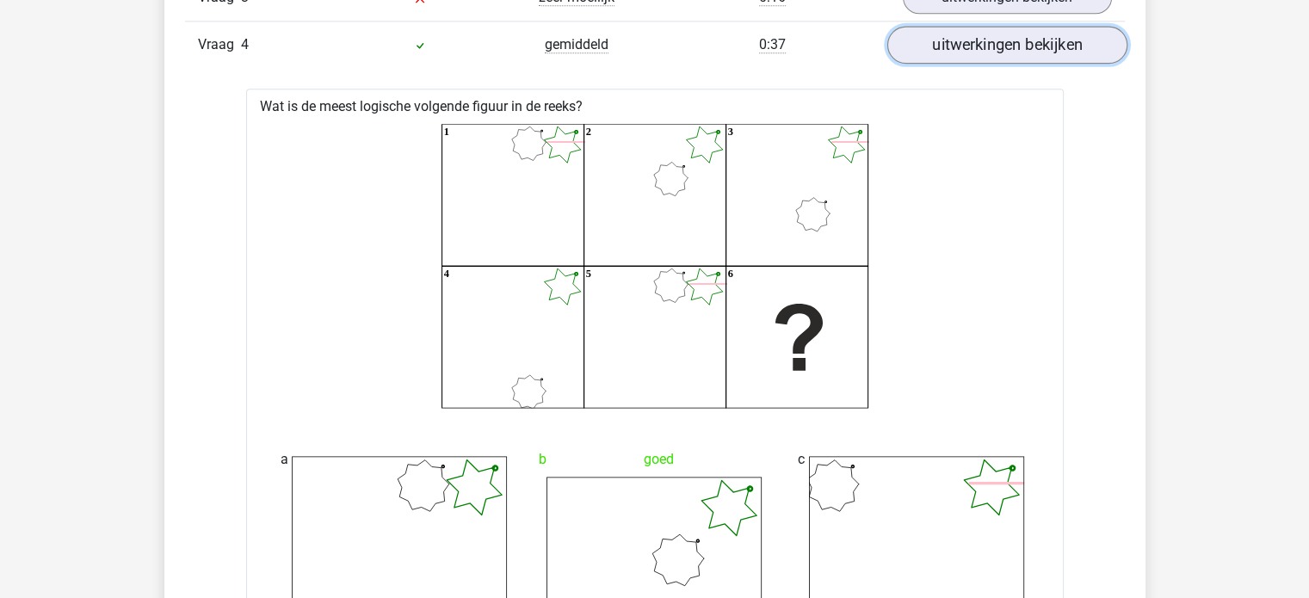
click at [1055, 34] on link "uitwerkingen bekijken" at bounding box center [1006, 45] width 240 height 38
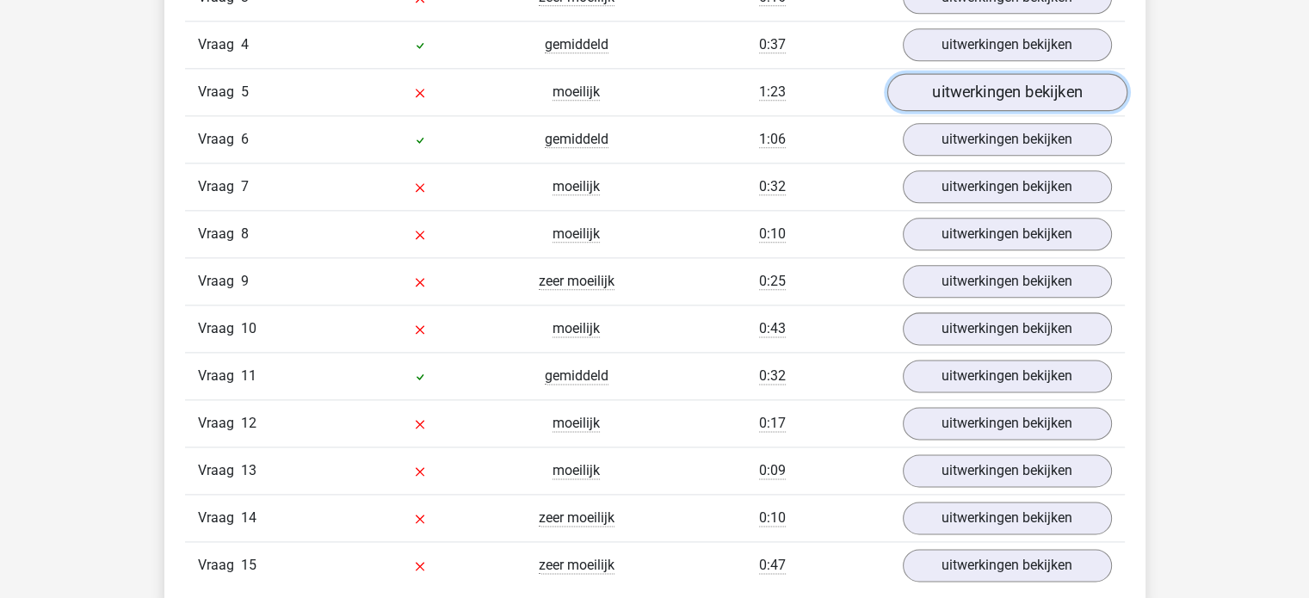
click at [1021, 82] on link "uitwerkingen bekijken" at bounding box center [1006, 92] width 240 height 38
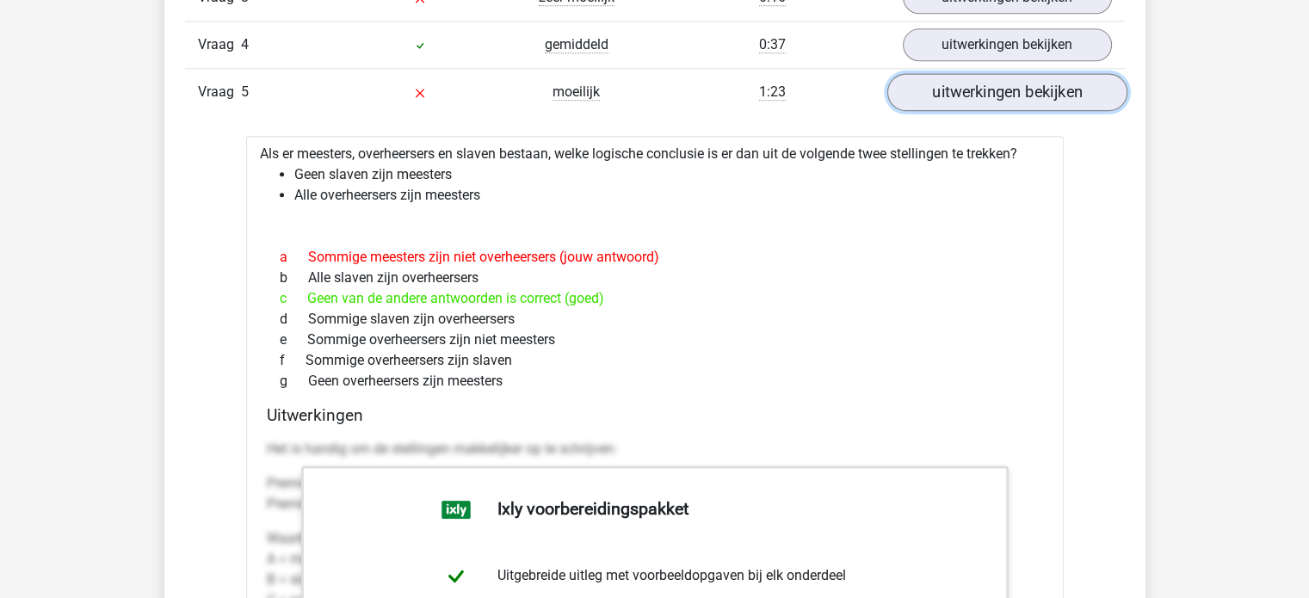
click at [1021, 82] on link "uitwerkingen bekijken" at bounding box center [1006, 92] width 240 height 38
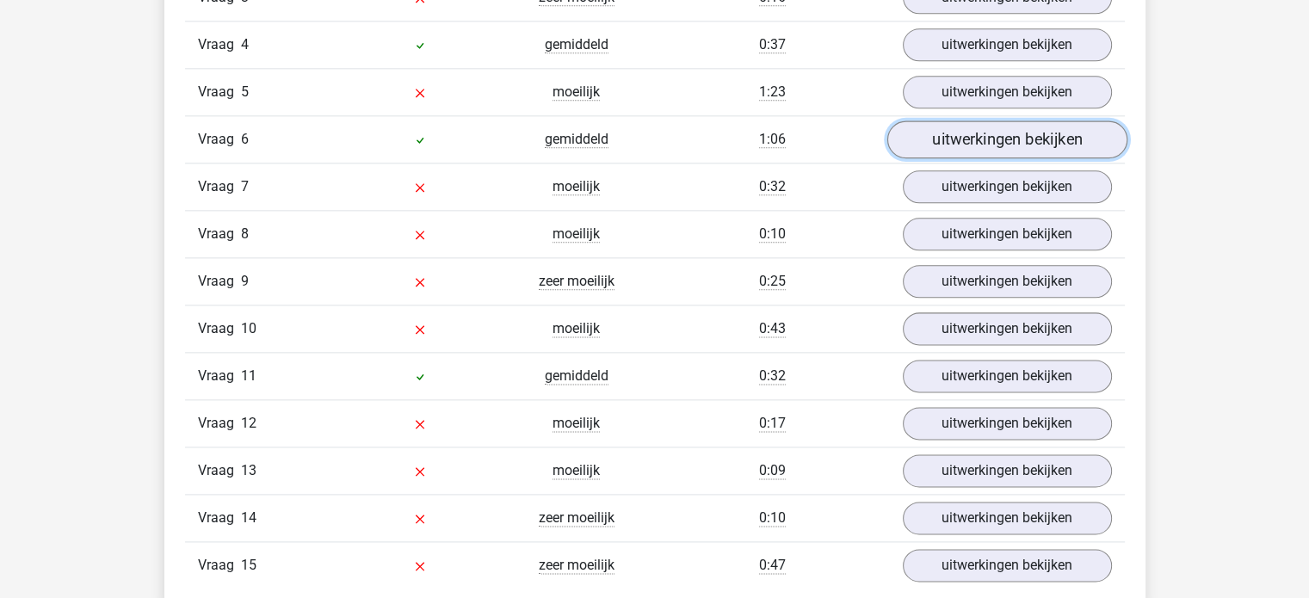
click at [1005, 120] on link "uitwerkingen bekijken" at bounding box center [1006, 139] width 240 height 38
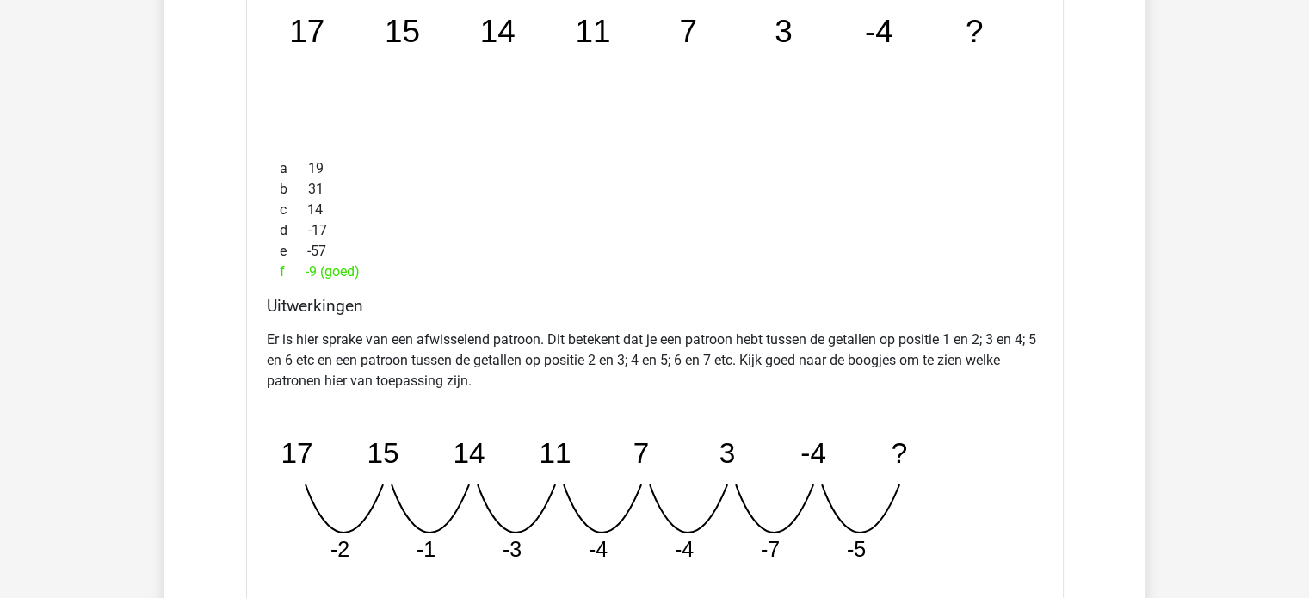
scroll to position [2416, 0]
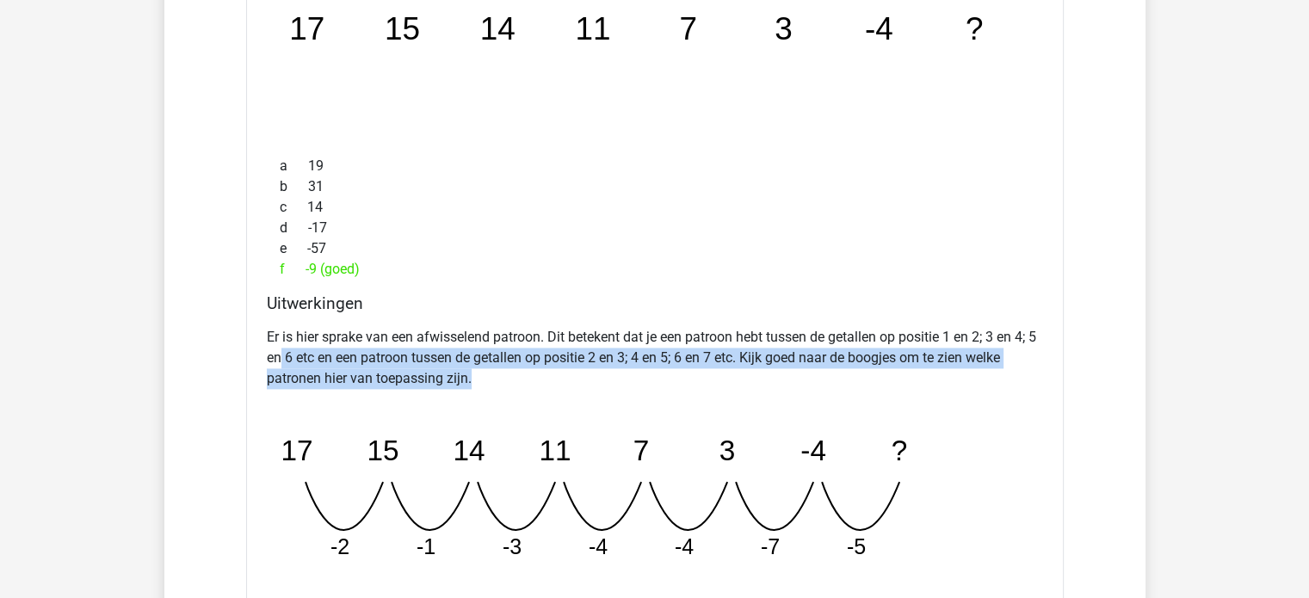
drag, startPoint x: 469, startPoint y: 369, endPoint x: 293, endPoint y: 345, distance: 178.1
click at [293, 345] on p "Er is hier sprake van een afwisselend patroon. Dit betekent dat je een patroon …" at bounding box center [655, 358] width 776 height 62
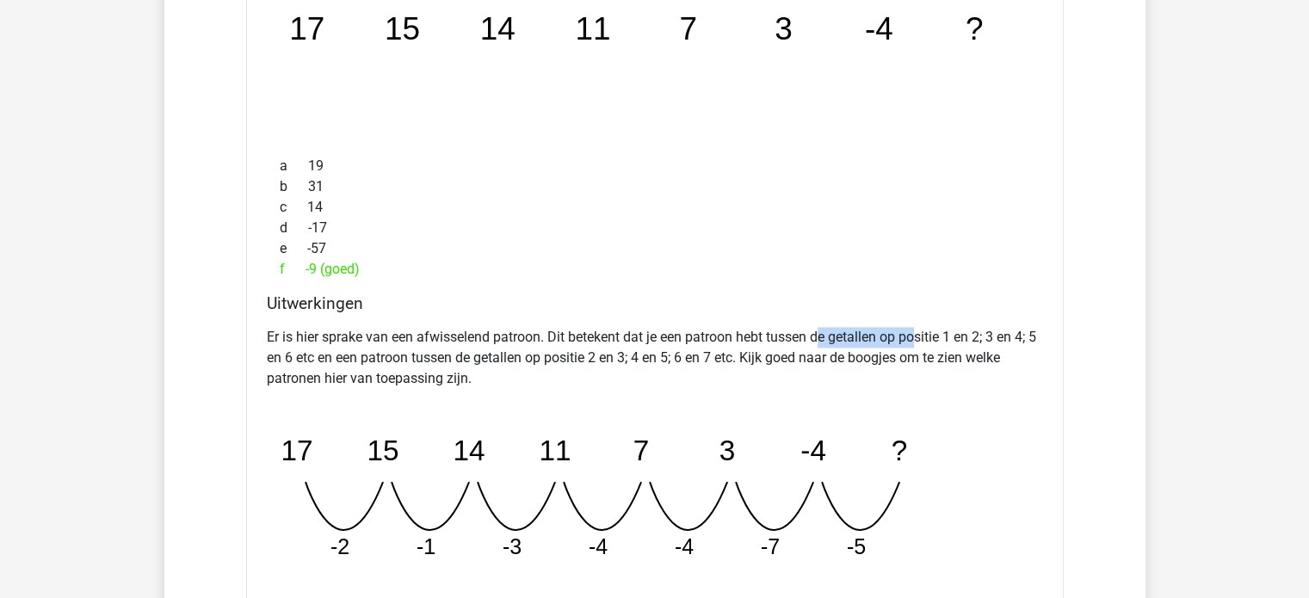
drag, startPoint x: 823, startPoint y: 336, endPoint x: 919, endPoint y: 328, distance: 96.8
click at [919, 328] on p "Er is hier sprake van een afwisselend patroon. Dit betekent dat je een patroon …" at bounding box center [655, 358] width 776 height 62
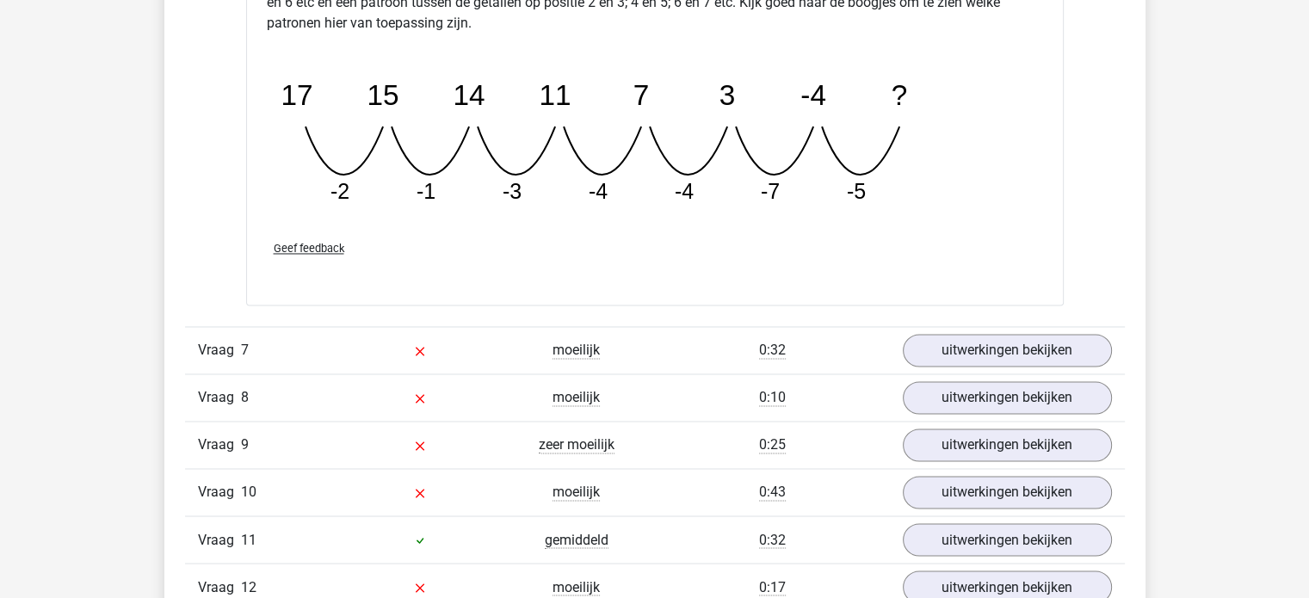
scroll to position [2771, 0]
click at [970, 331] on link "uitwerkingen bekijken" at bounding box center [1006, 350] width 240 height 38
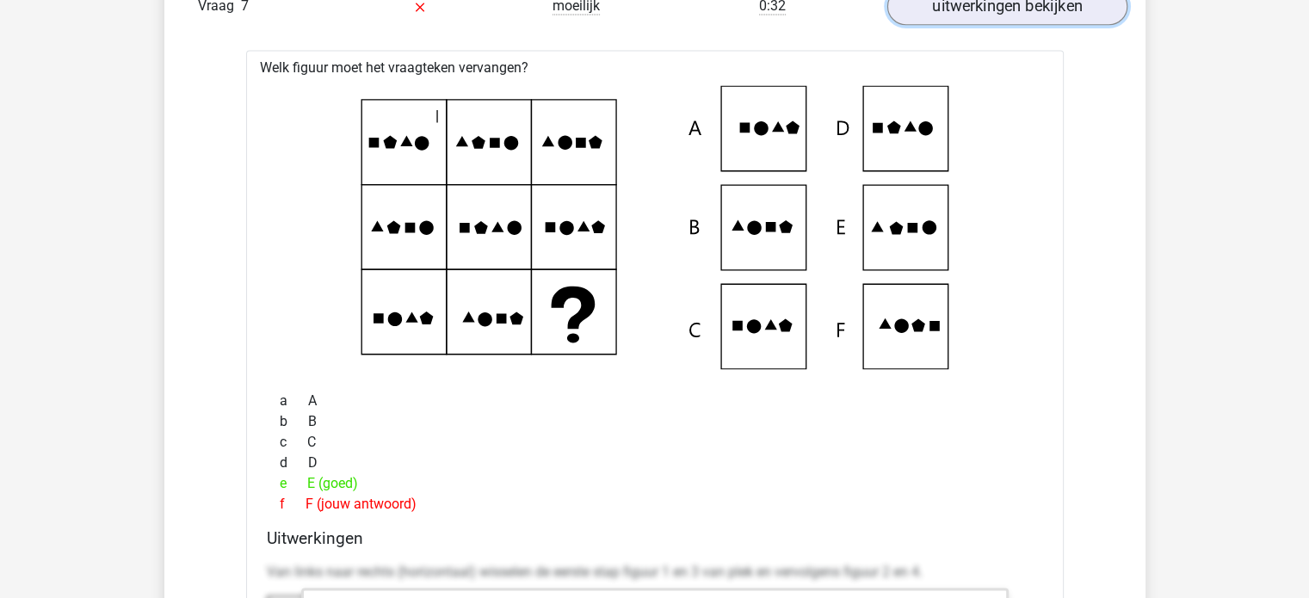
scroll to position [3114, 0]
click at [1045, 10] on link "uitwerkingen bekijken" at bounding box center [1006, 7] width 240 height 38
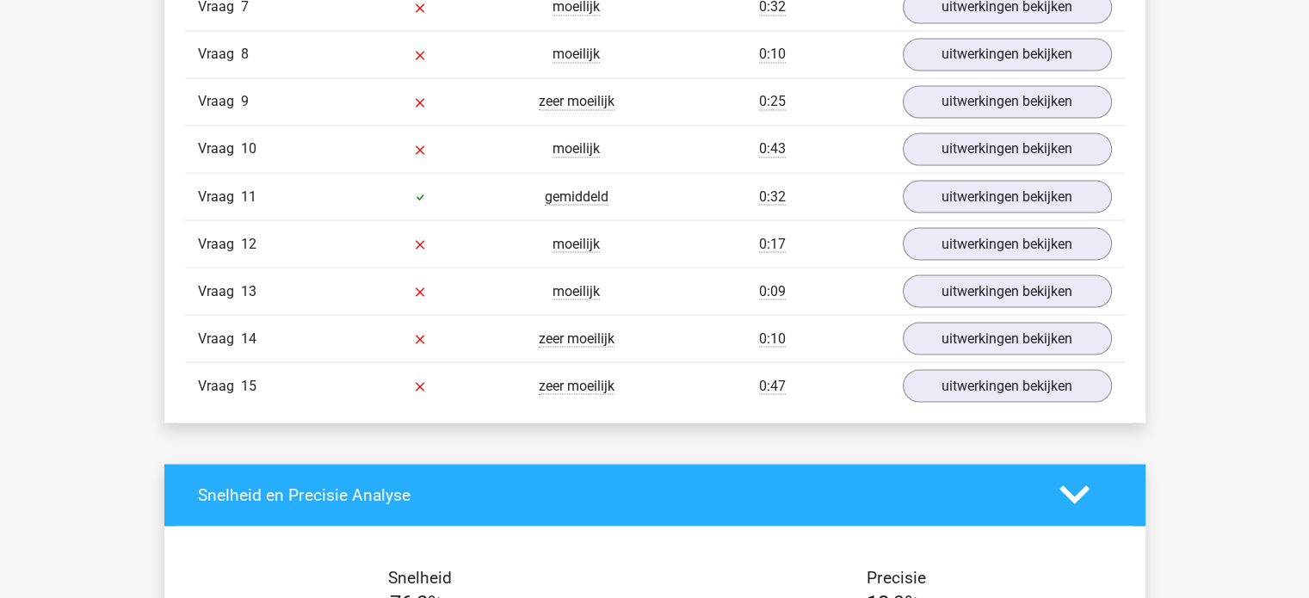
click at [1040, 30] on div "Vraag 8 moeilijk 0:10 uitwerkingen bekijken" at bounding box center [655, 53] width 940 height 47
click at [1040, 36] on link "uitwerkingen bekijken" at bounding box center [1006, 54] width 240 height 38
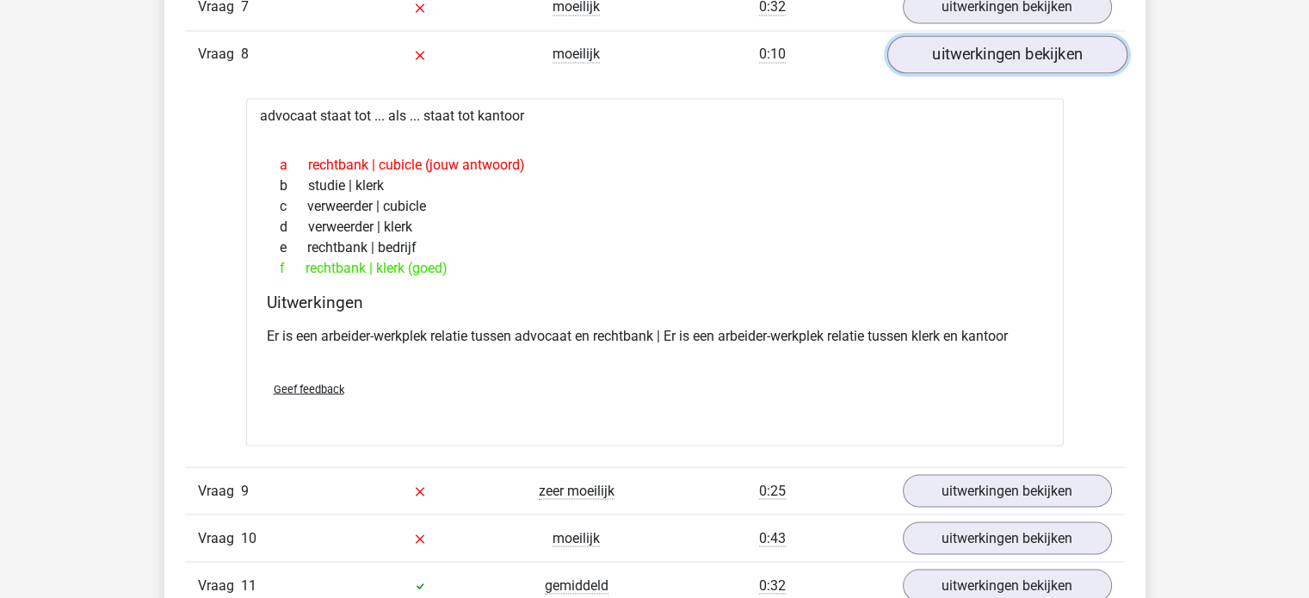
click at [1034, 46] on link "uitwerkingen bekijken" at bounding box center [1006, 54] width 240 height 38
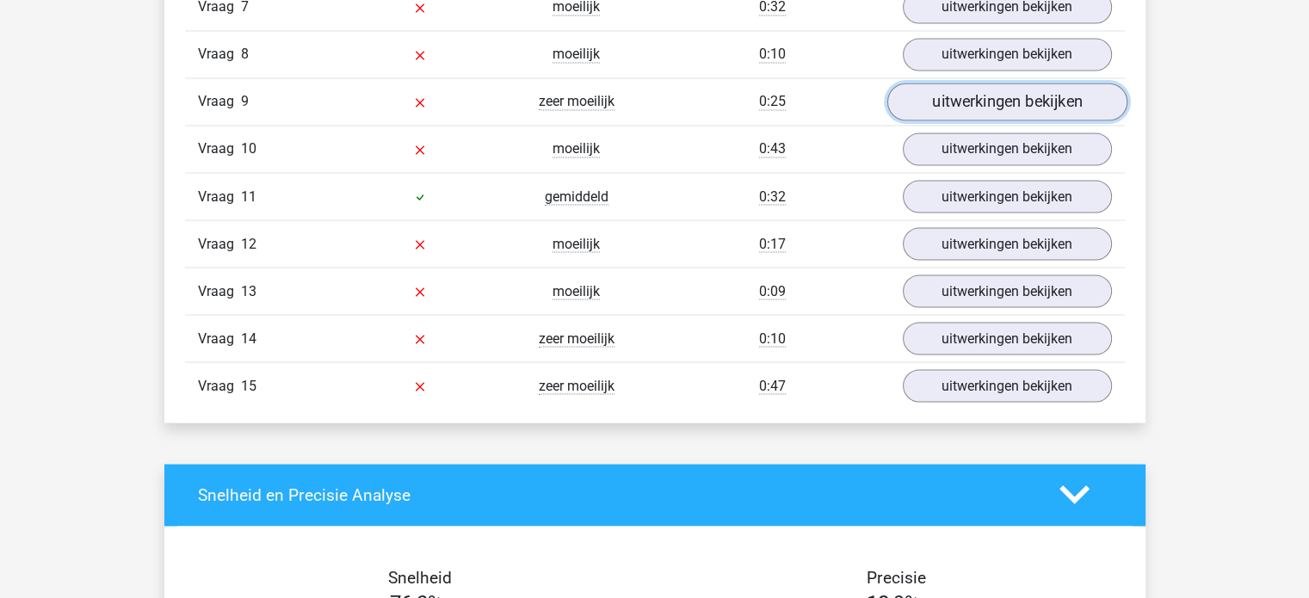
click at [1028, 89] on link "uitwerkingen bekijken" at bounding box center [1006, 102] width 240 height 38
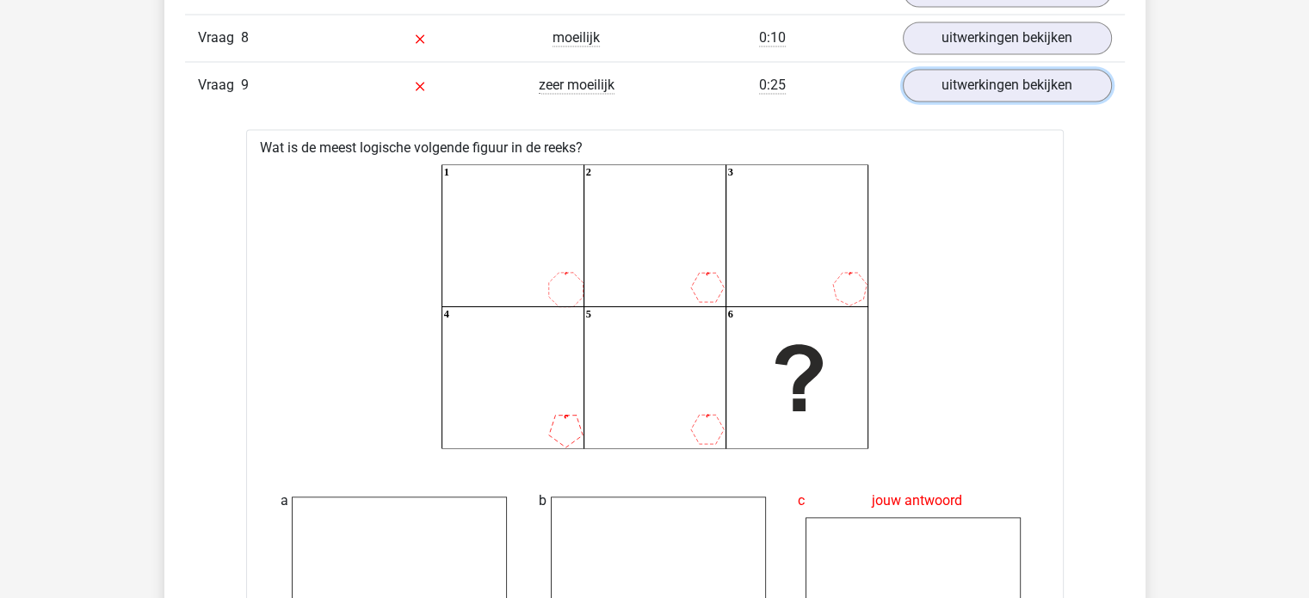
scroll to position [3129, 0]
click at [1035, 73] on link "uitwerkingen bekijken" at bounding box center [1007, 87] width 209 height 33
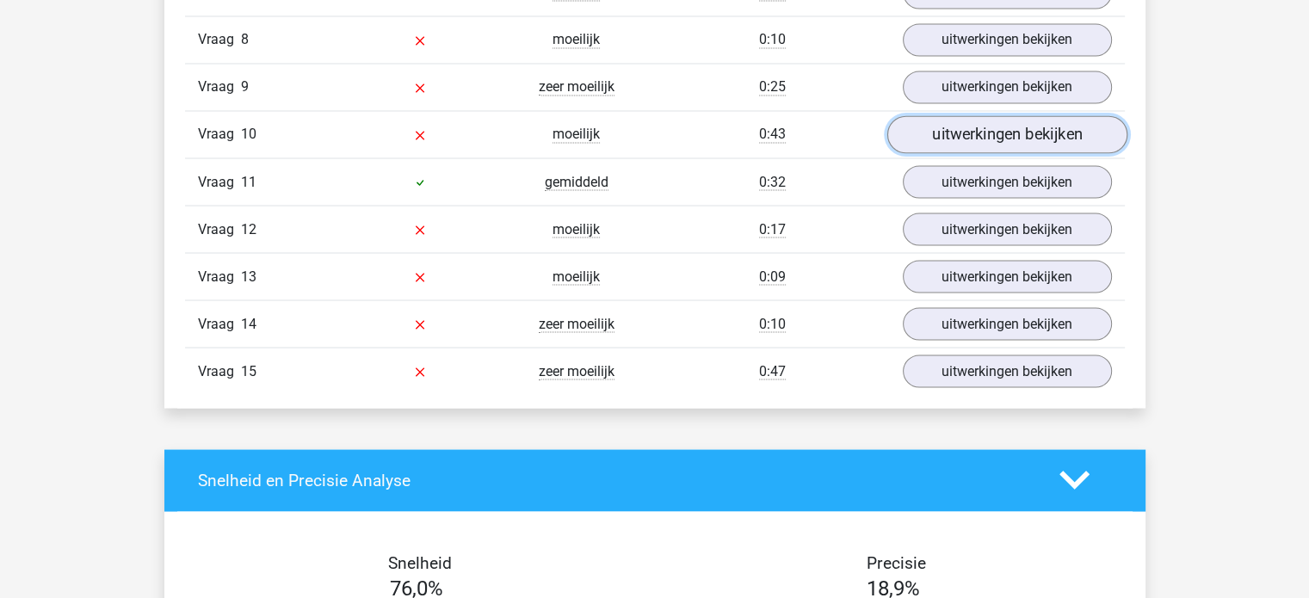
click at [1026, 125] on link "uitwerkingen bekijken" at bounding box center [1006, 134] width 240 height 38
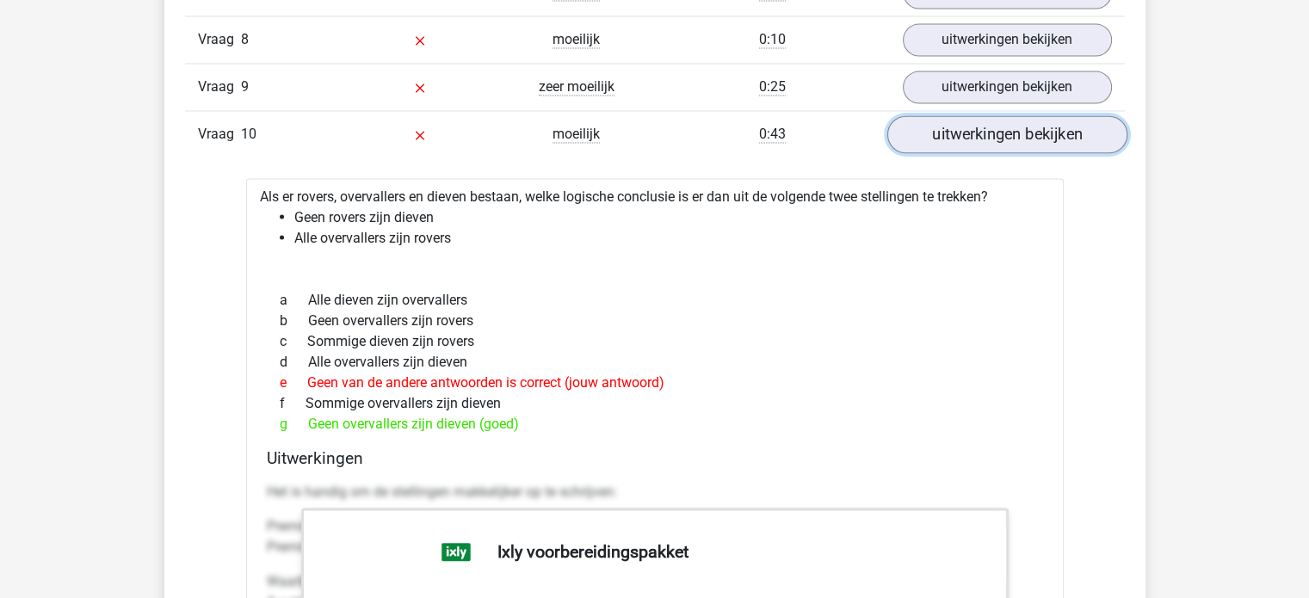
click at [1021, 130] on link "uitwerkingen bekijken" at bounding box center [1006, 134] width 240 height 38
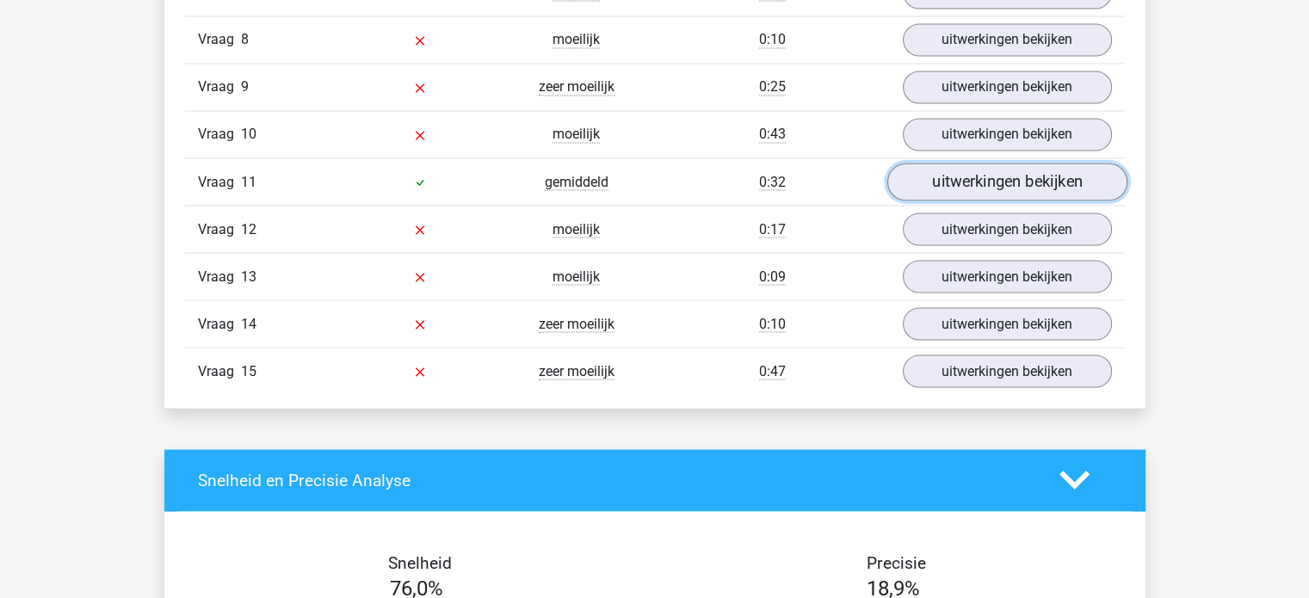
click at [1018, 192] on link "uitwerkingen bekijken" at bounding box center [1006, 182] width 240 height 38
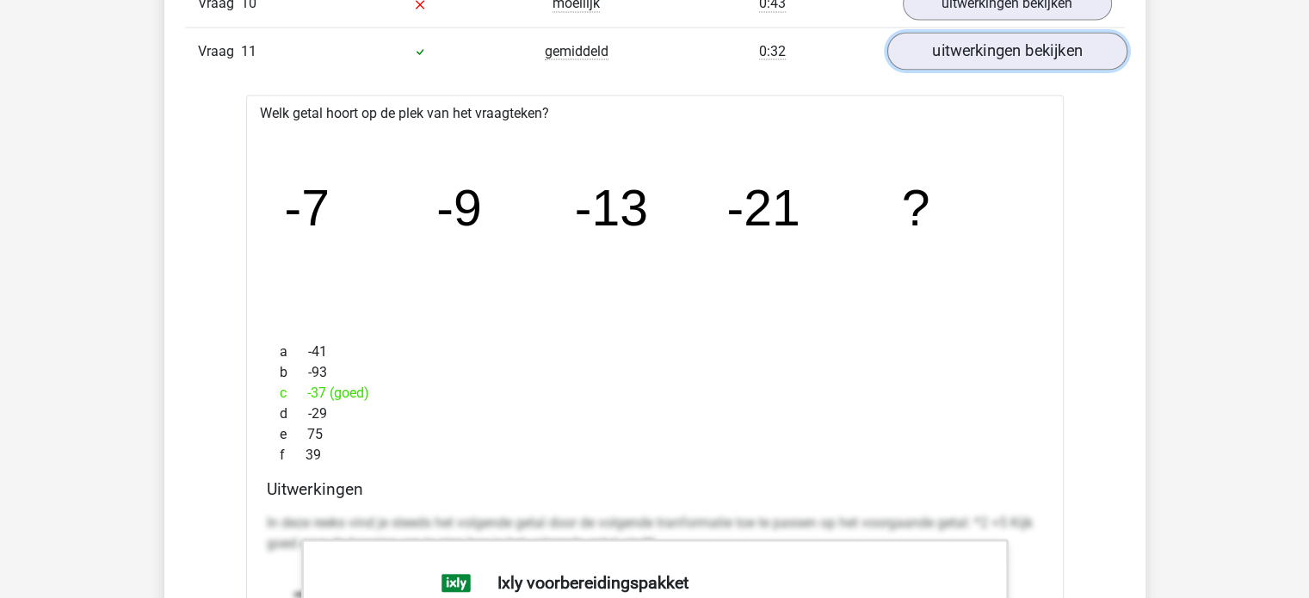
scroll to position [3260, 0]
drag, startPoint x: 291, startPoint y: 376, endPoint x: 377, endPoint y: 412, distance: 93.3
click at [377, 412] on div "a -41 b -93 c -37 (goed) d -29 e 75 f 39" at bounding box center [655, 403] width 776 height 138
click at [377, 412] on div "d -29" at bounding box center [655, 413] width 776 height 21
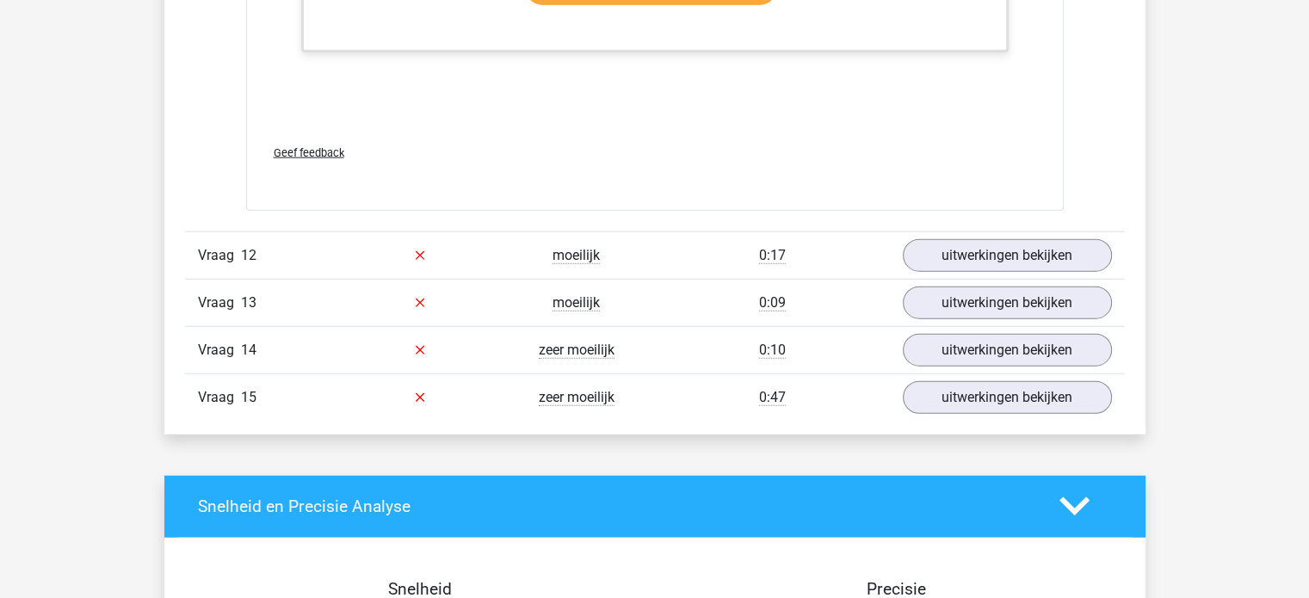
scroll to position [4151, 0]
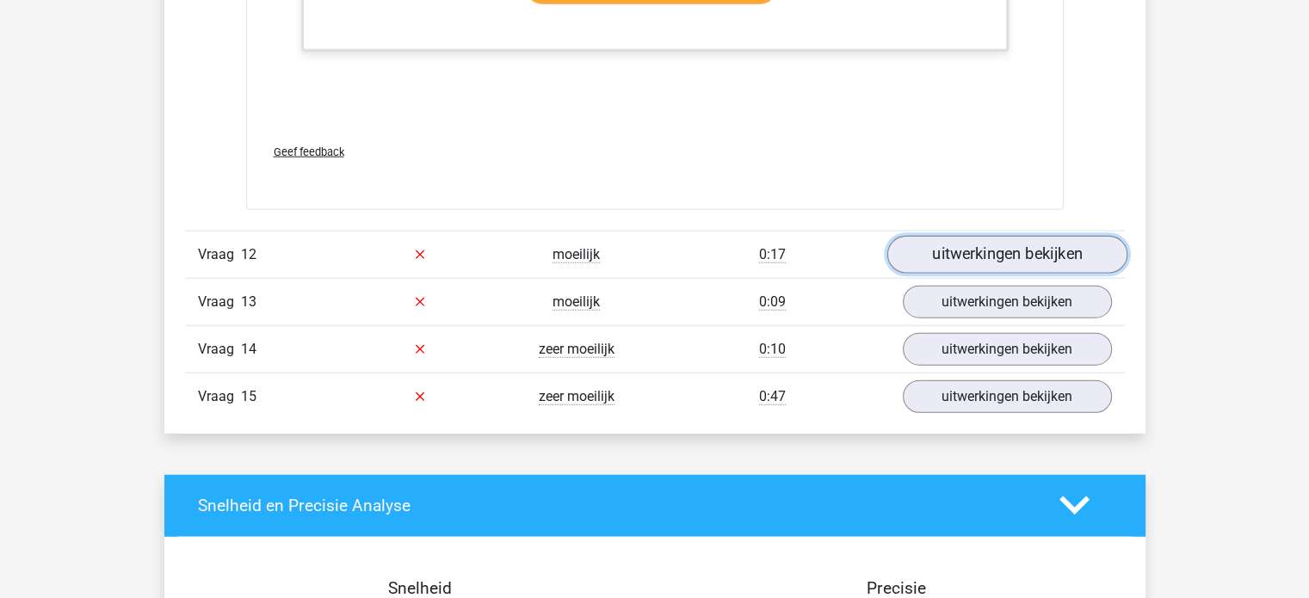
click at [1056, 237] on link "uitwerkingen bekijken" at bounding box center [1006, 255] width 240 height 38
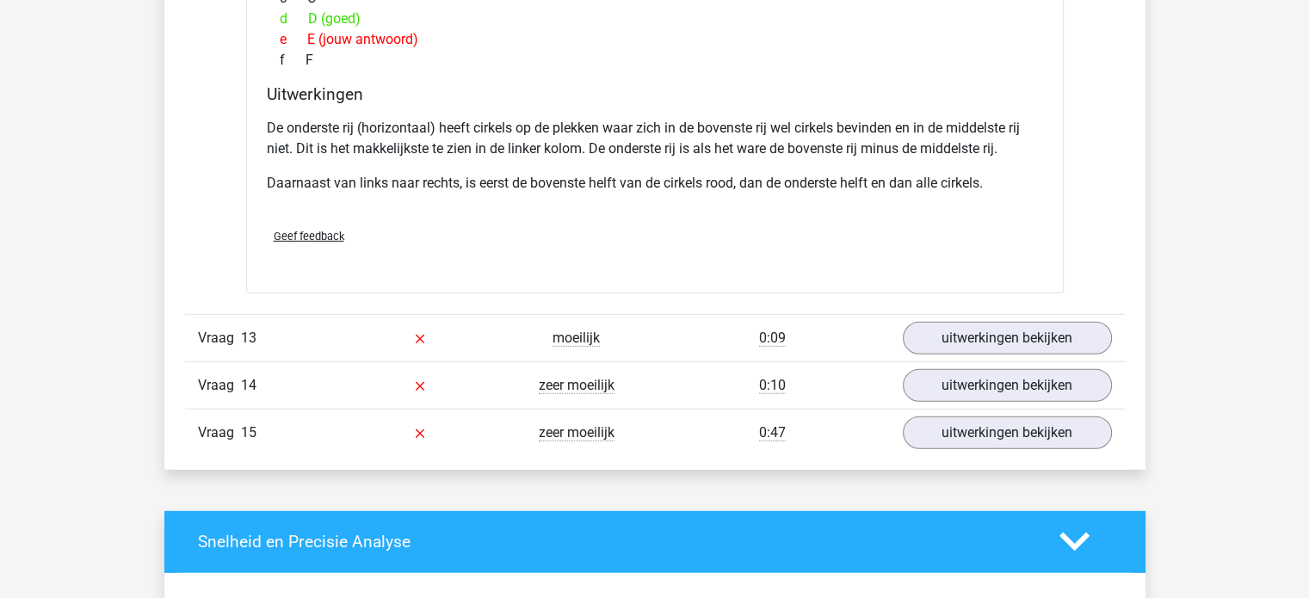
scroll to position [4846, 0]
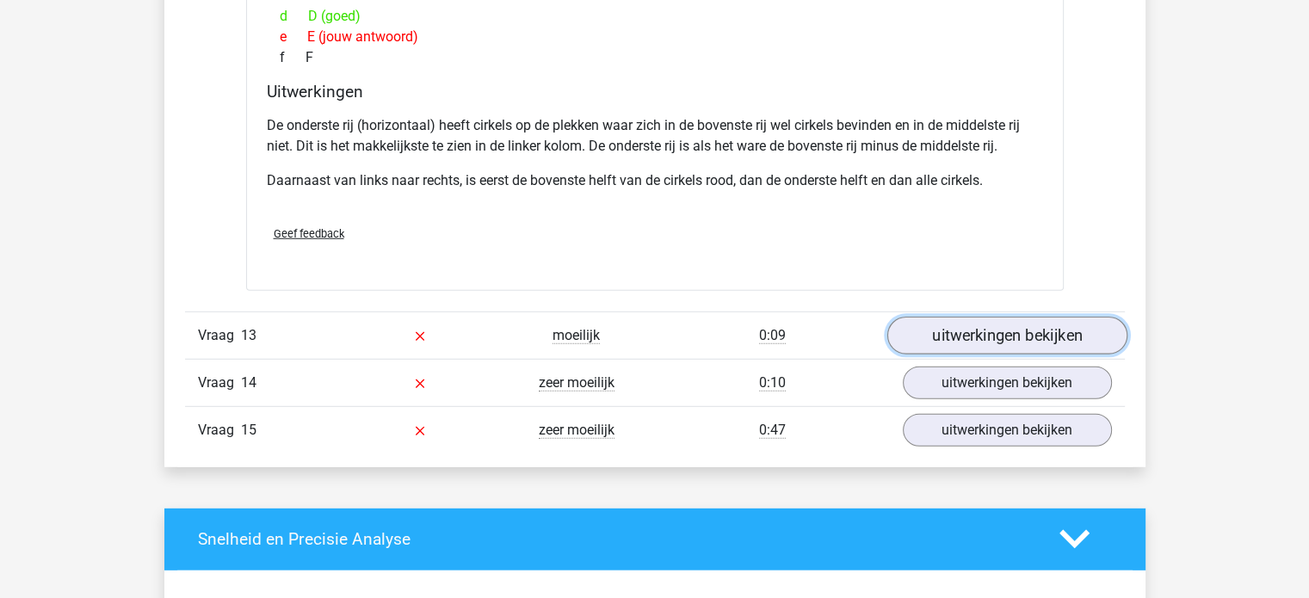
click at [970, 317] on link "uitwerkingen bekijken" at bounding box center [1006, 336] width 240 height 38
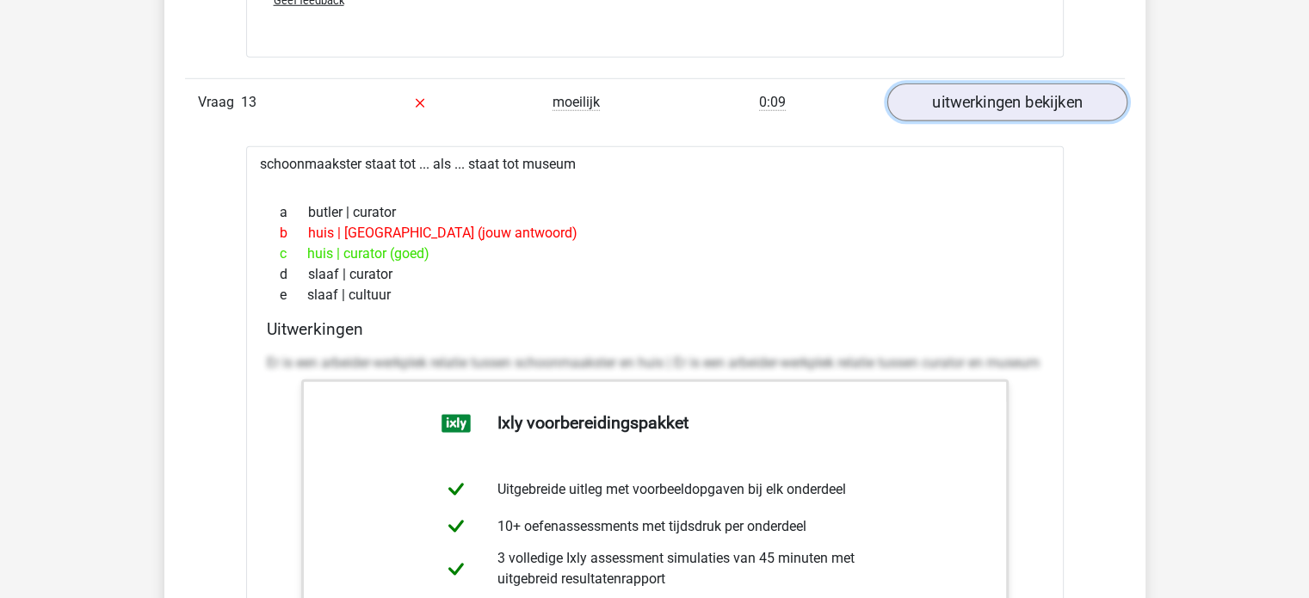
scroll to position [5065, 0]
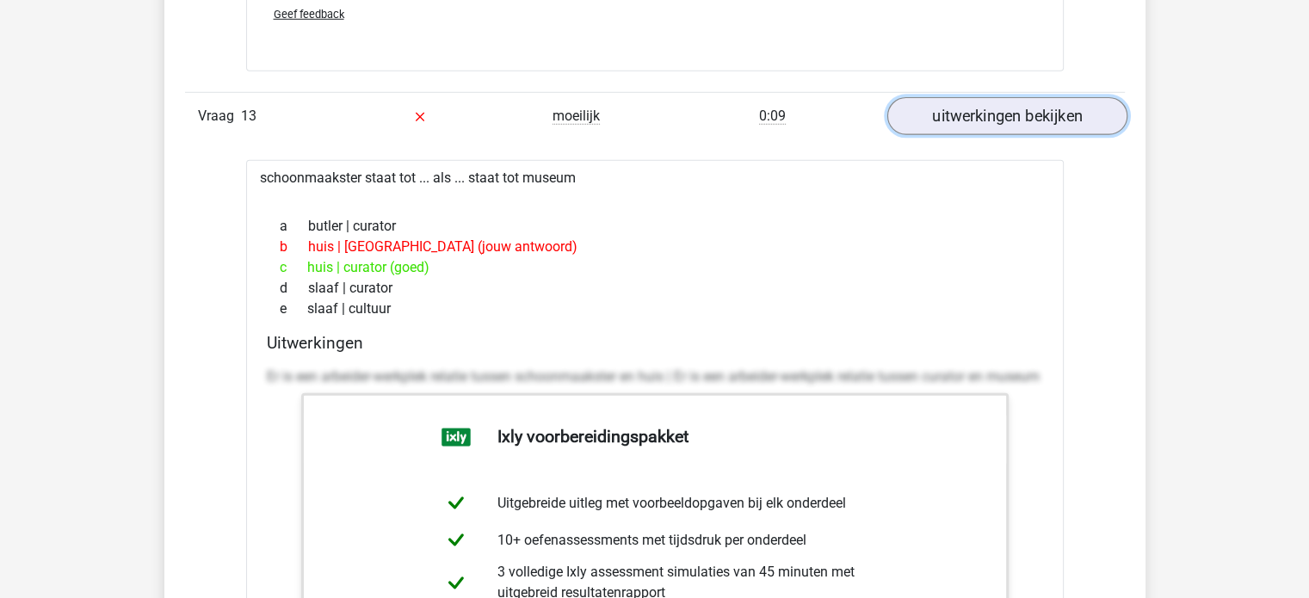
click at [1037, 108] on link "uitwerkingen bekijken" at bounding box center [1006, 116] width 240 height 38
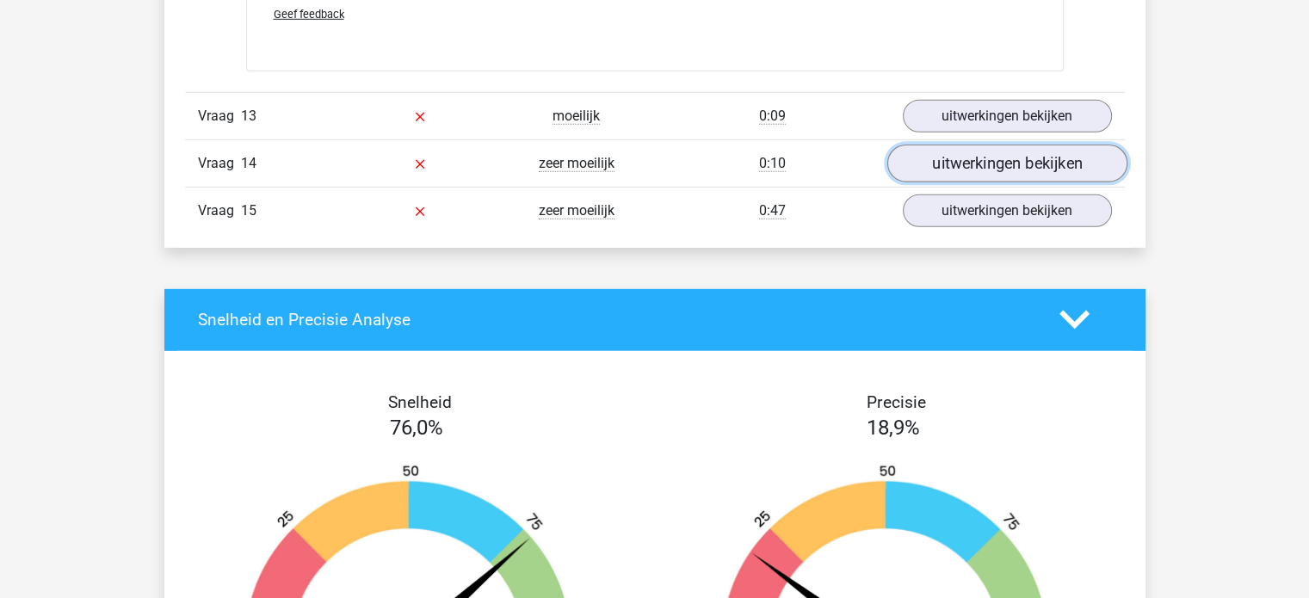
click at [1020, 170] on link "uitwerkingen bekijken" at bounding box center [1006, 164] width 240 height 38
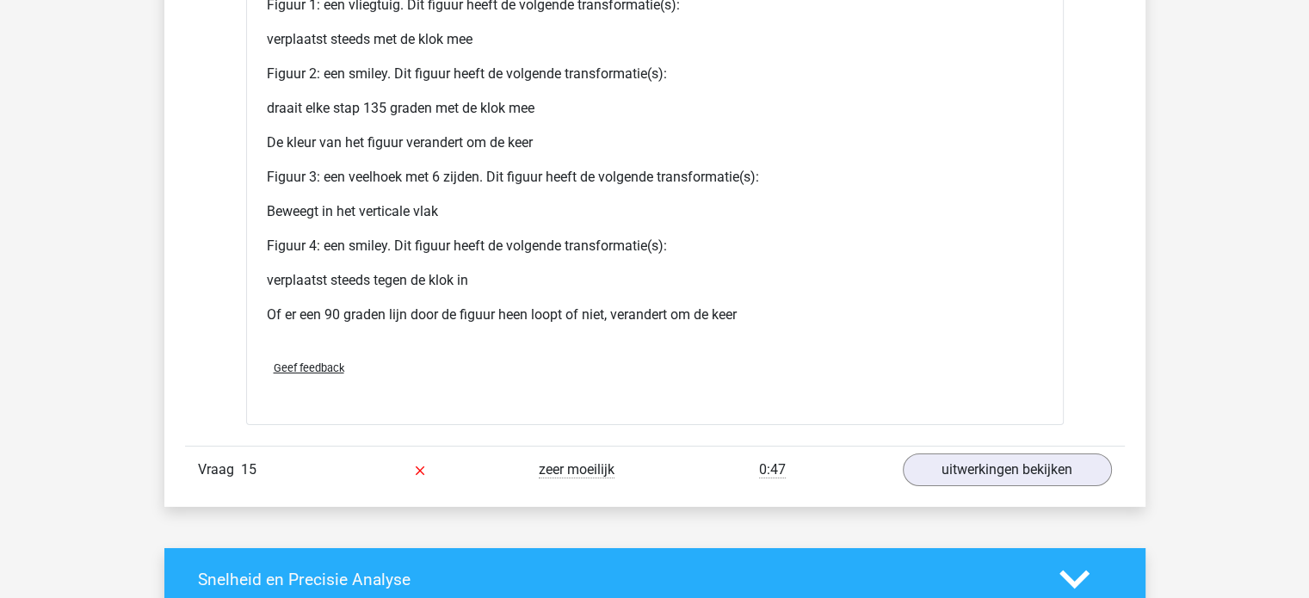
scroll to position [6256, 0]
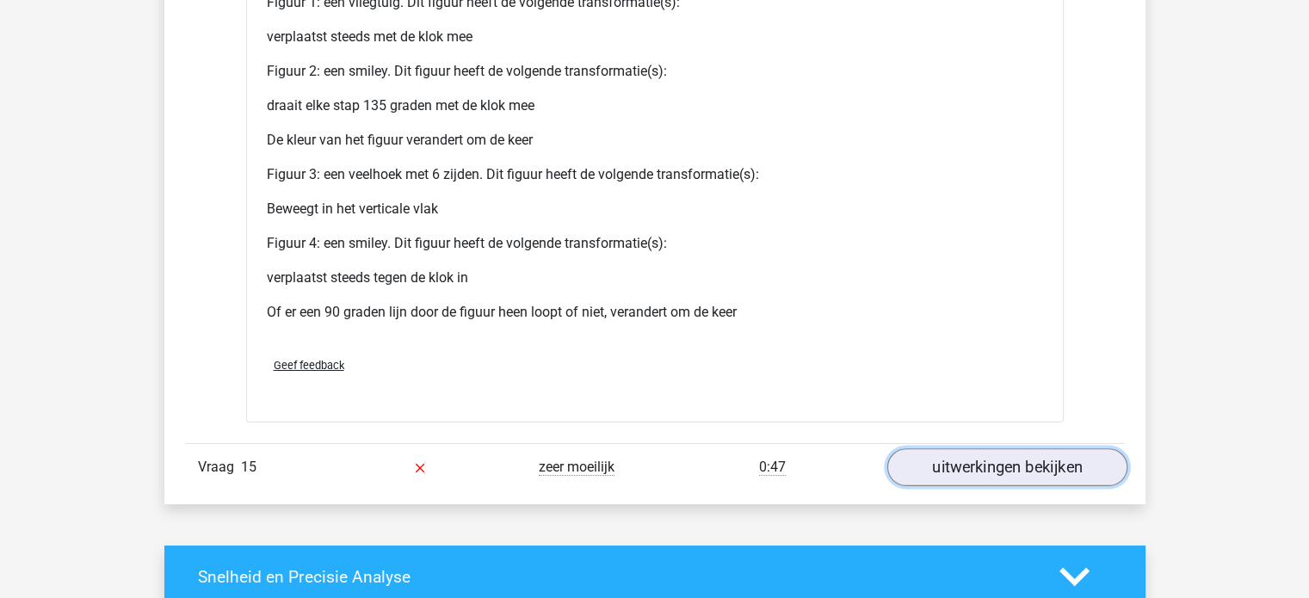
click at [981, 457] on link "uitwerkingen bekijken" at bounding box center [1006, 467] width 240 height 38
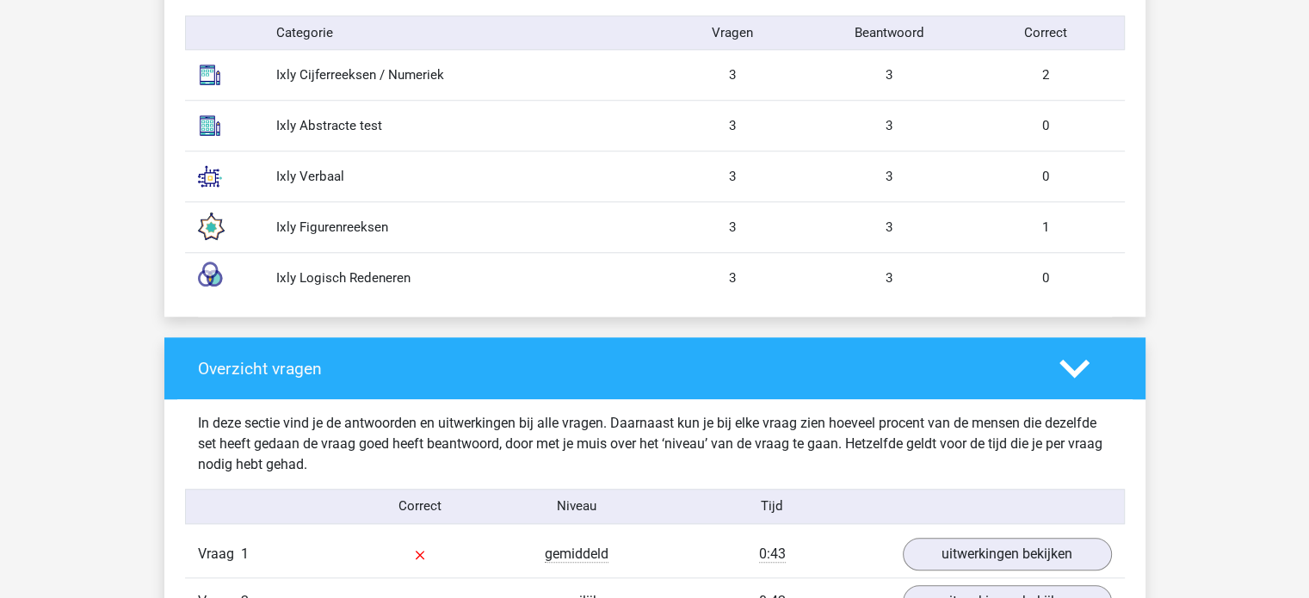
scroll to position [1465, 0]
